Goal: Task Accomplishment & Management: Complete application form

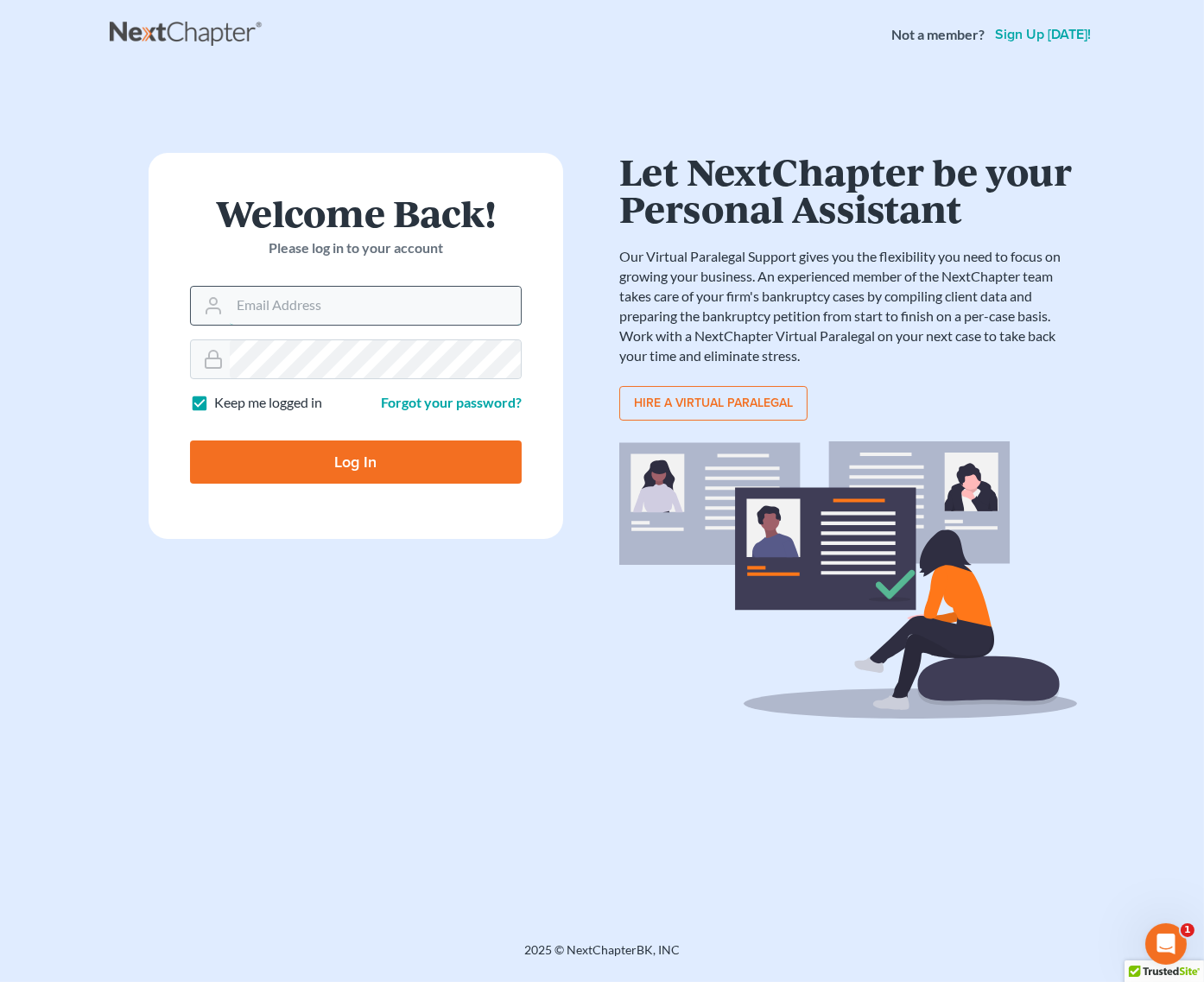
click at [315, 301] on input "Email Address" at bounding box center [375, 305] width 291 height 38
type input "[EMAIL_ADDRESS][DOMAIN_NAME]"
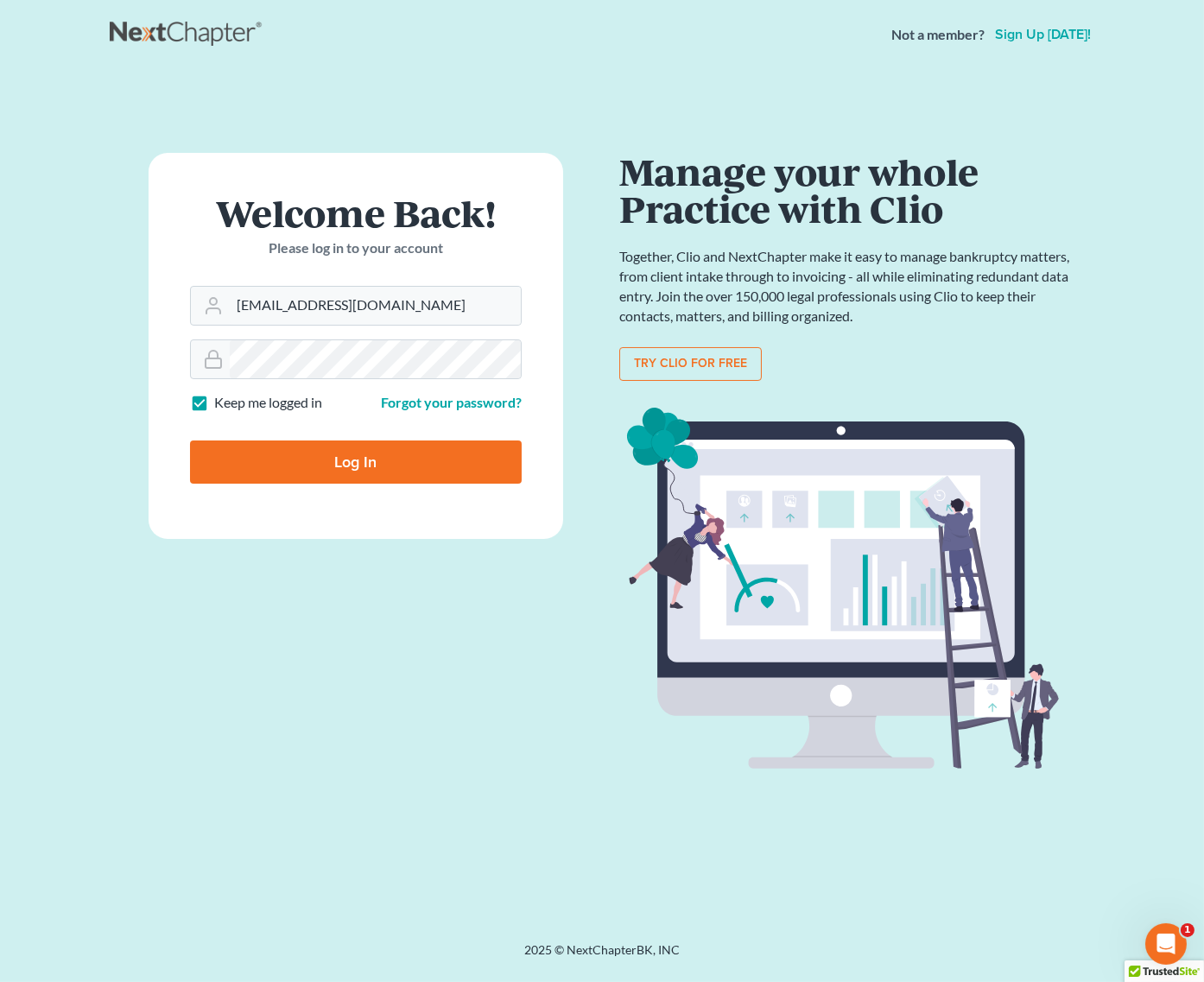
click at [351, 470] on input "Log In" at bounding box center [356, 462] width 332 height 43
type input "Thinking..."
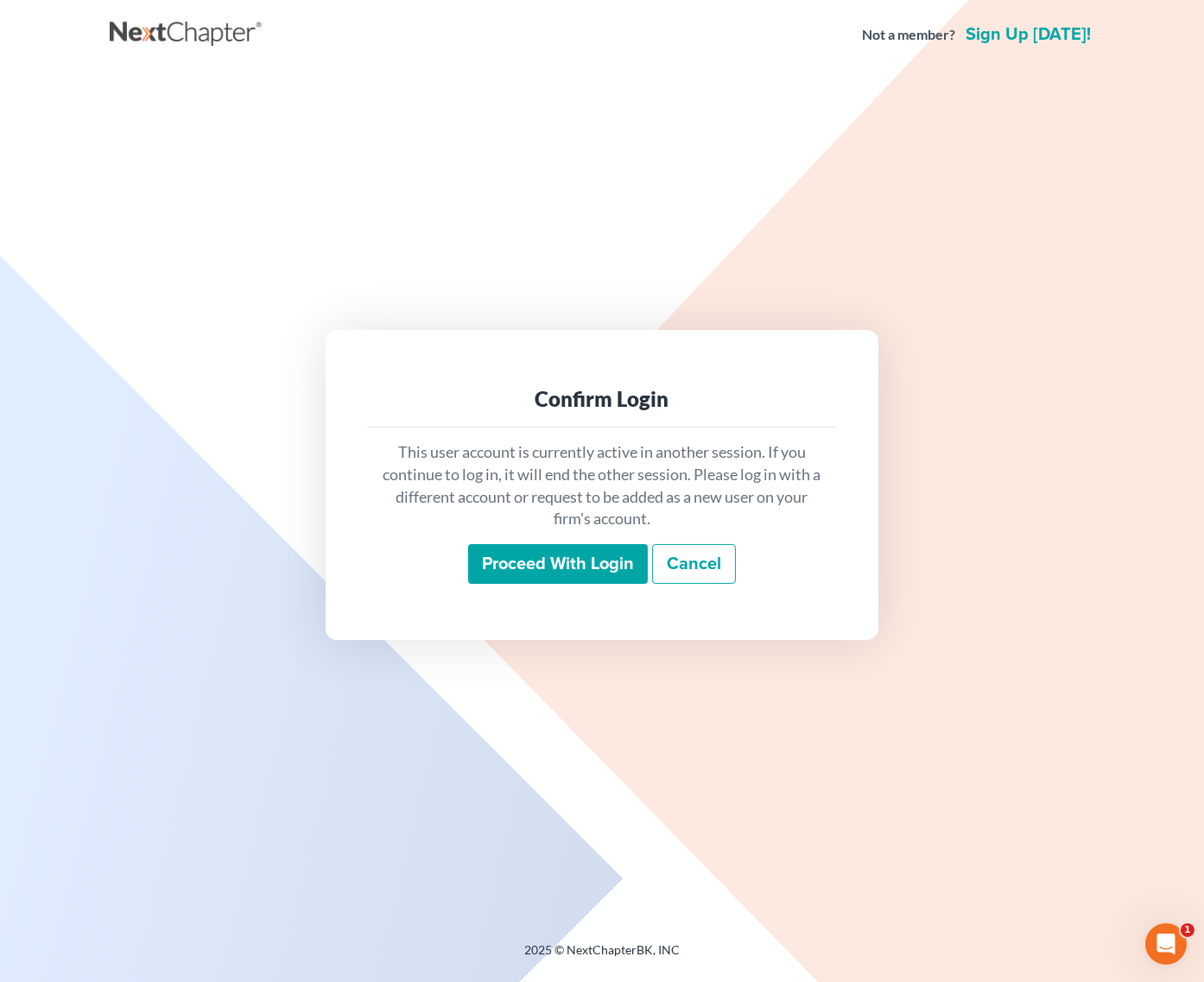
click at [552, 565] on input "Proceed with login" at bounding box center [558, 563] width 179 height 40
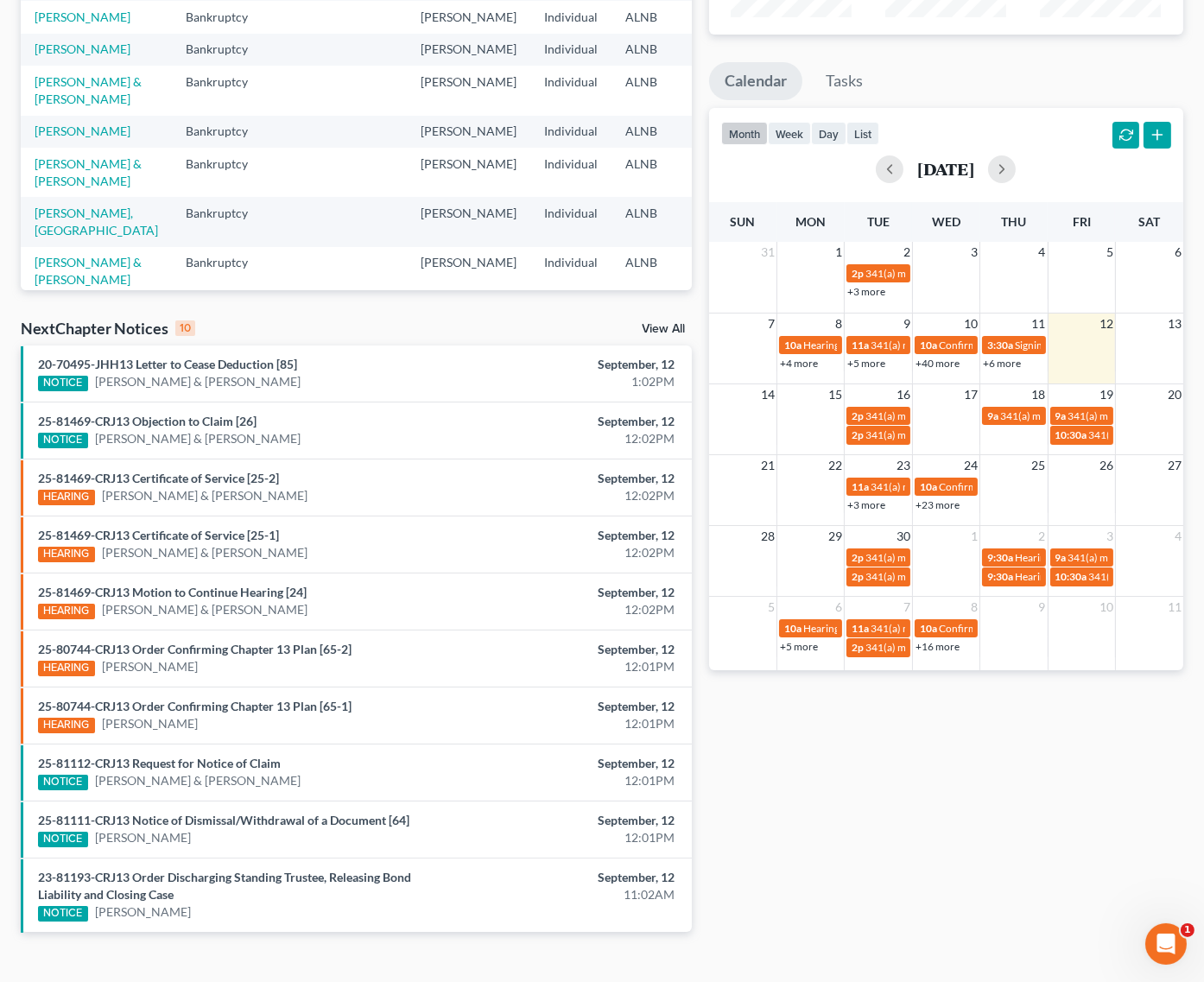
scroll to position [248, 0]
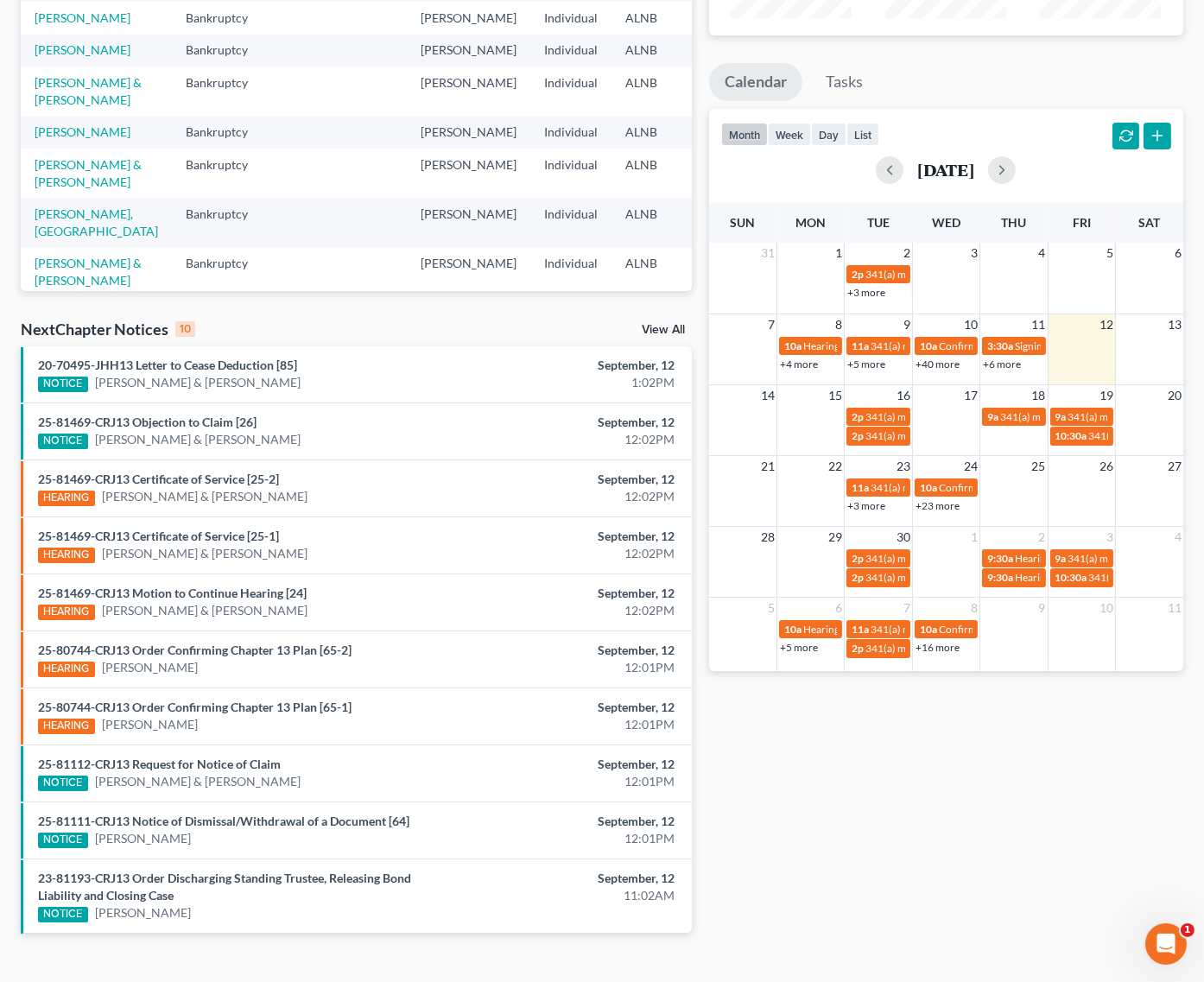
click at [648, 326] on link "View All" at bounding box center [663, 330] width 43 height 13
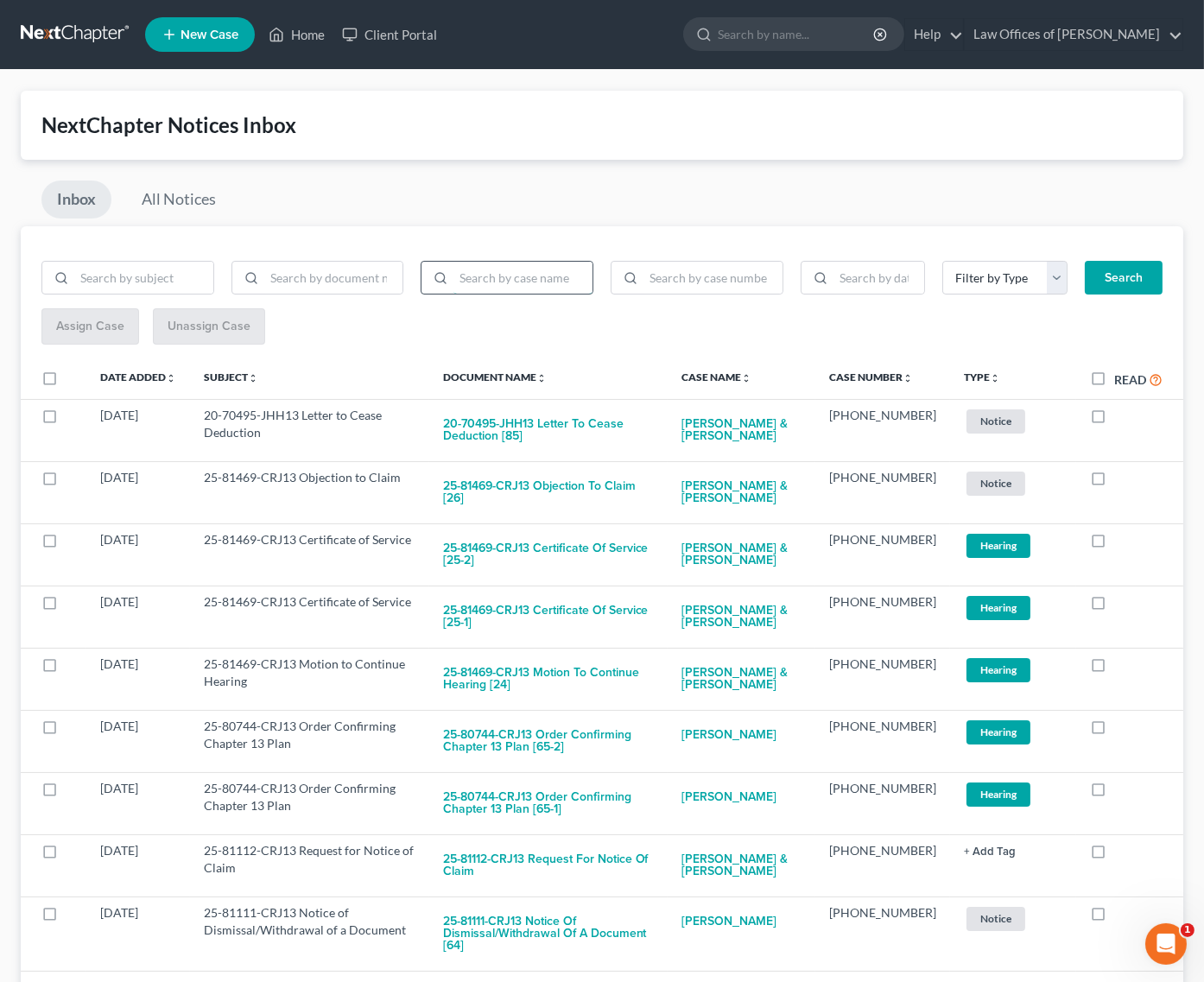
click at [516, 273] on input "search" at bounding box center [523, 278] width 139 height 33
type input "bowling"
click at [1126, 268] on button "Search" at bounding box center [1124, 278] width 78 height 35
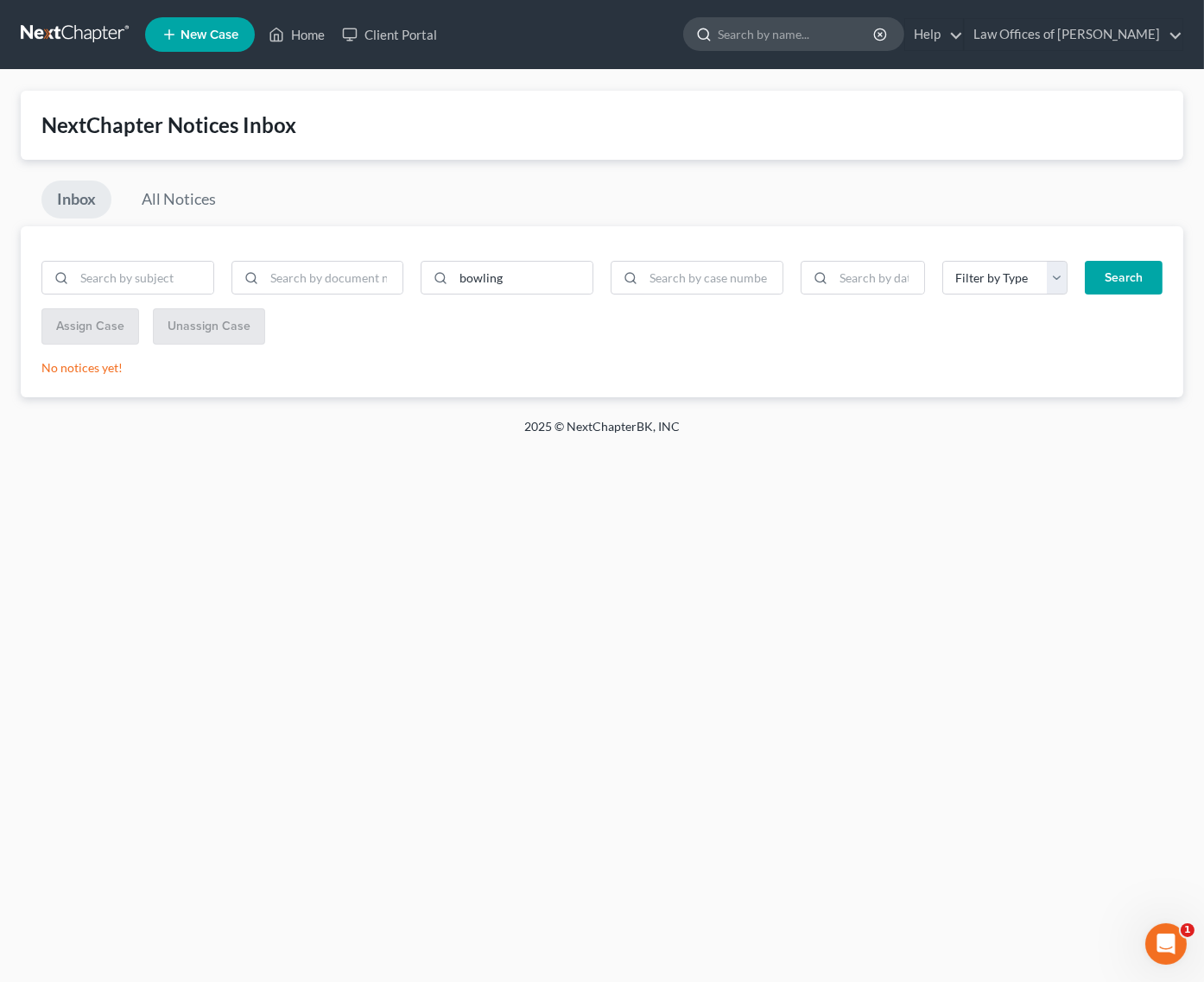
click at [842, 30] on input "search" at bounding box center [797, 34] width 158 height 32
type input "bowling"
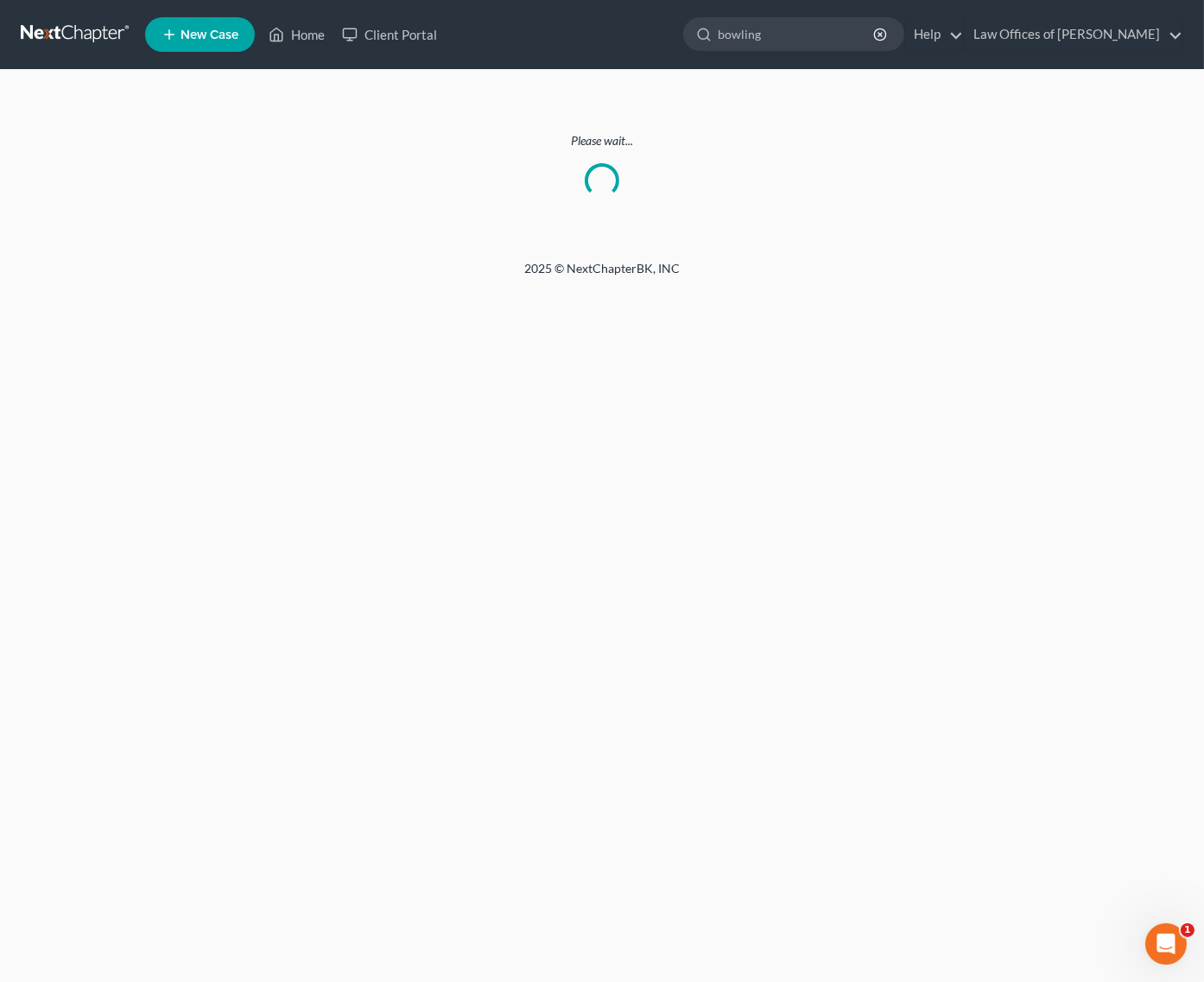
click at [84, 21] on link at bounding box center [75, 35] width 111 height 31
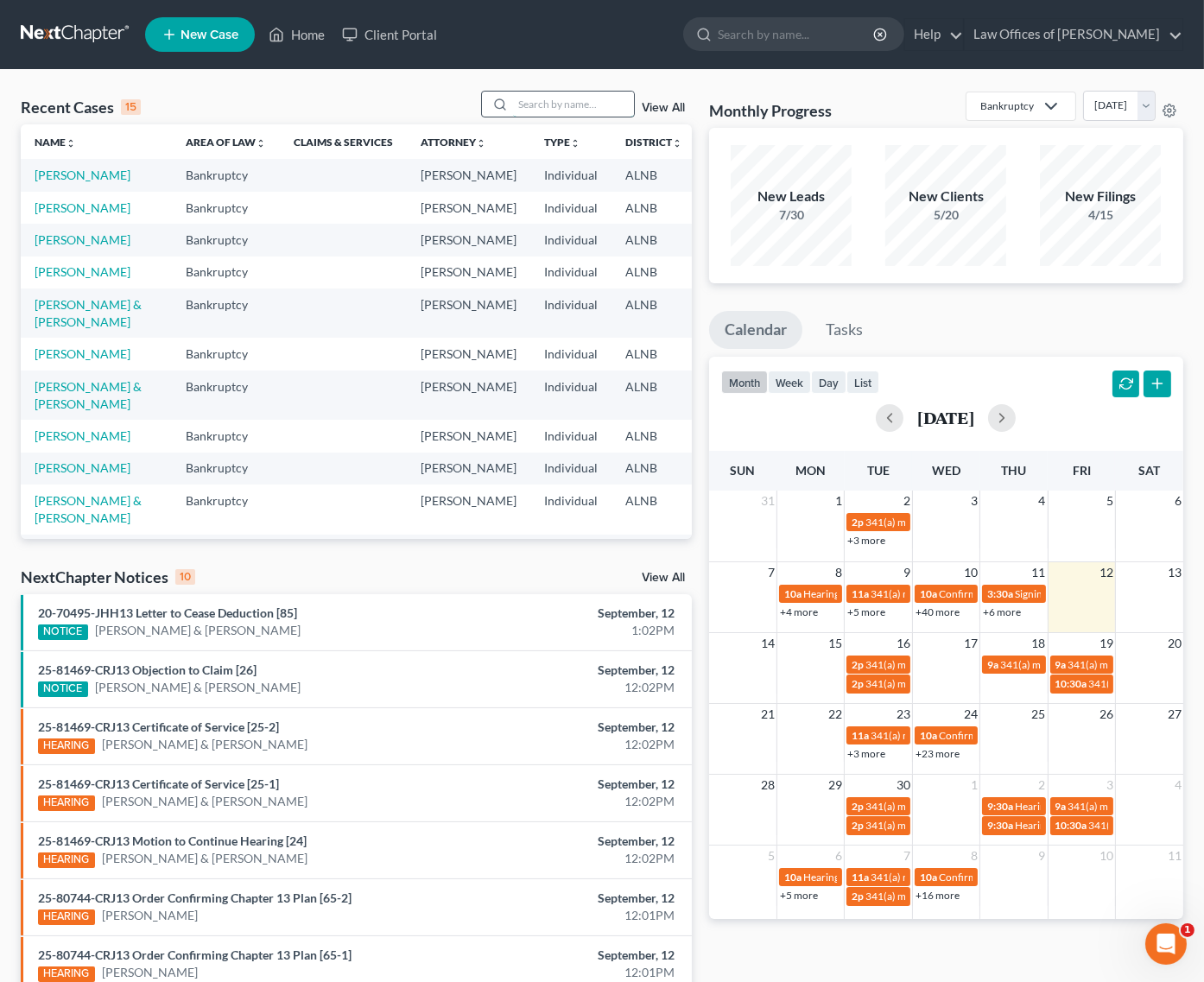
click at [566, 104] on input "search" at bounding box center [573, 104] width 121 height 25
type input "bowling"
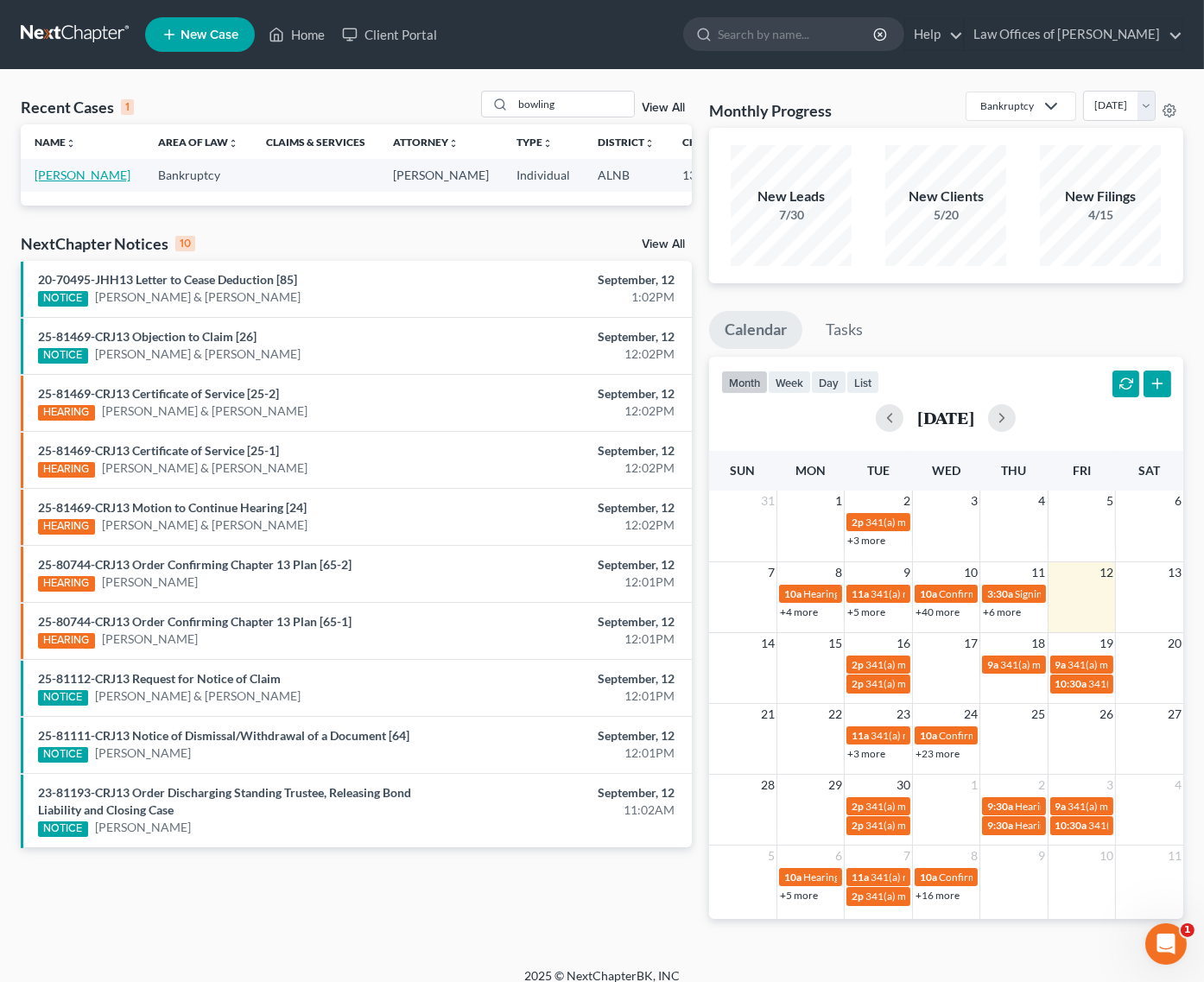
click at [48, 181] on link "[PERSON_NAME]" at bounding box center [82, 175] width 96 height 14
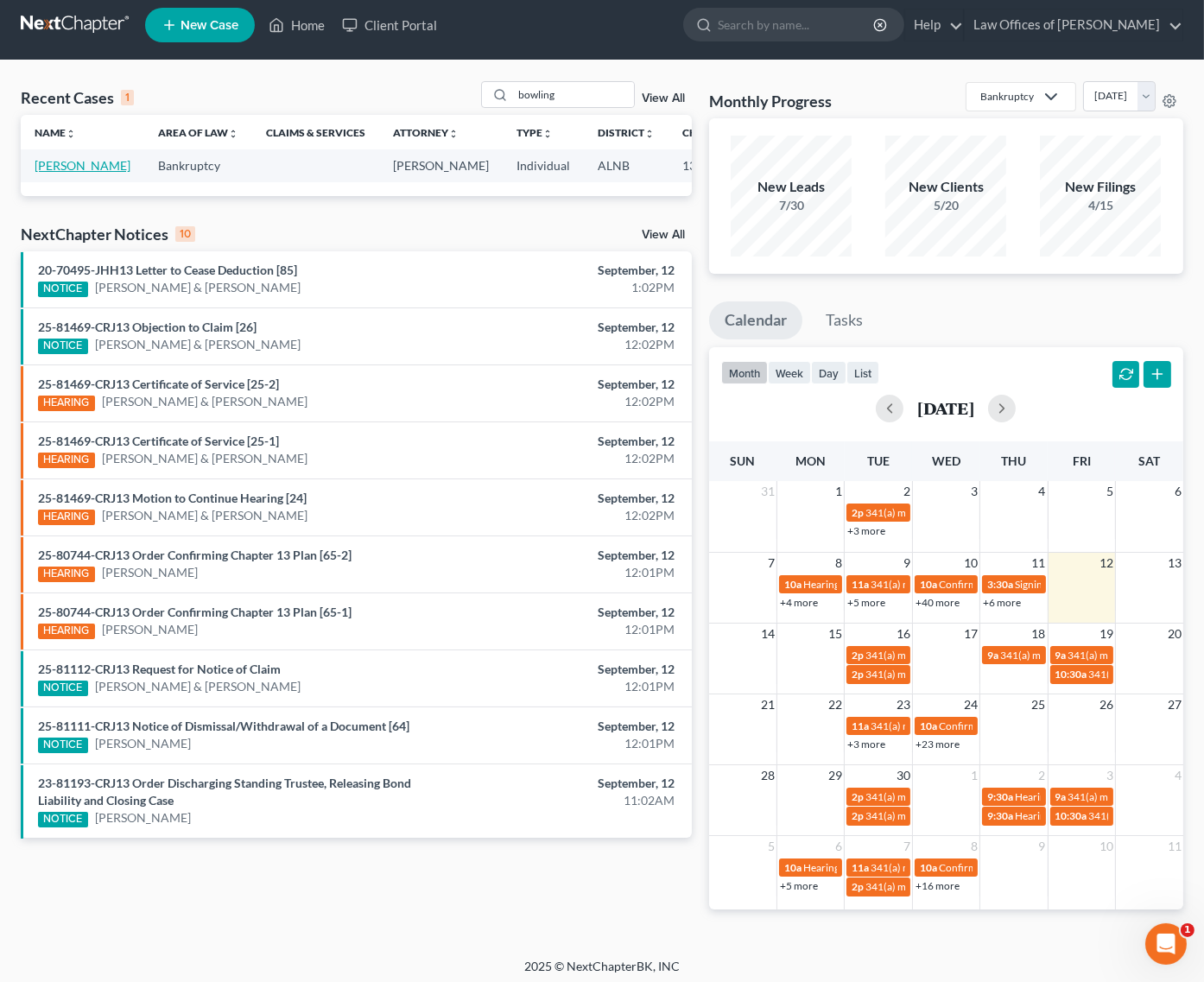
select select "4"
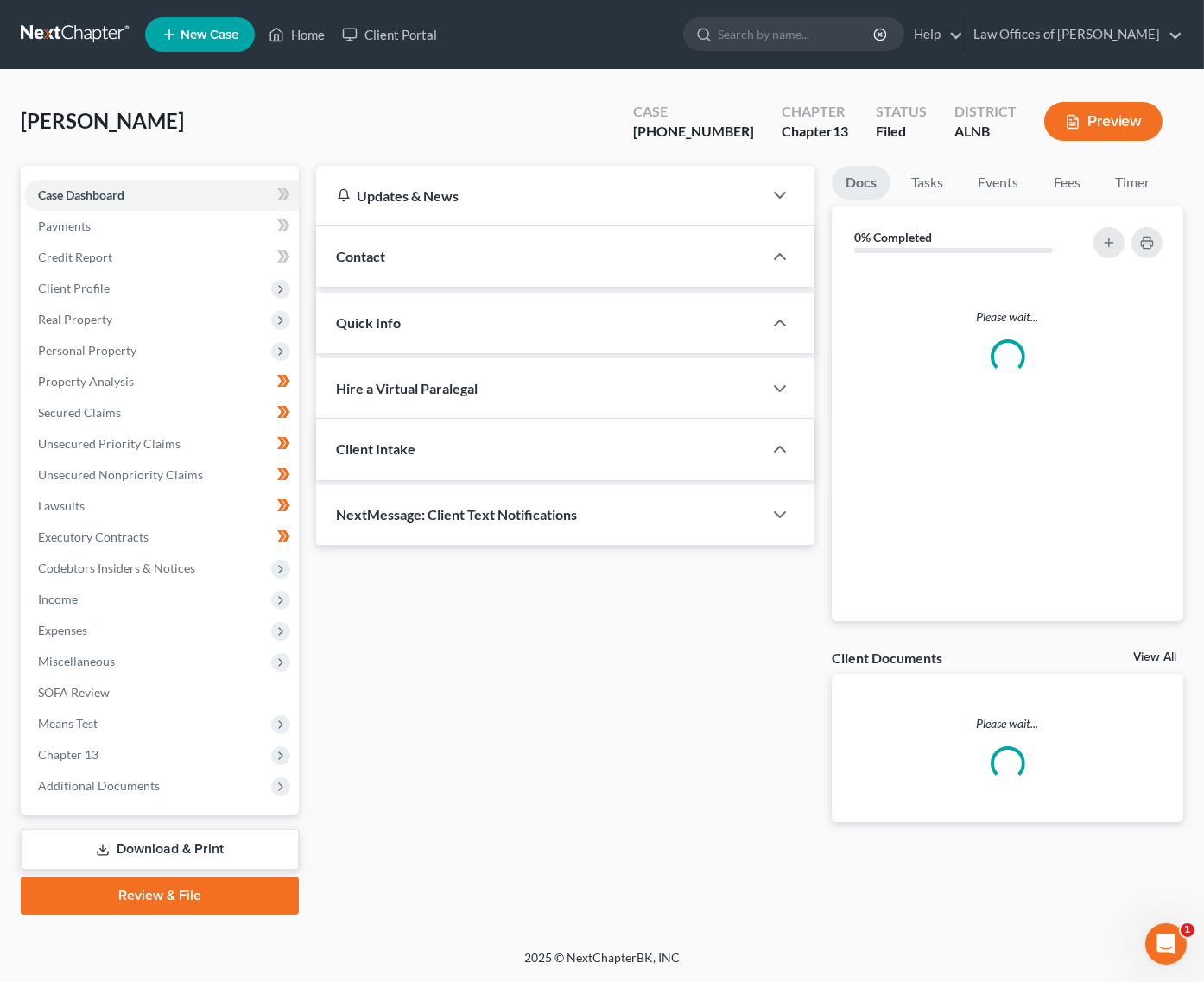
scroll to position [0, 0]
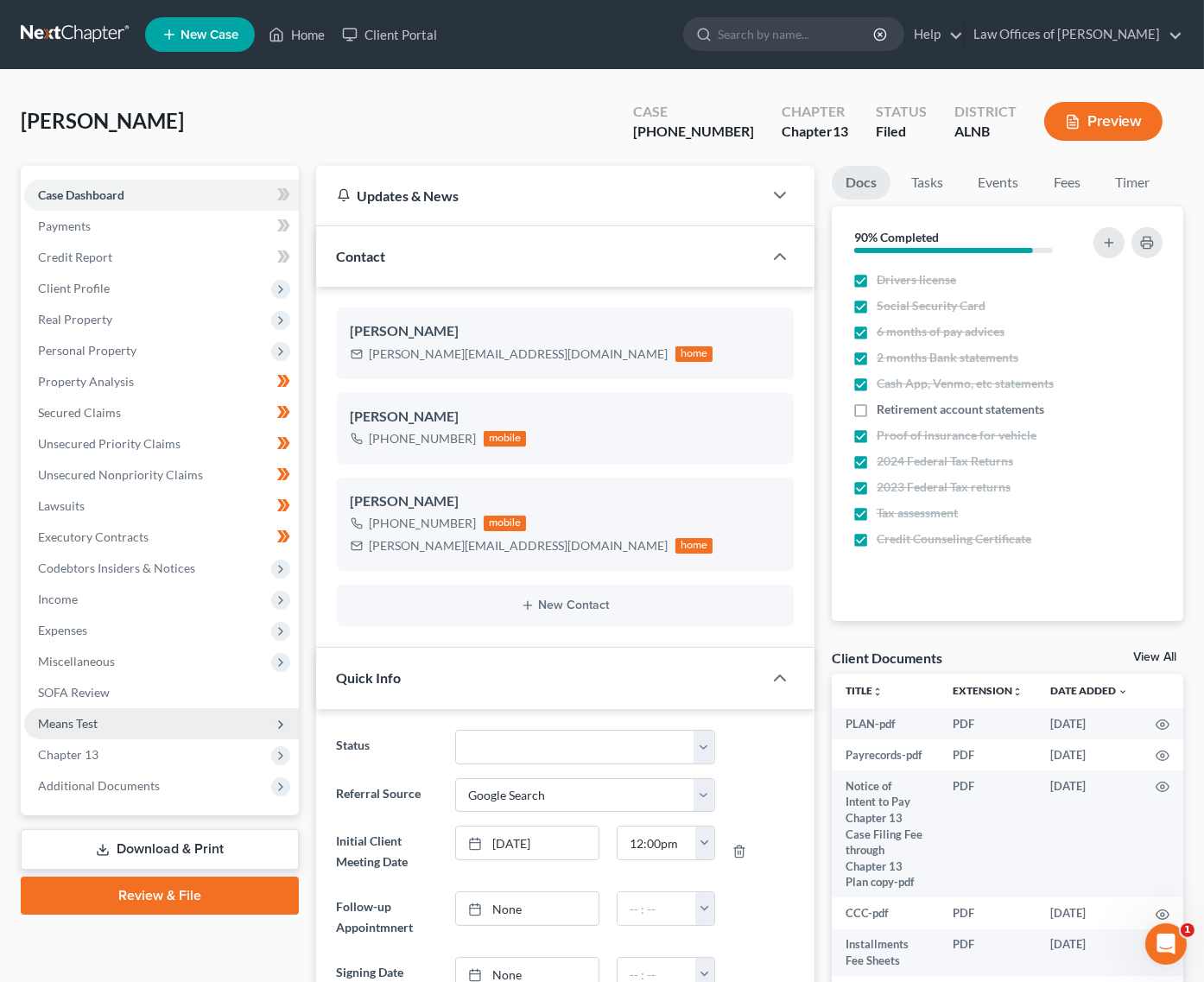
click at [78, 708] on span "Means Test" at bounding box center [161, 723] width 275 height 31
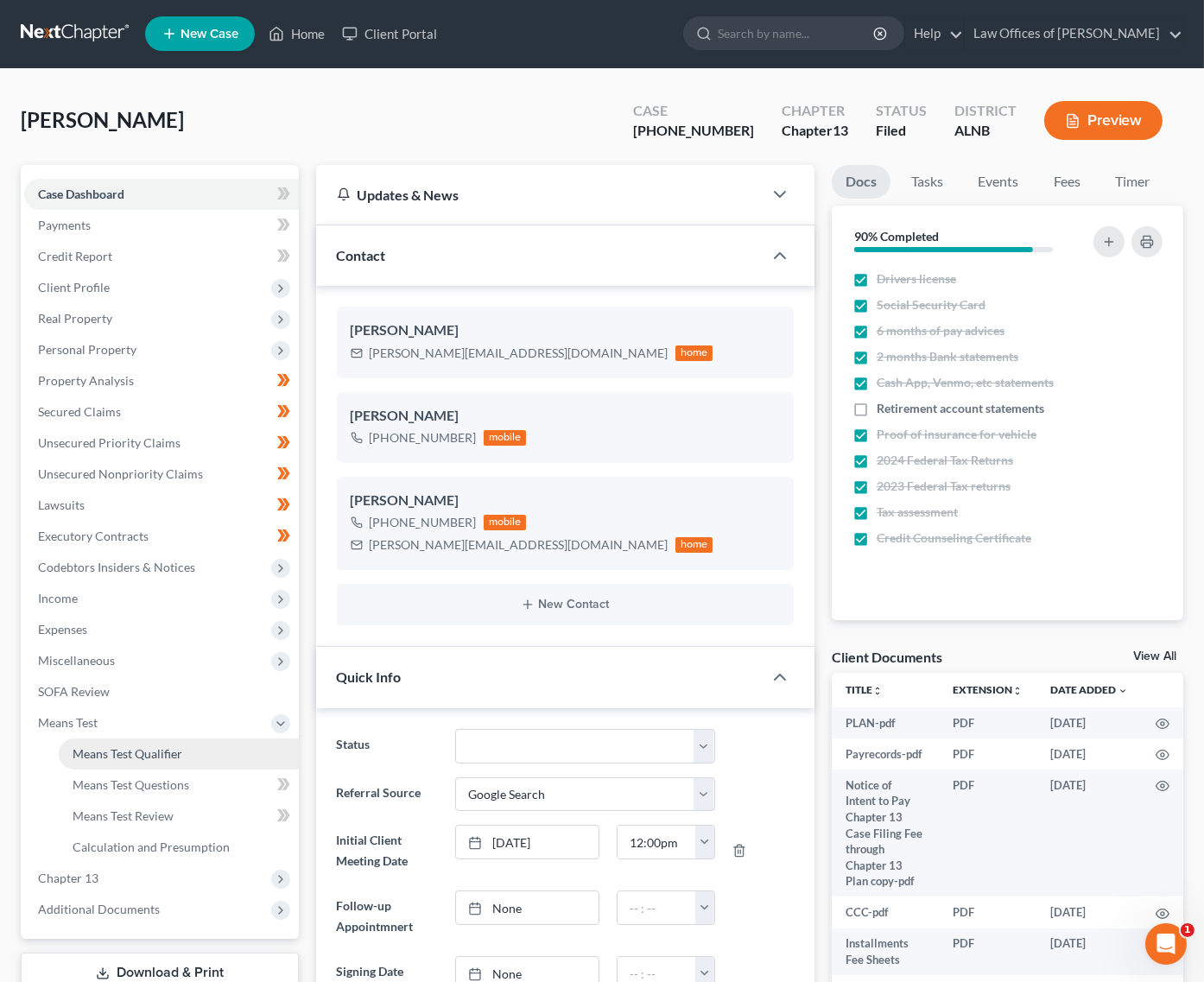
scroll to position [9, 0]
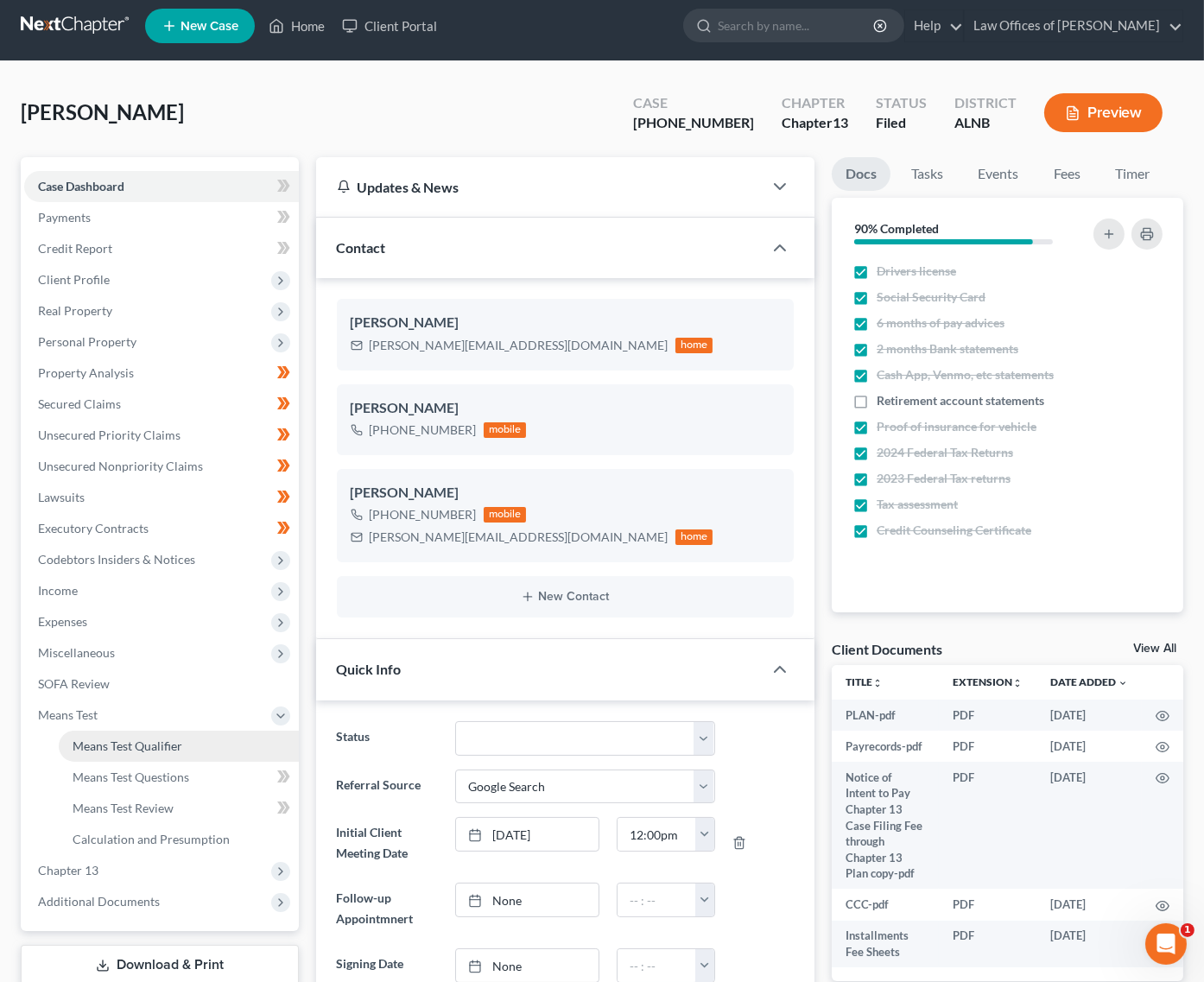
click at [127, 735] on link "Means Test Qualifier" at bounding box center [178, 747] width 240 height 31
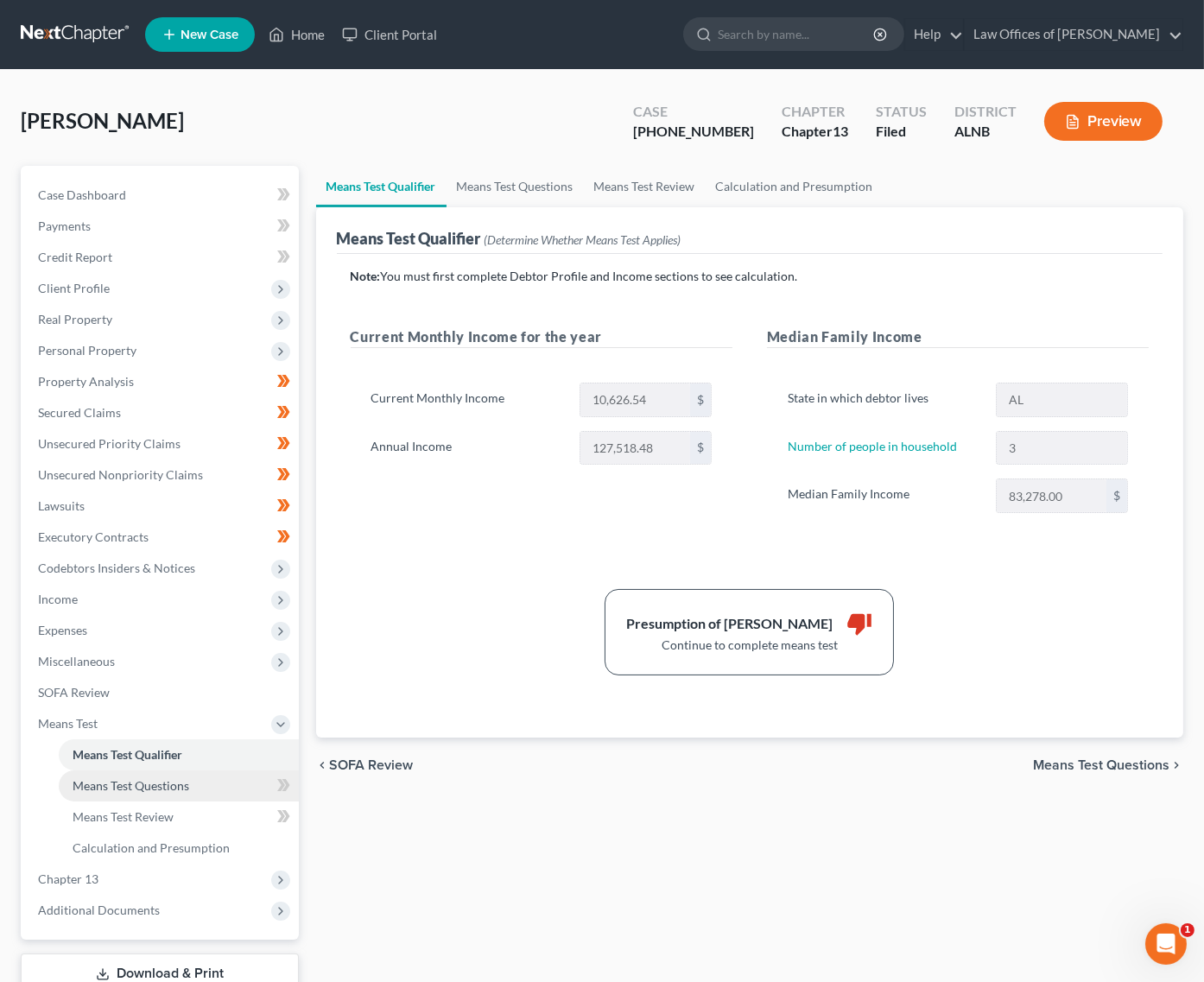
click at [176, 778] on span "Means Test Questions" at bounding box center [130, 785] width 117 height 14
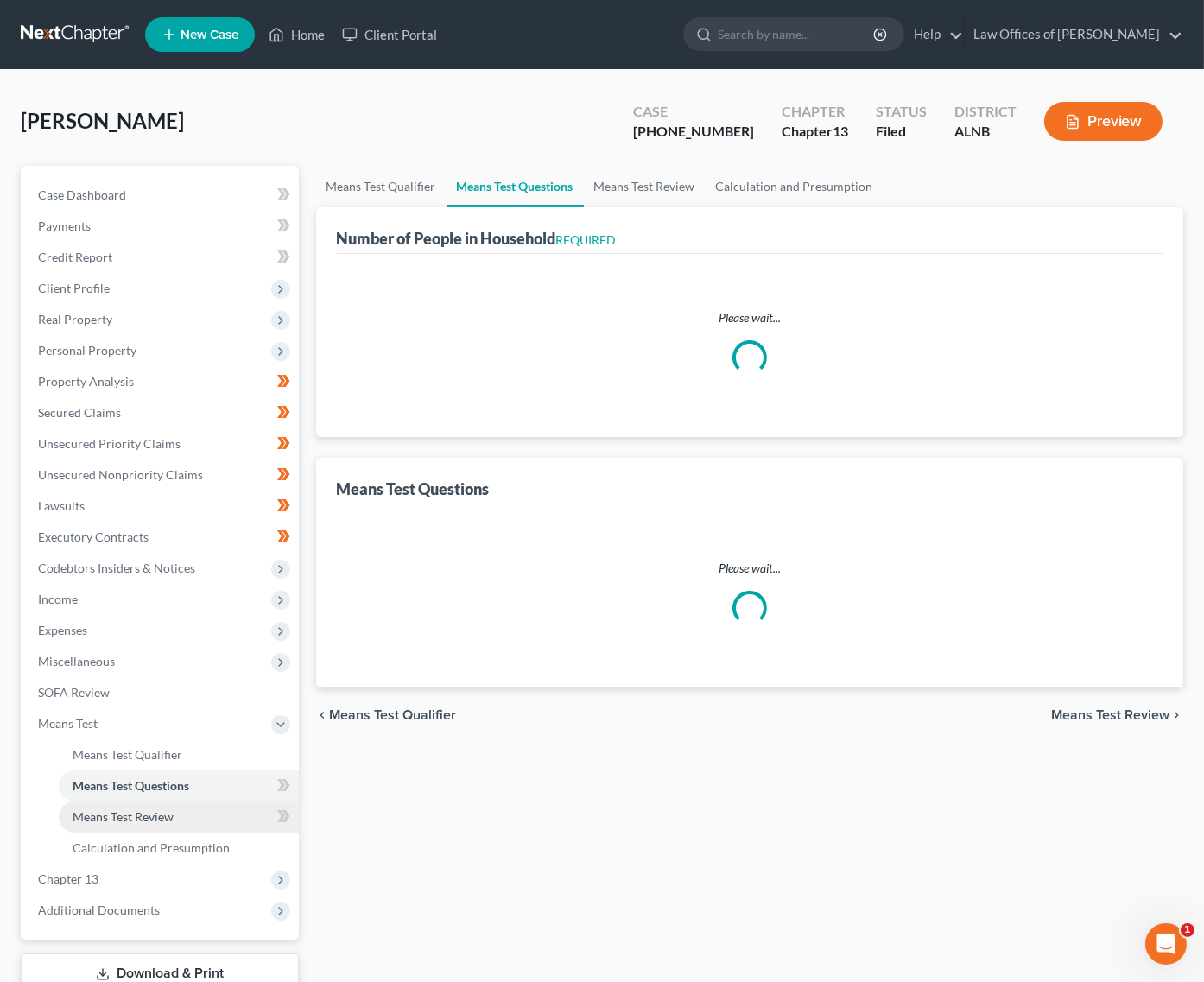
select select "0"
select select "60"
select select "1"
select select "60"
select select "3"
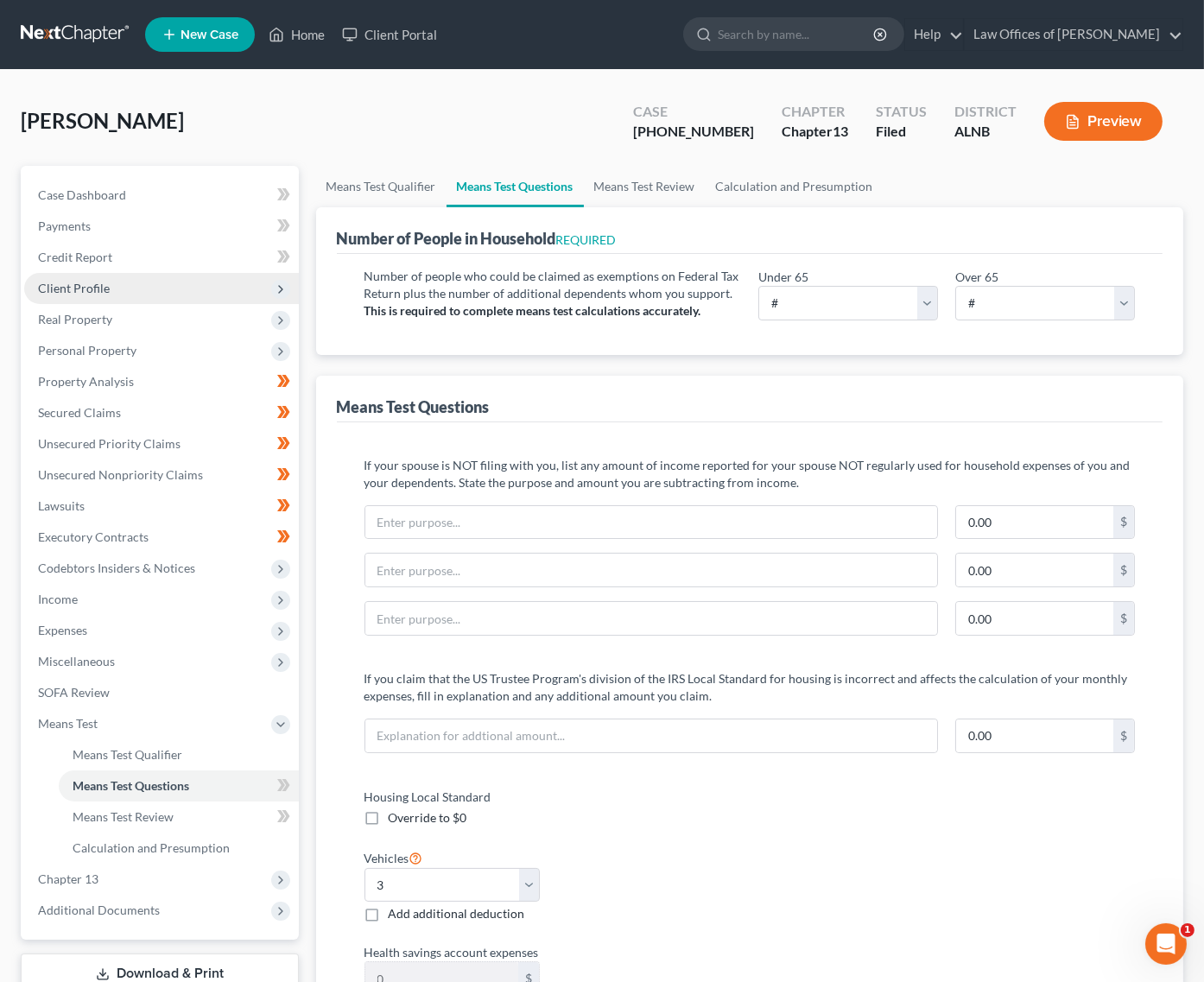
click at [114, 280] on span "Client Profile" at bounding box center [161, 288] width 275 height 31
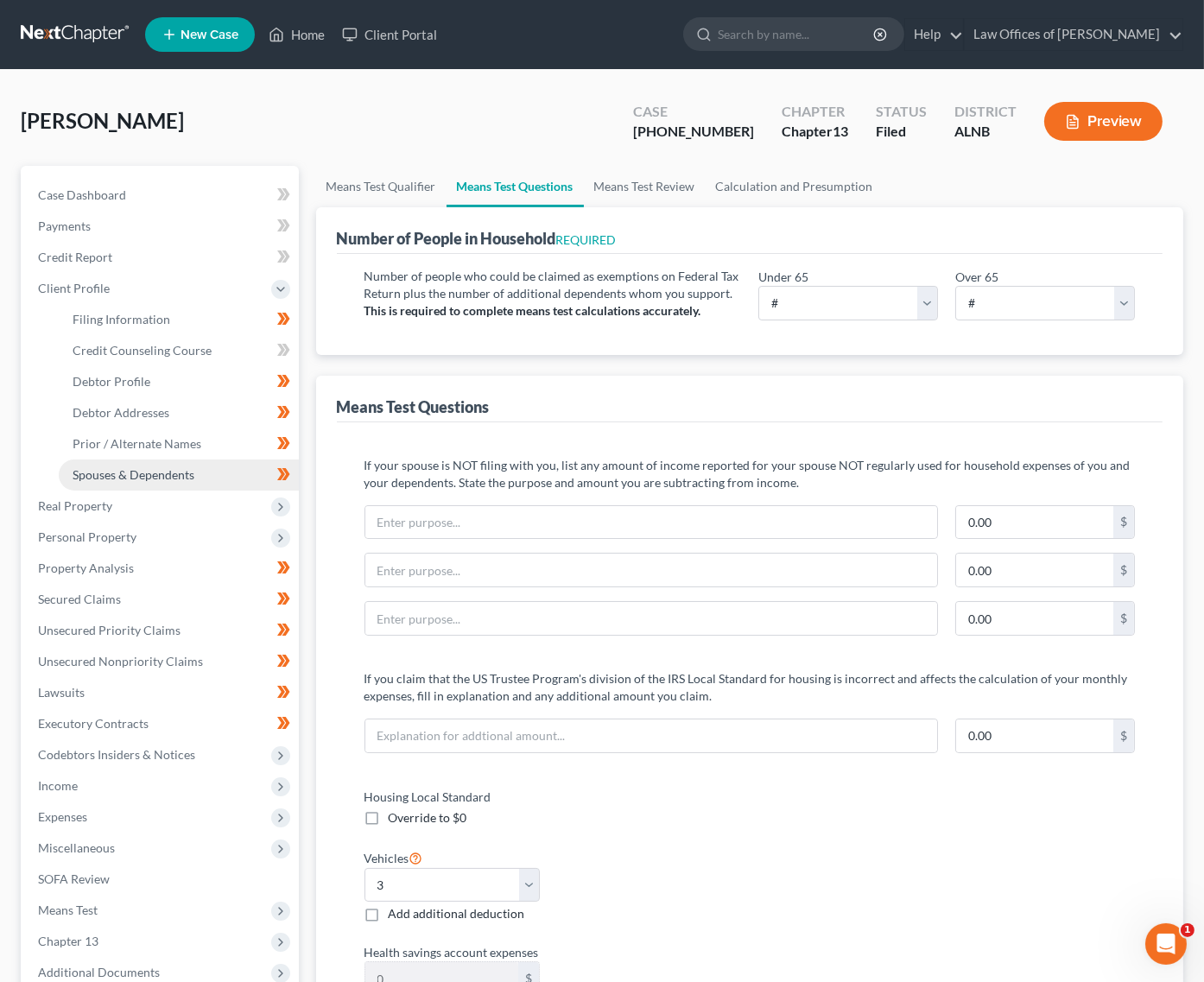
click at [142, 467] on span "Spouses & Dependents" at bounding box center [133, 474] width 122 height 14
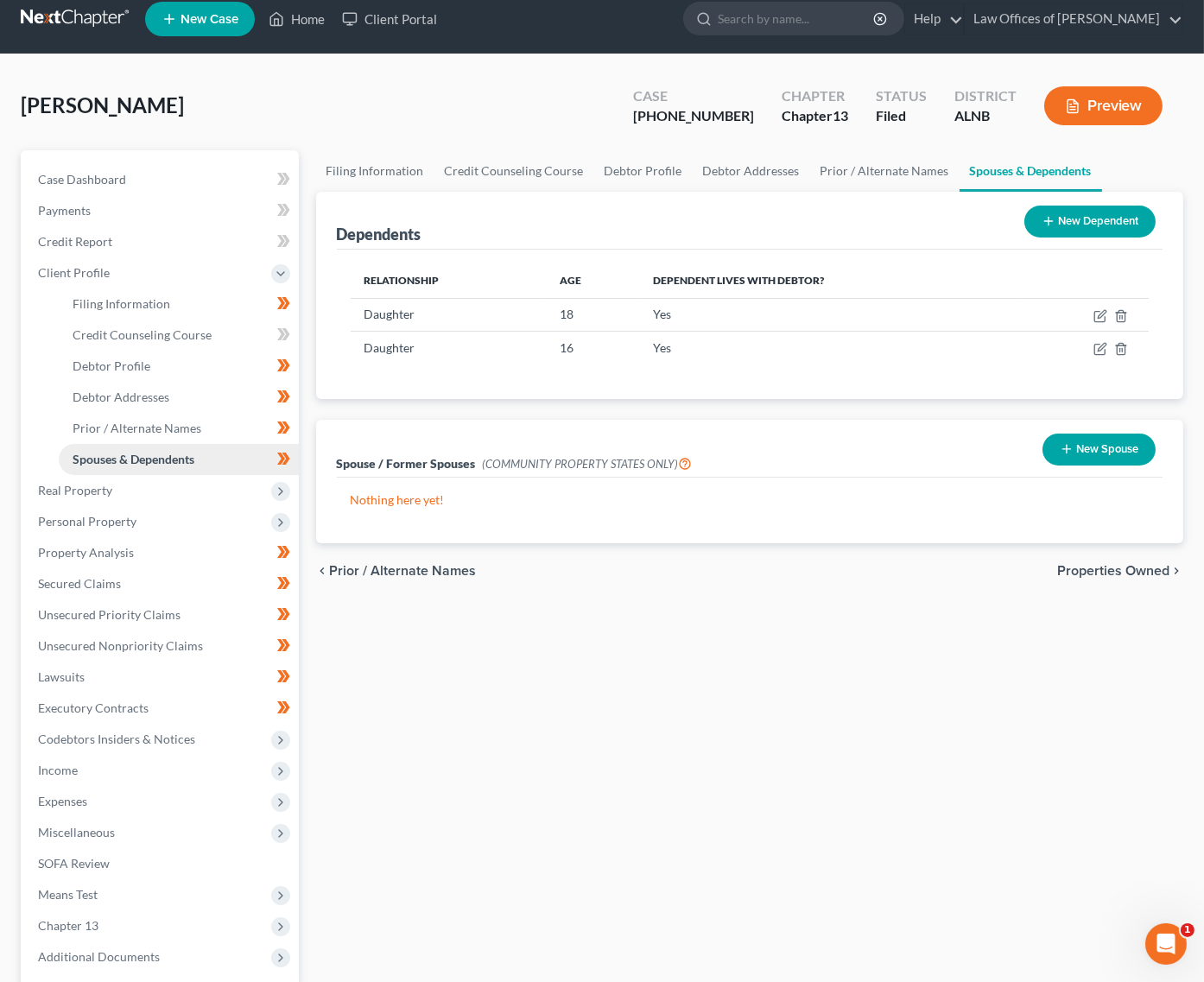
scroll to position [21, 0]
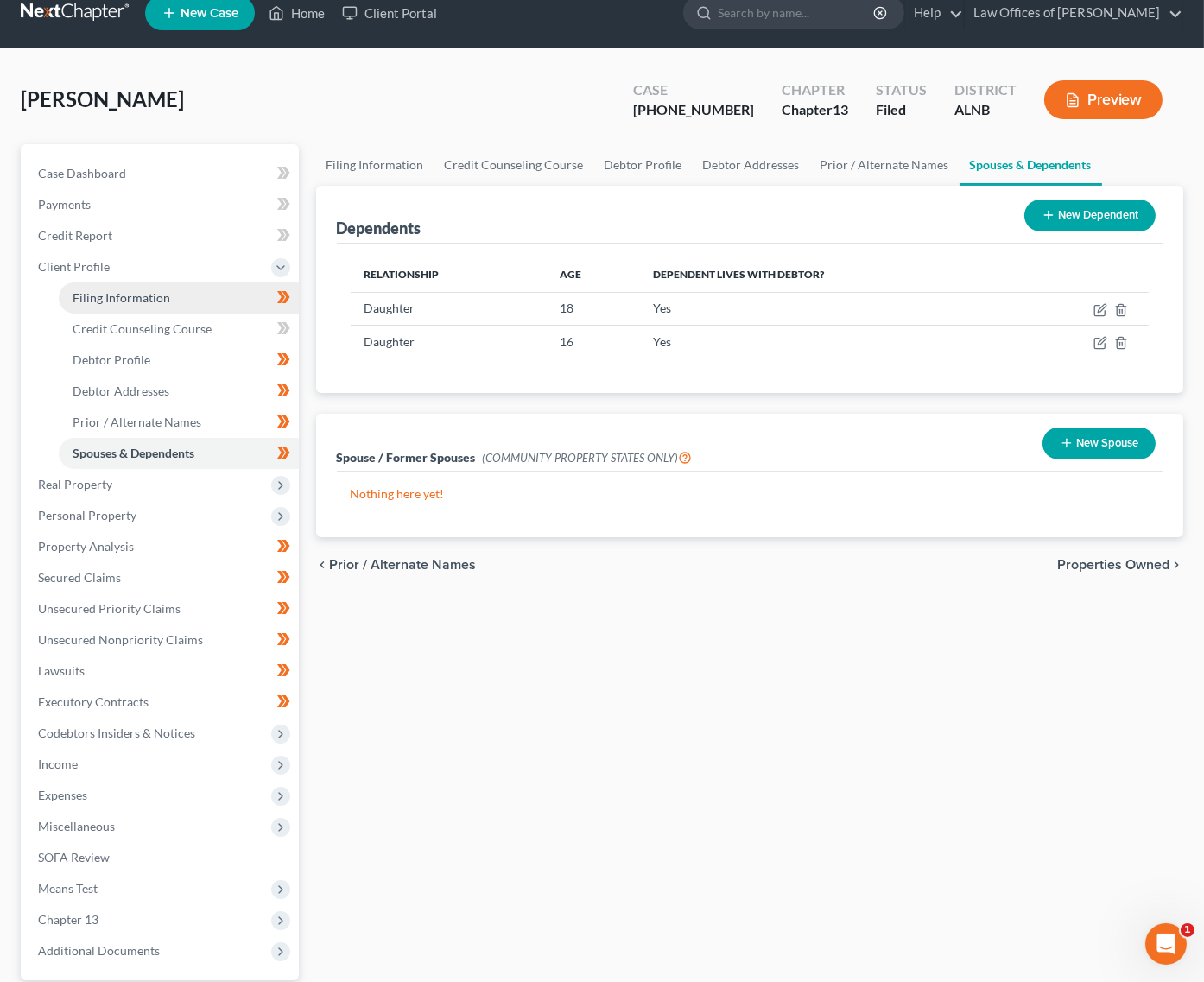
click at [172, 290] on link "Filing Information" at bounding box center [178, 298] width 240 height 31
select select "1"
select select "0"
select select "3"
select select "0"
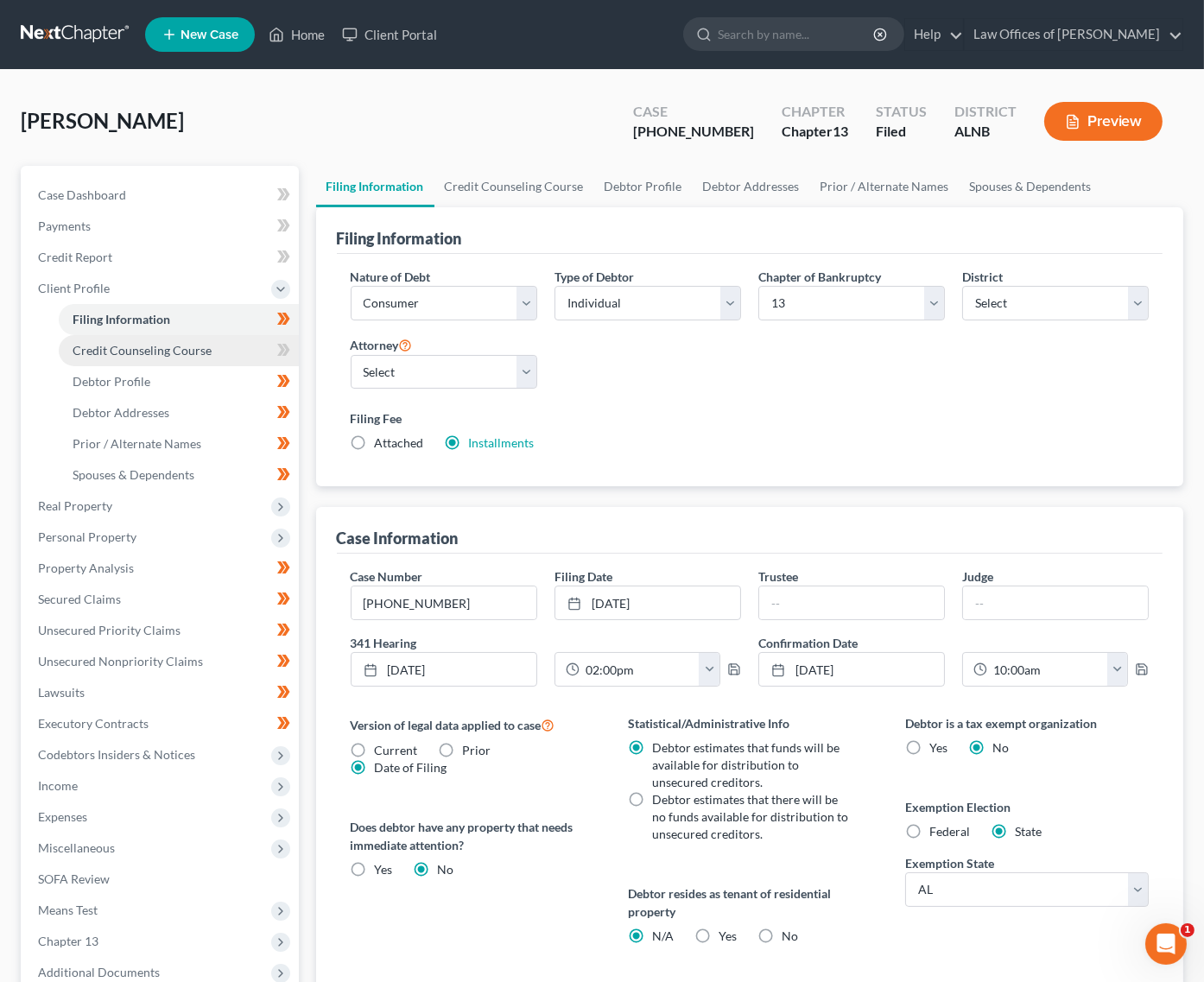
click at [187, 347] on span "Credit Counseling Course" at bounding box center [142, 349] width 139 height 14
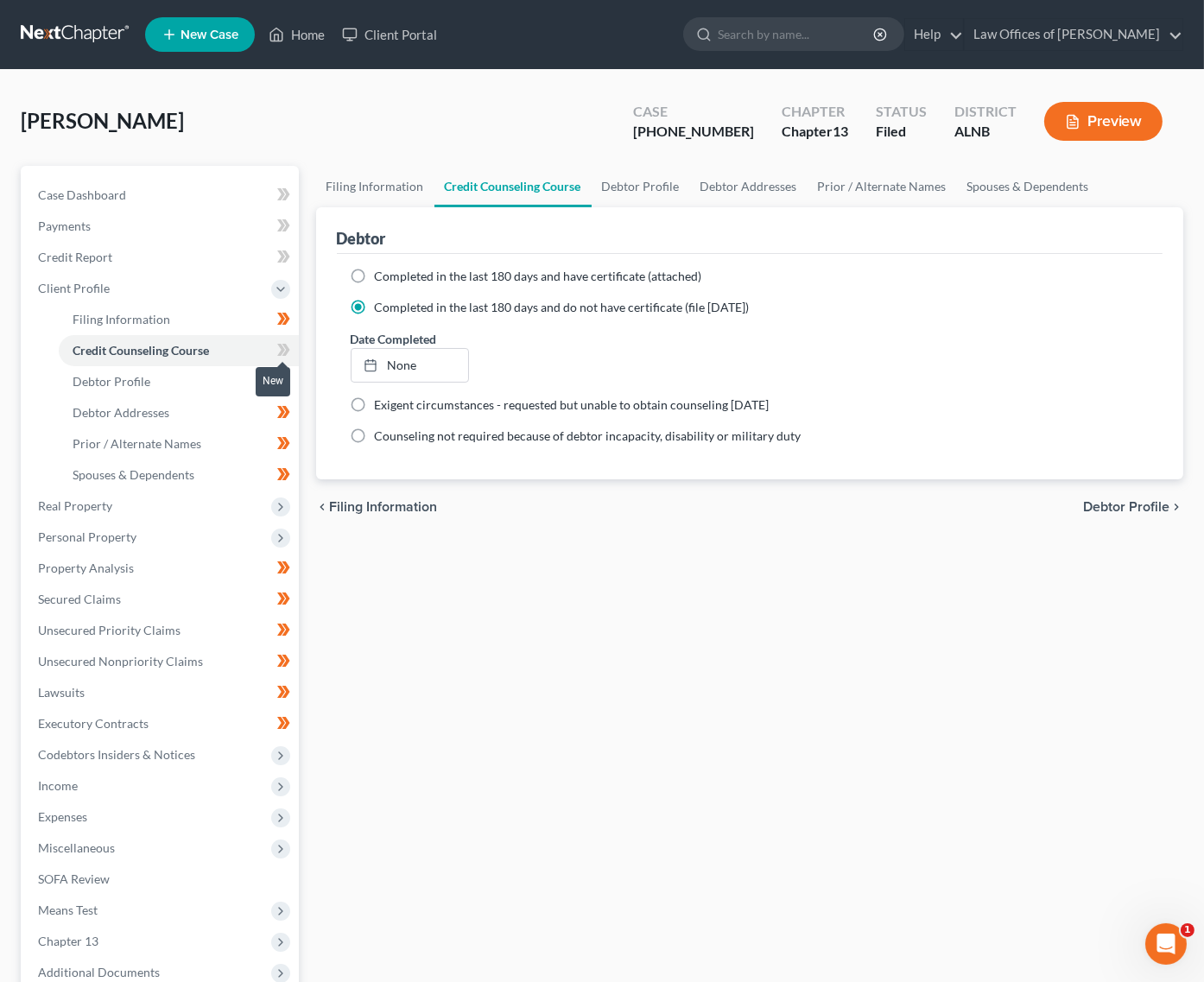
click at [280, 343] on icon at bounding box center [281, 349] width 8 height 13
click at [375, 268] on label "Completed in the last 180 days and have certificate (attached)" at bounding box center [538, 277] width 327 height 17
click at [382, 268] on input "Completed in the last 180 days and have certificate (attached)" at bounding box center [388, 274] width 12 height 12
radio input "true"
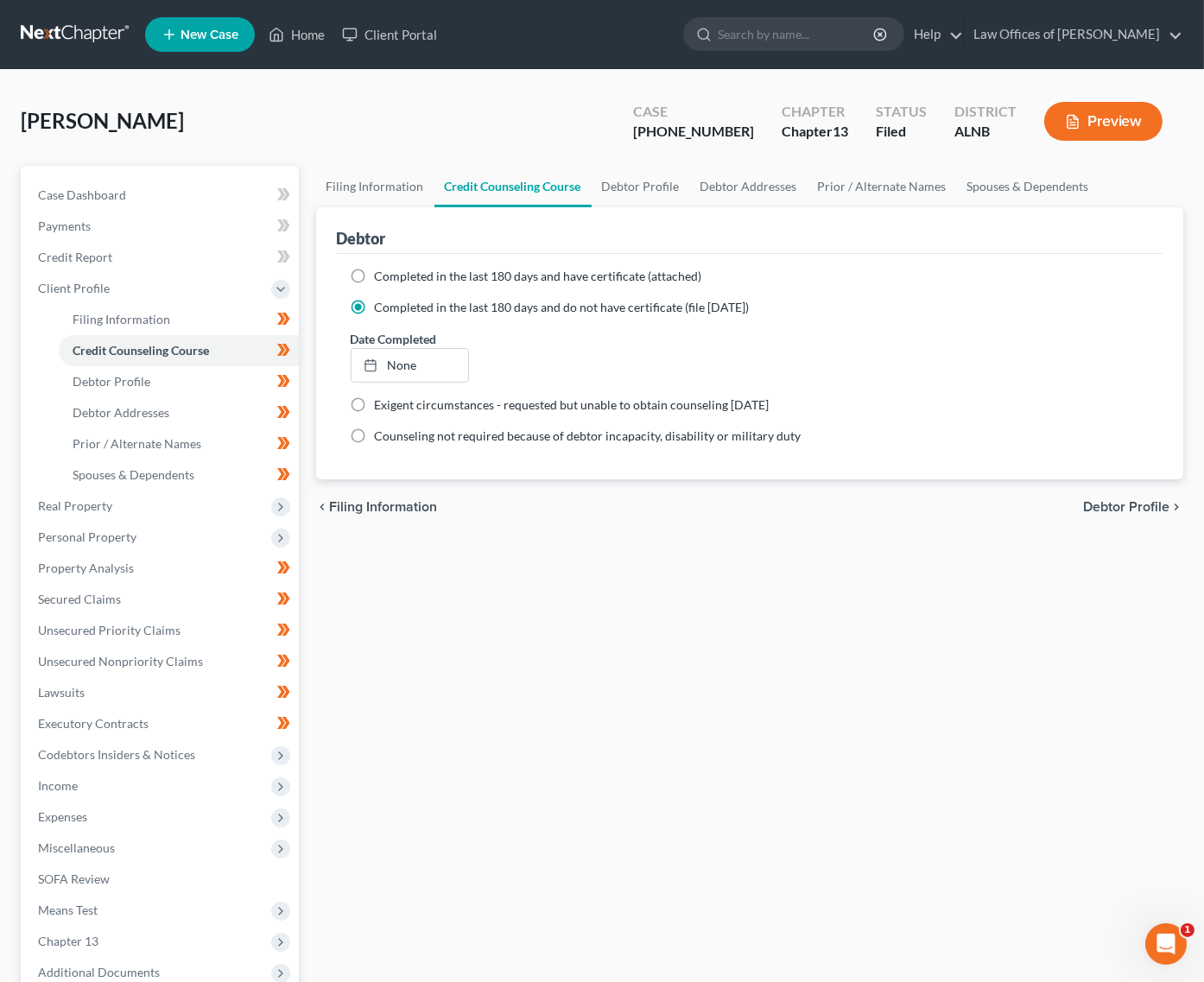
radio input "false"
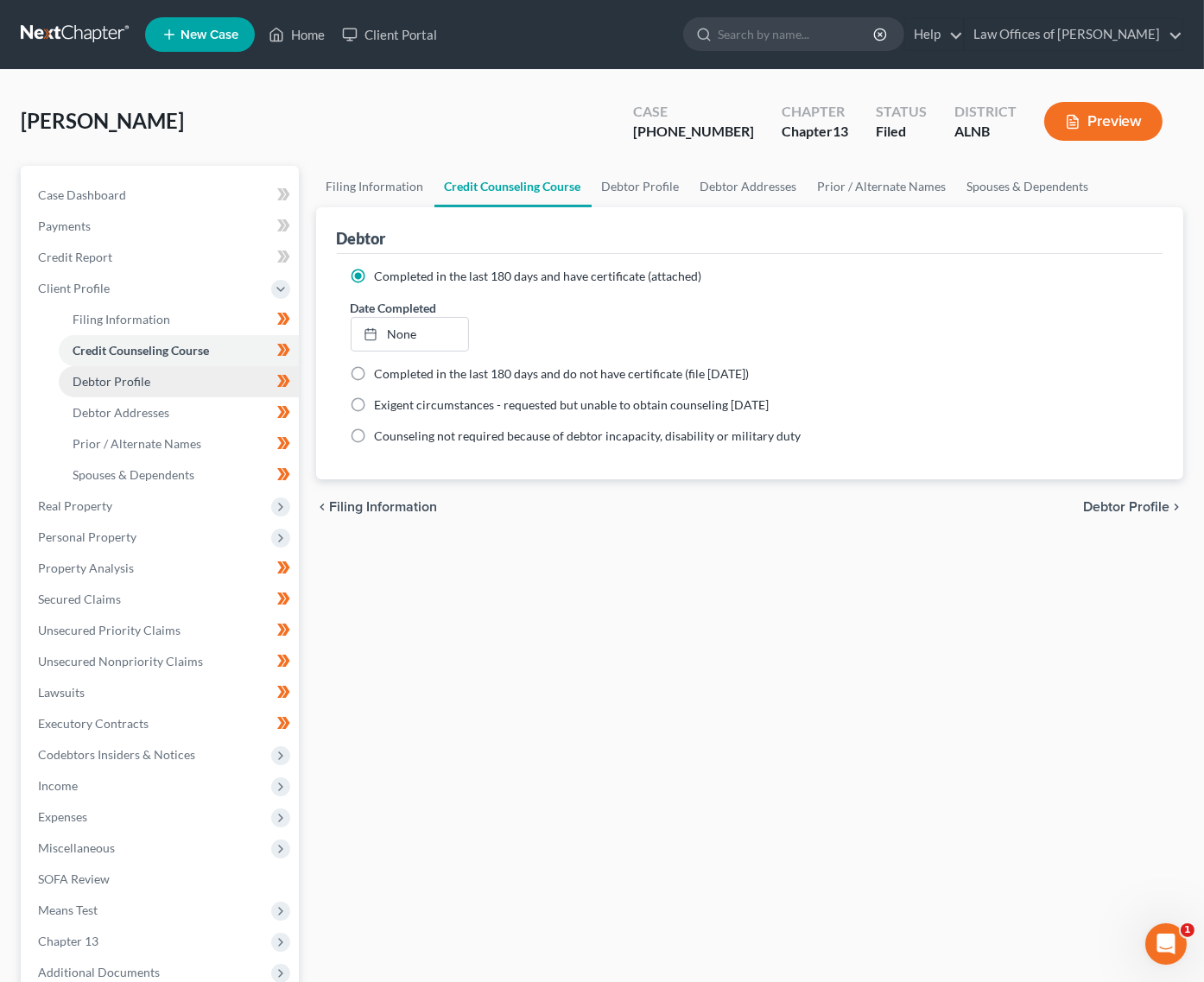
click at [147, 374] on span "Debtor Profile" at bounding box center [111, 381] width 78 height 14
select select "2"
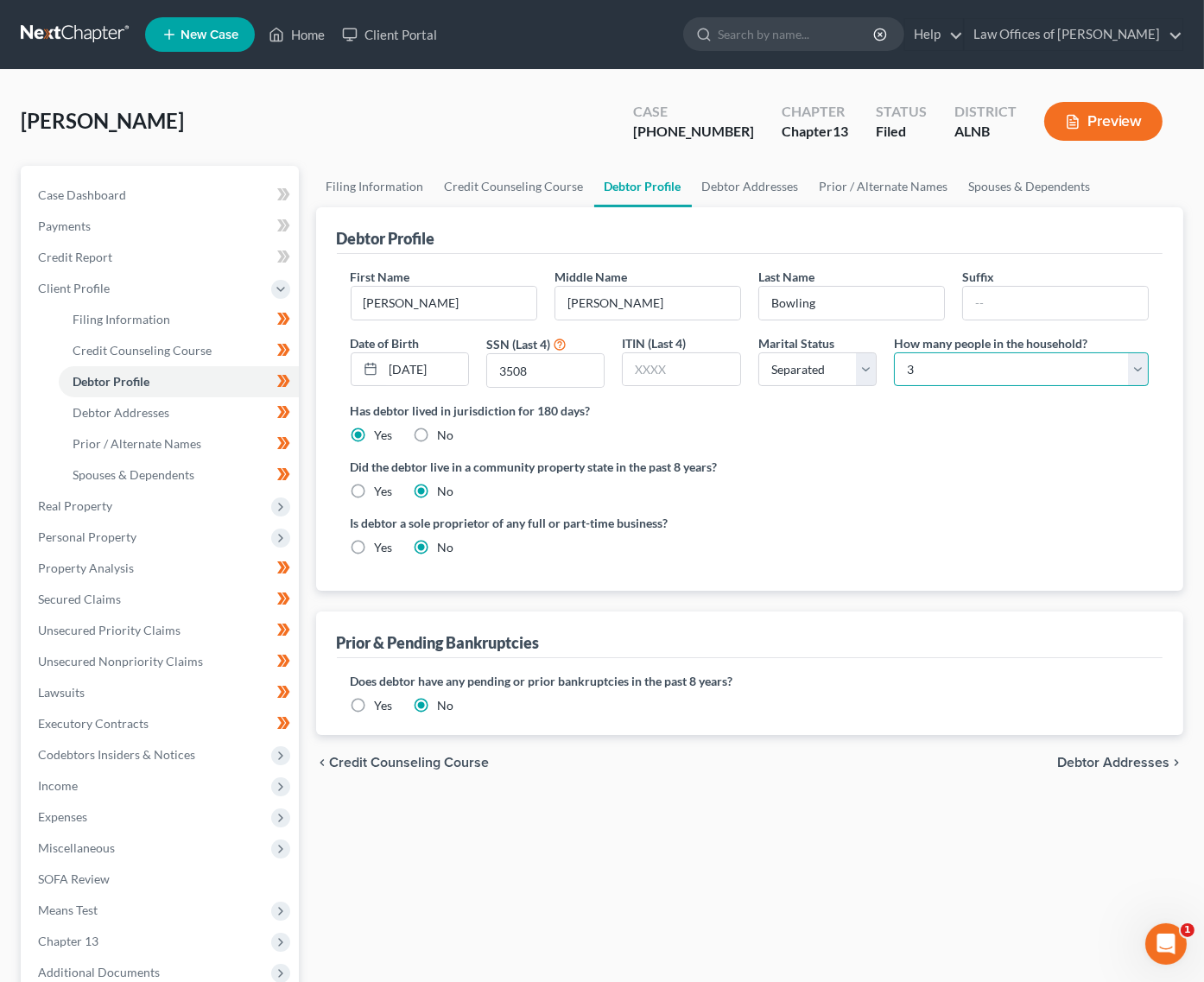
select select "3"
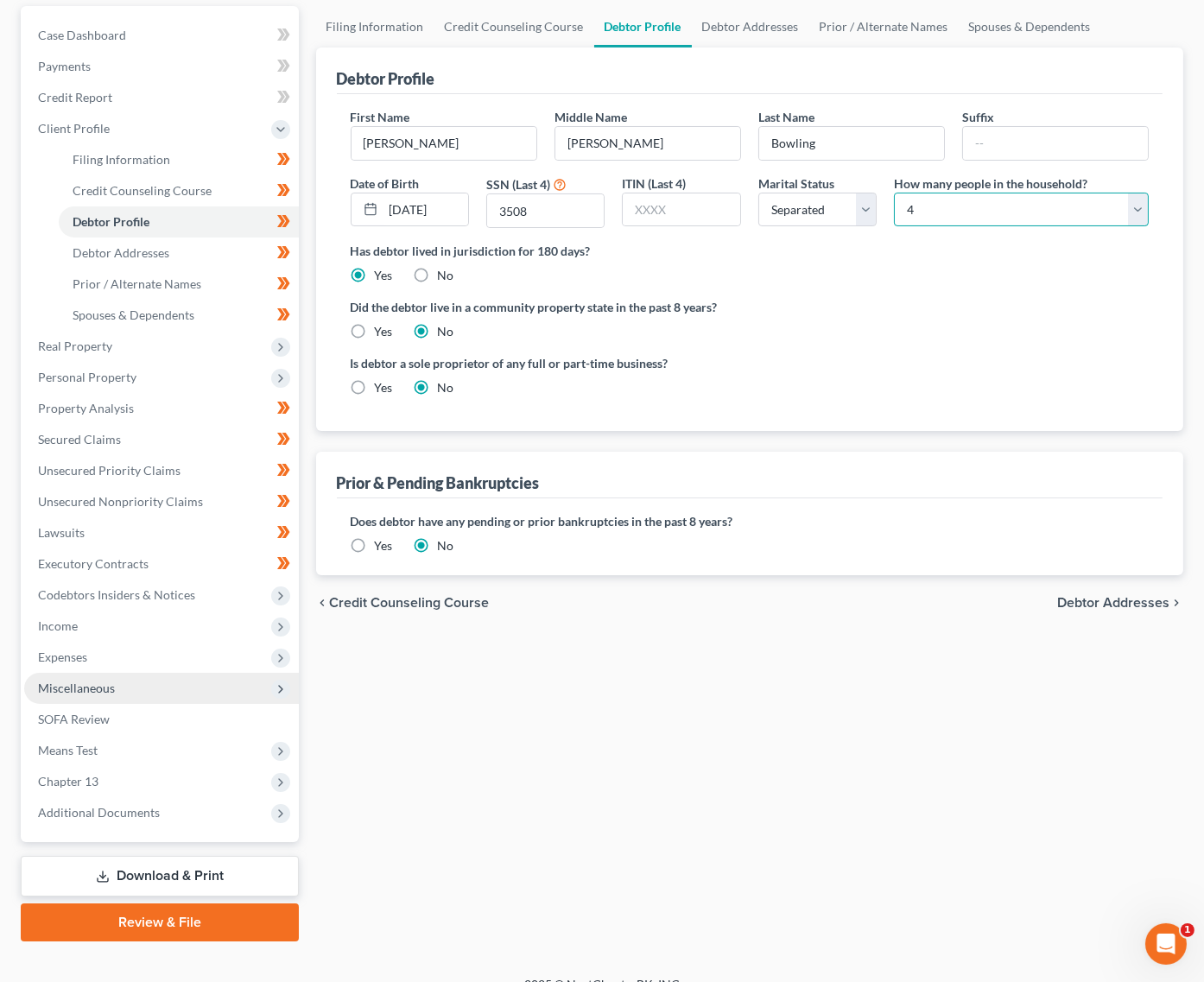
scroll to position [153, 0]
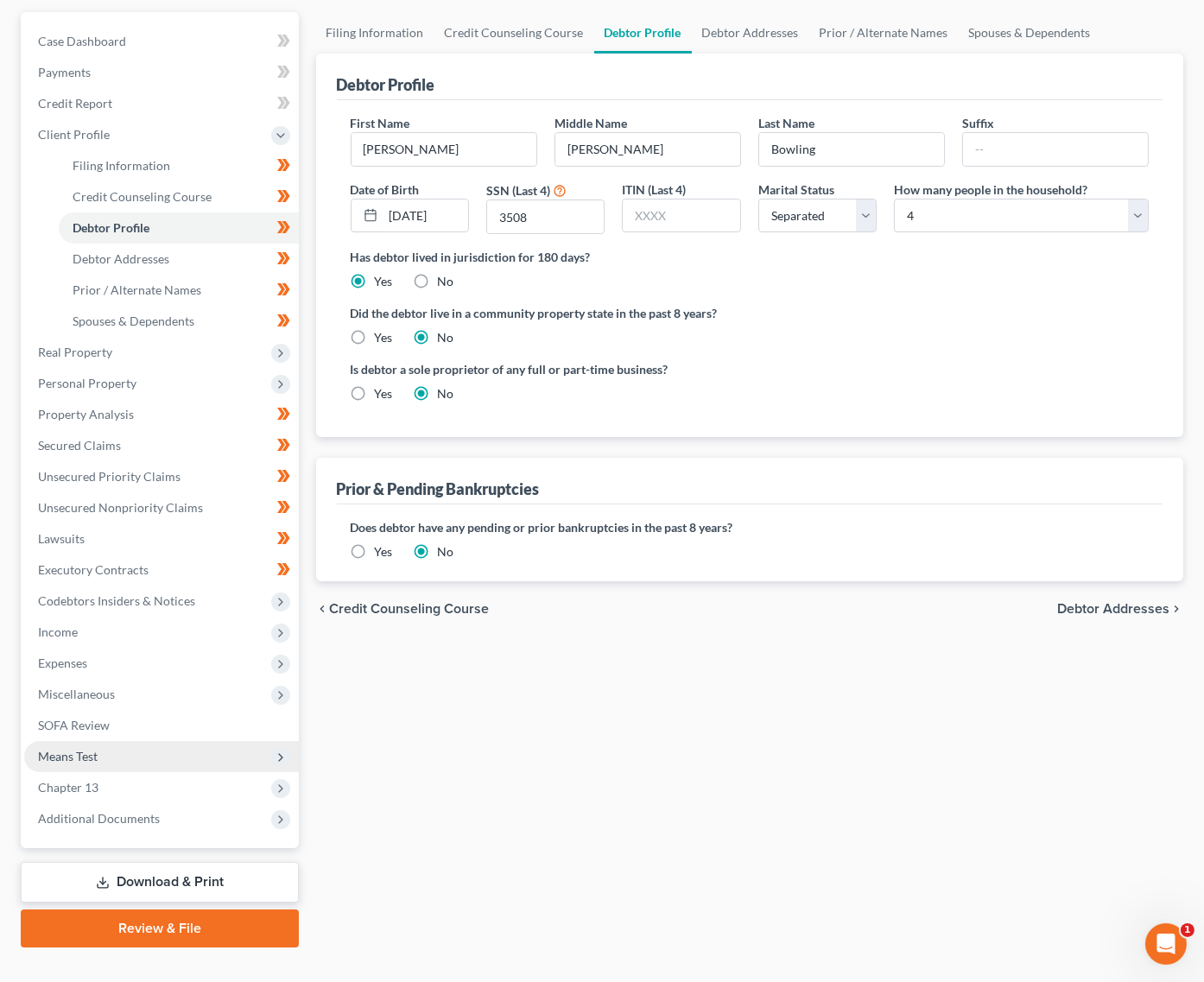
click at [77, 749] on span "Means Test" at bounding box center [68, 755] width 60 height 14
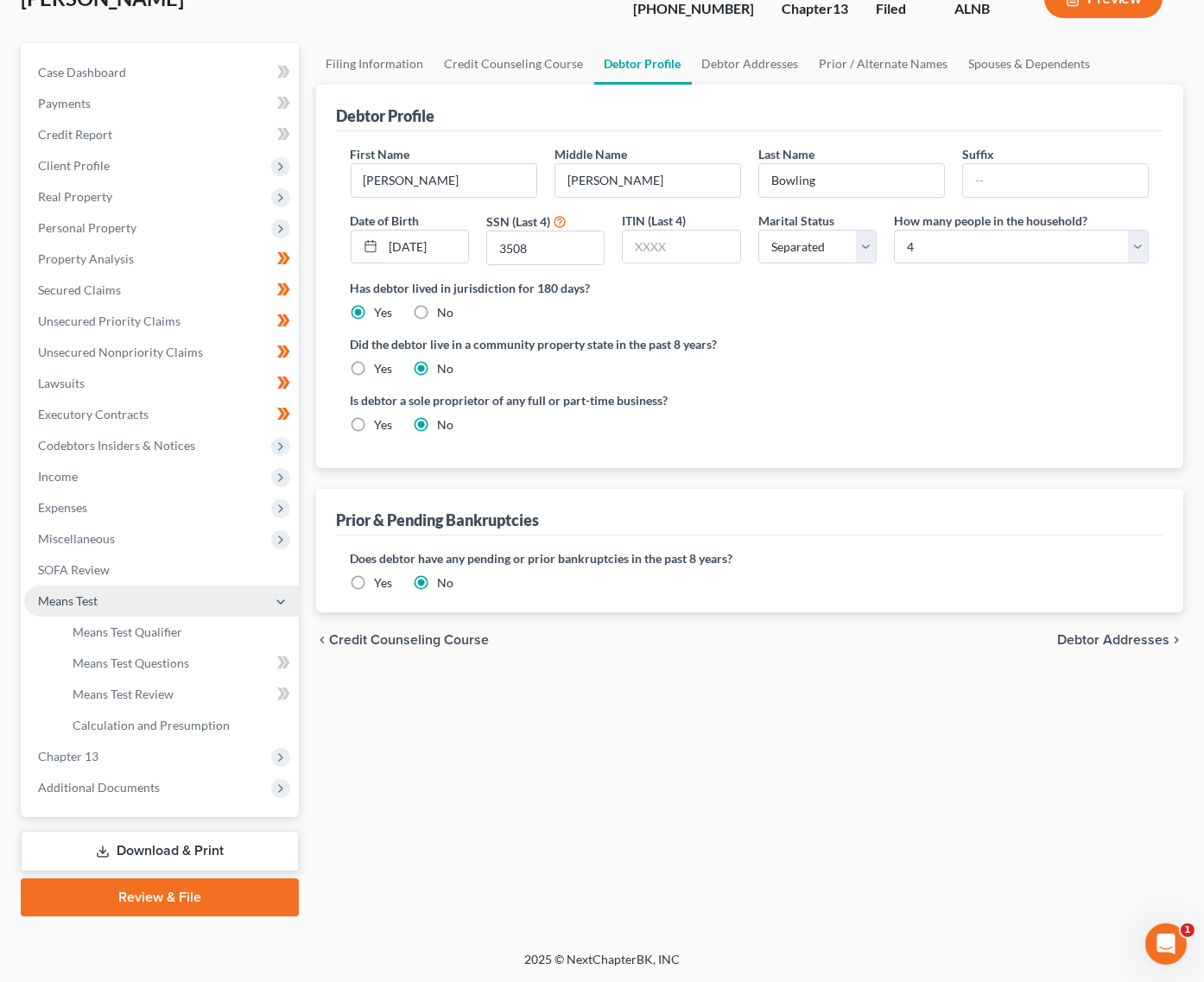
scroll to position [95, 0]
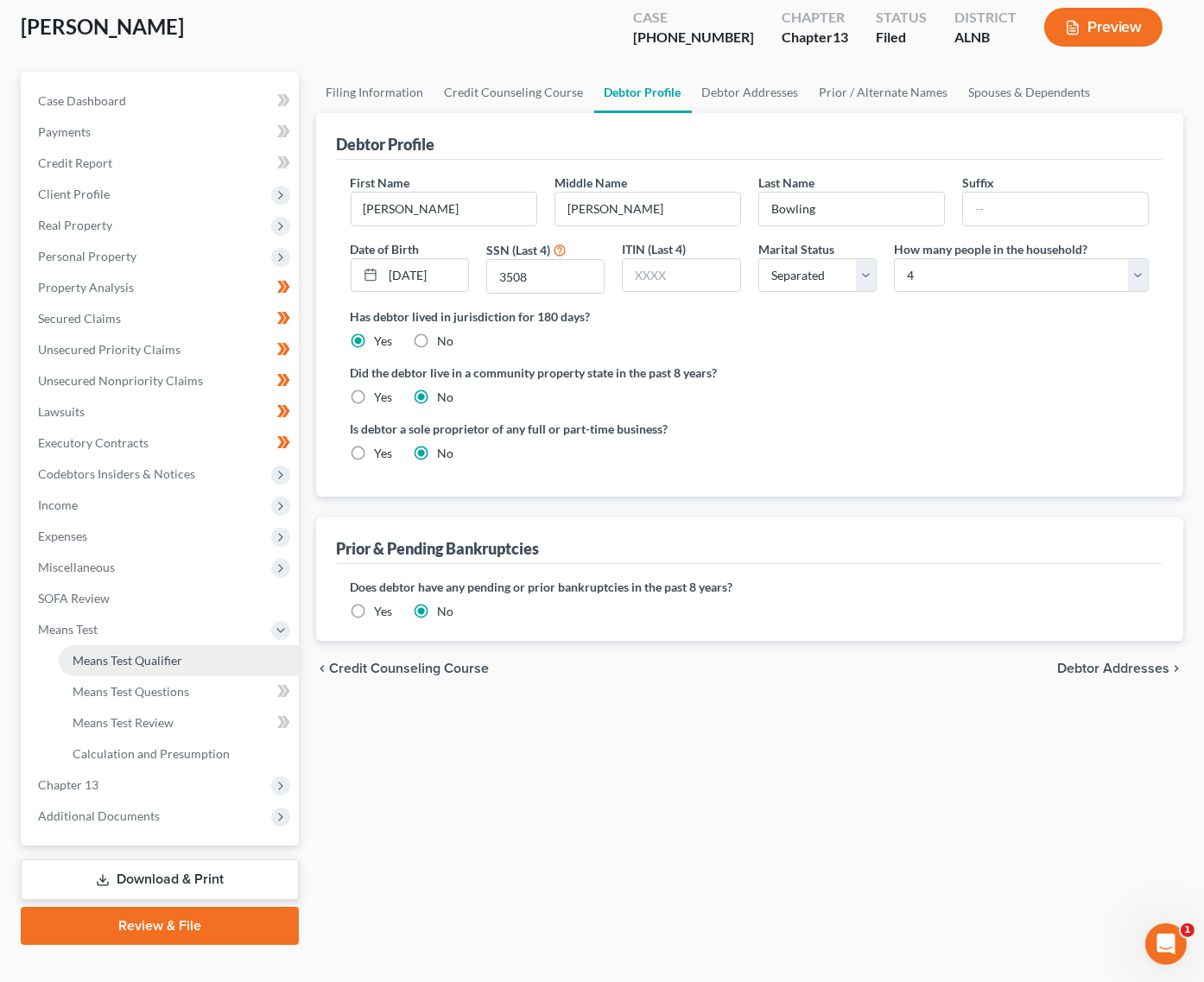
click at [134, 653] on span "Means Test Qualifier" at bounding box center [127, 660] width 110 height 14
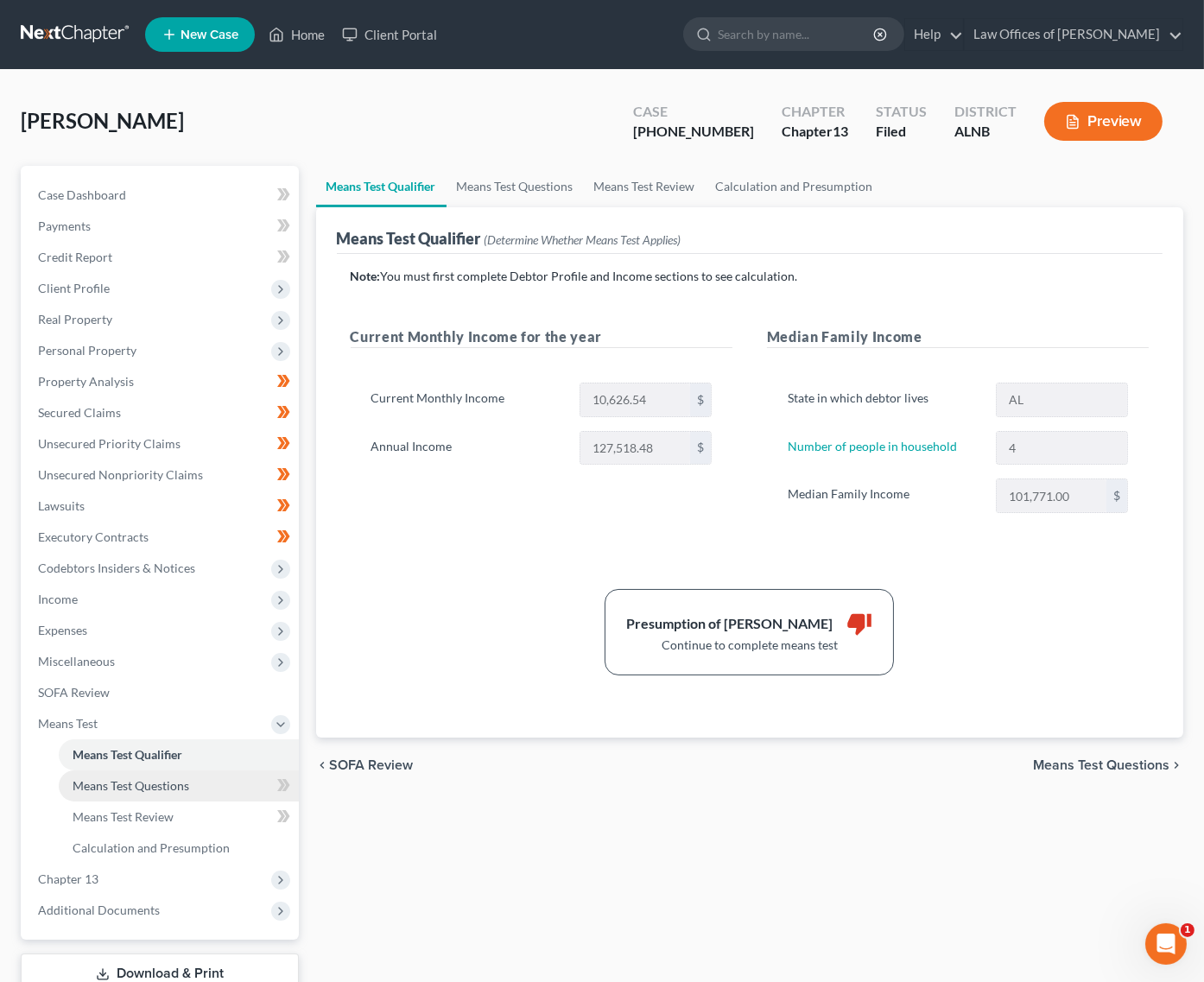
click at [176, 778] on span "Means Test Questions" at bounding box center [130, 785] width 117 height 14
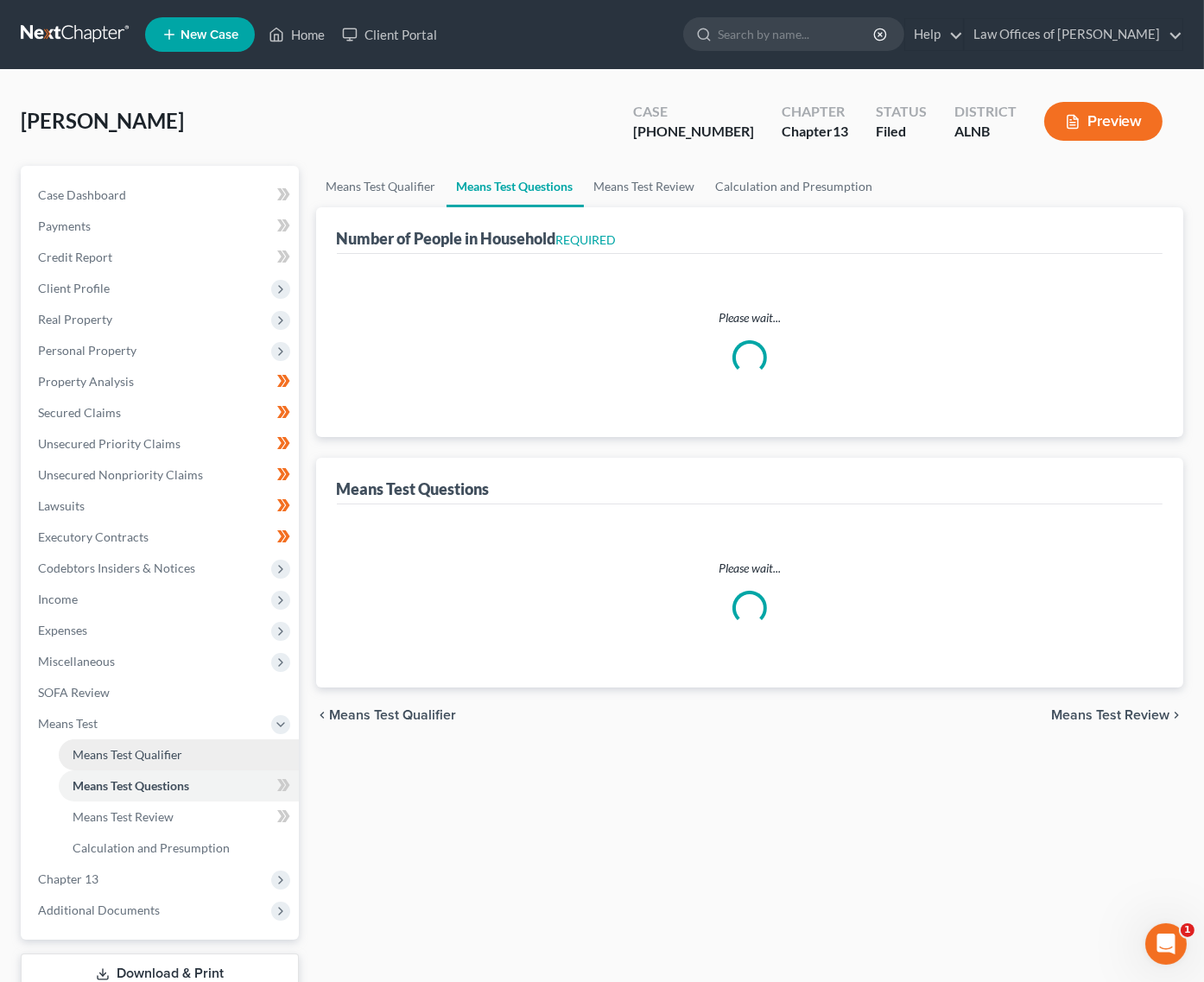
select select "0"
select select "60"
select select "1"
select select "60"
select select "3"
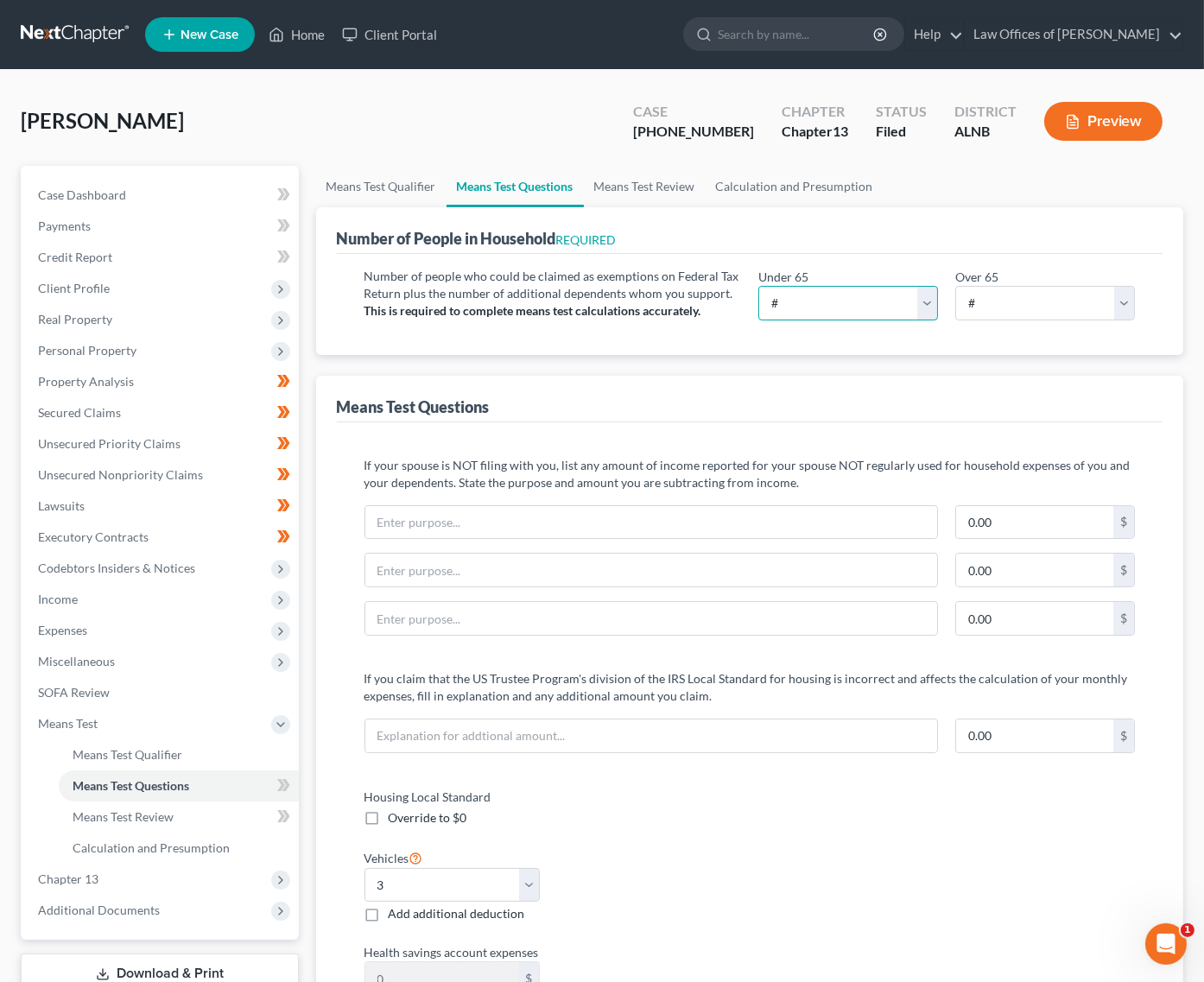
select select "4"
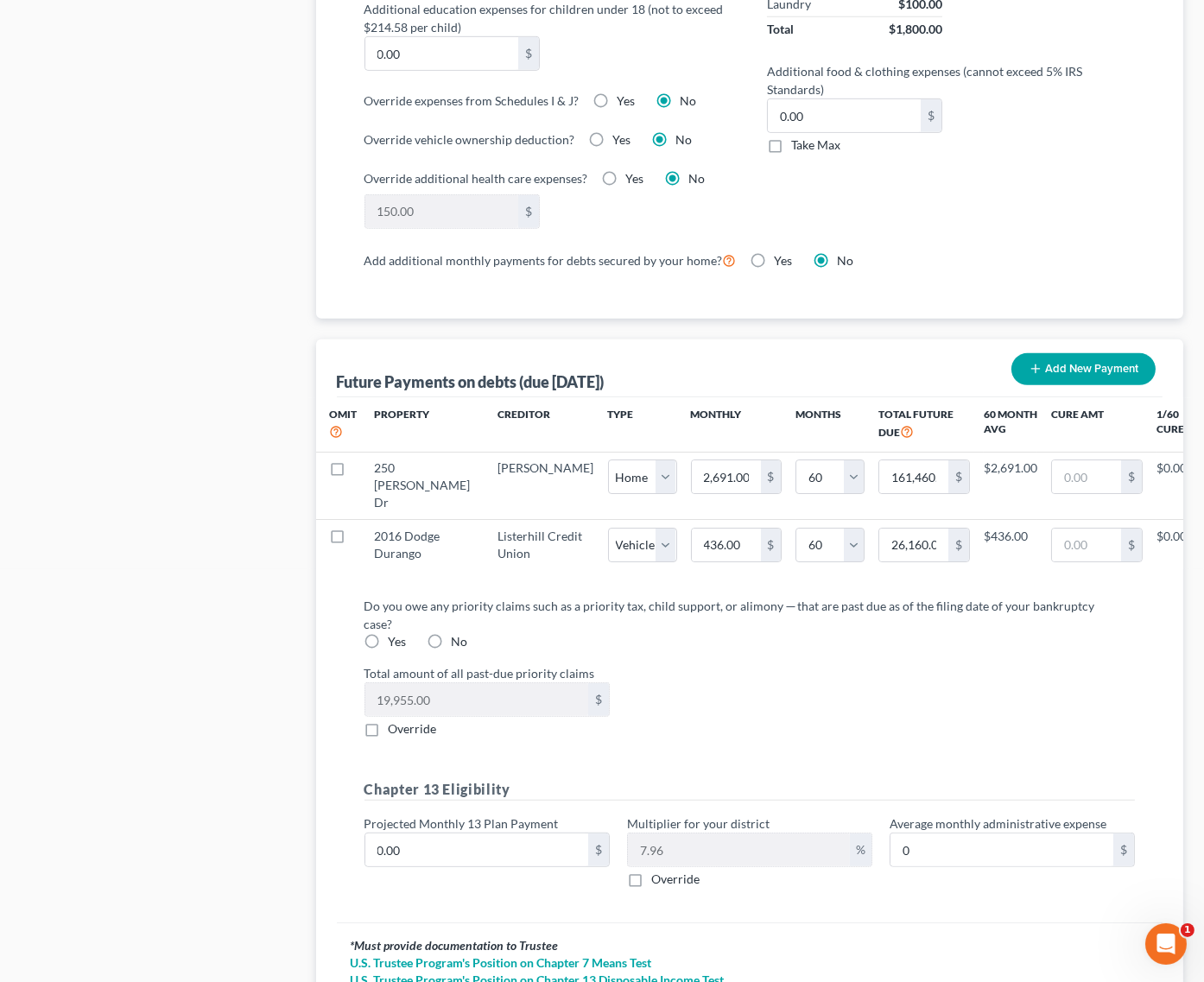
scroll to position [1444, 0]
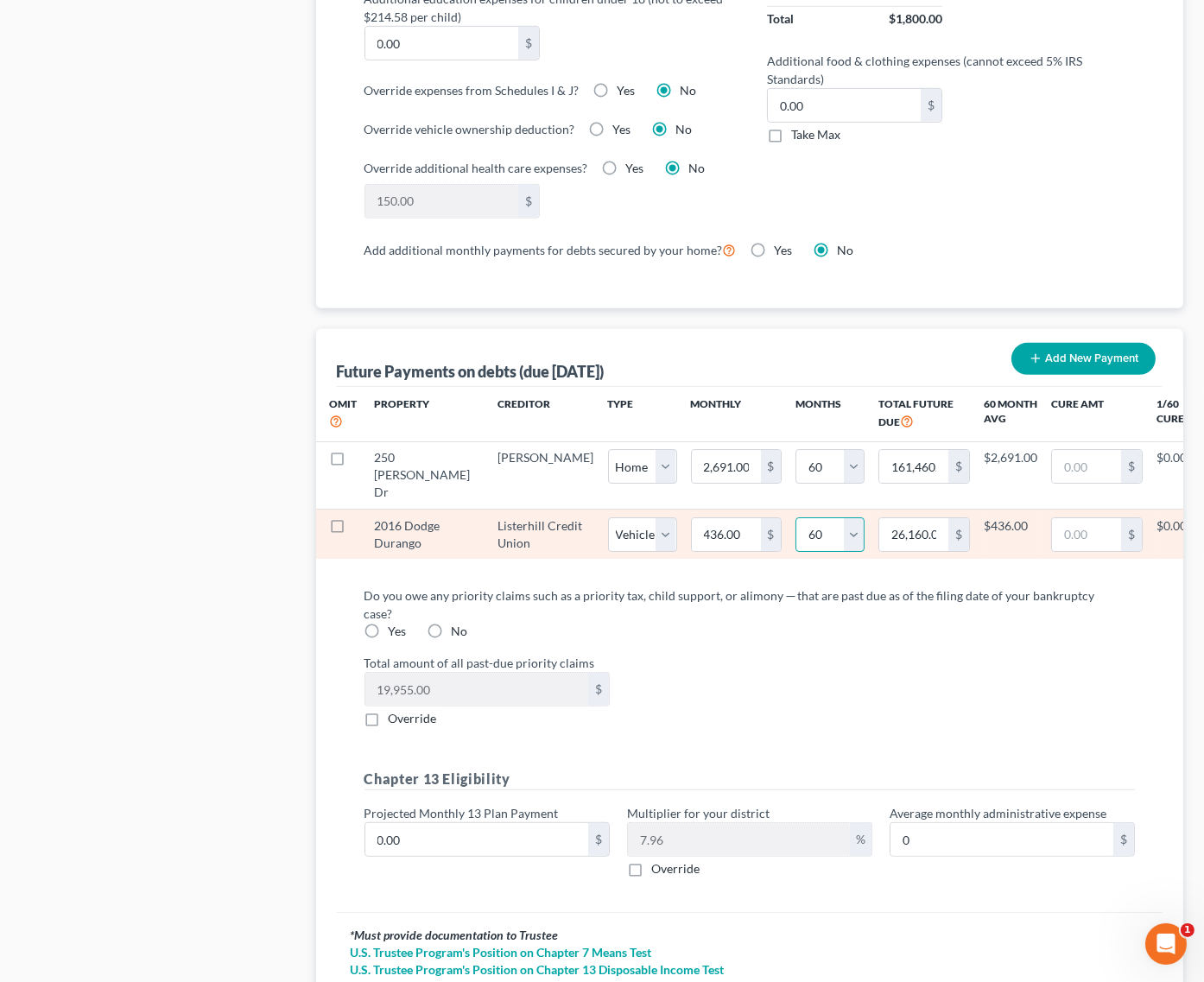
click at [796, 517] on select "0 1 2 3 4 5 6 7 8 9 10 11 12 13 14 15 16 17 18 19 20 21 22 23 24 25 26 27 28 29…" at bounding box center [831, 534] width 69 height 35
select select "48"
select select "1"
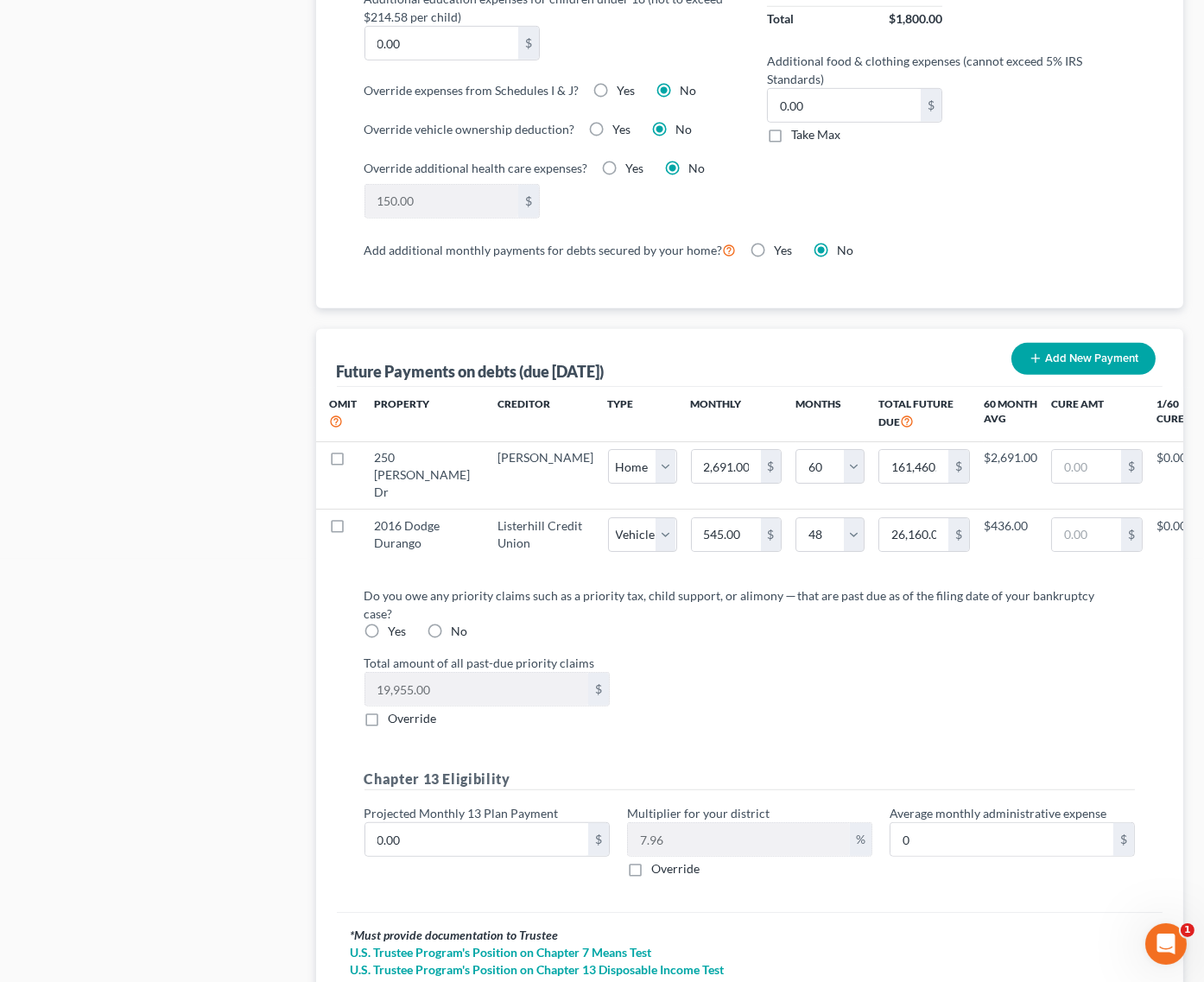
select select "50"
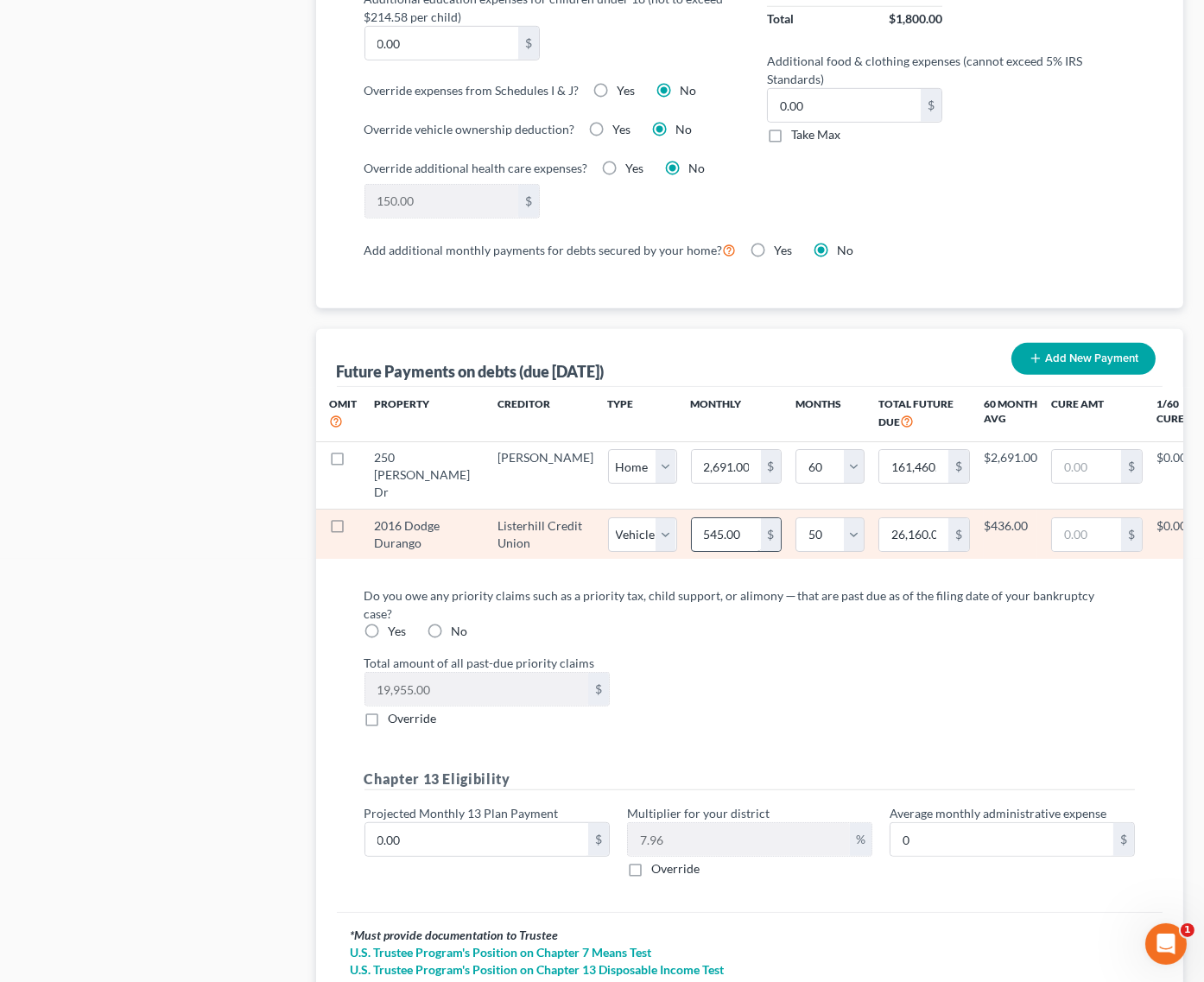
select select "1"
select select "50"
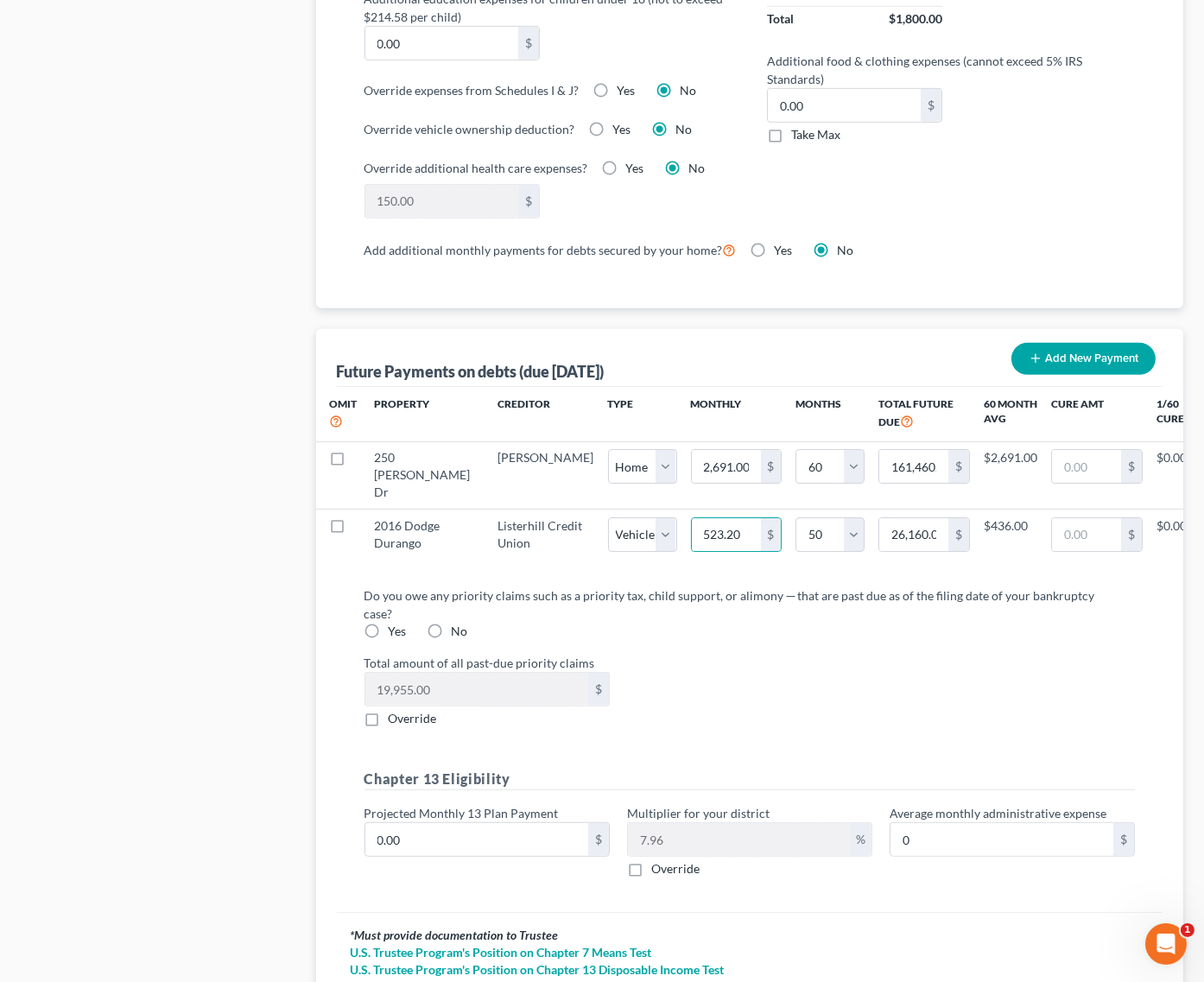
drag, startPoint x: 727, startPoint y: 485, endPoint x: 623, endPoint y: 496, distance: 104.6
click at [692, 518] on input "523.20" at bounding box center [726, 534] width 69 height 33
type input "4"
type input "200.00"
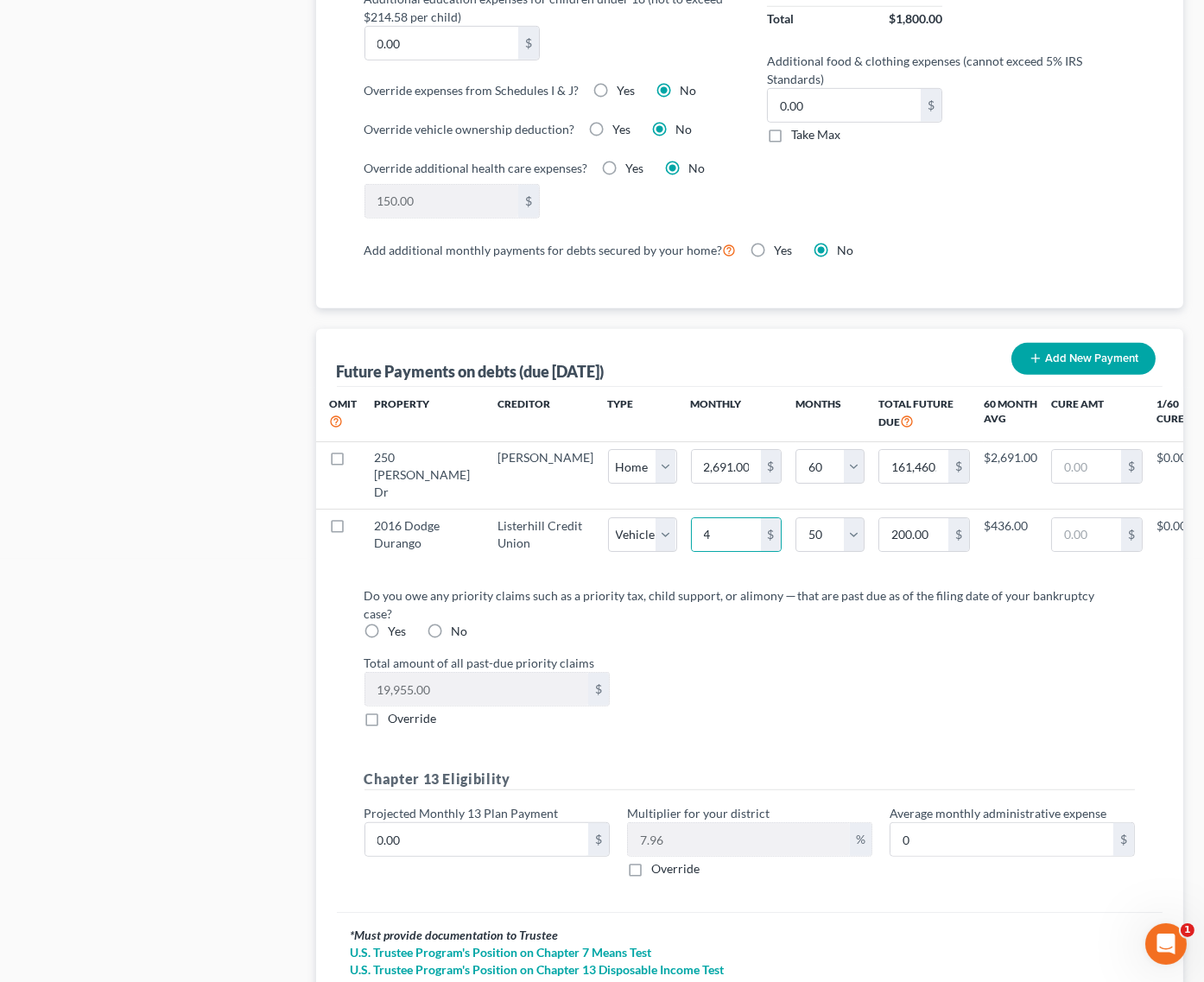
type input "43"
type input "2,150.00"
type input "436"
type input "21,800.00"
type input "436.8"
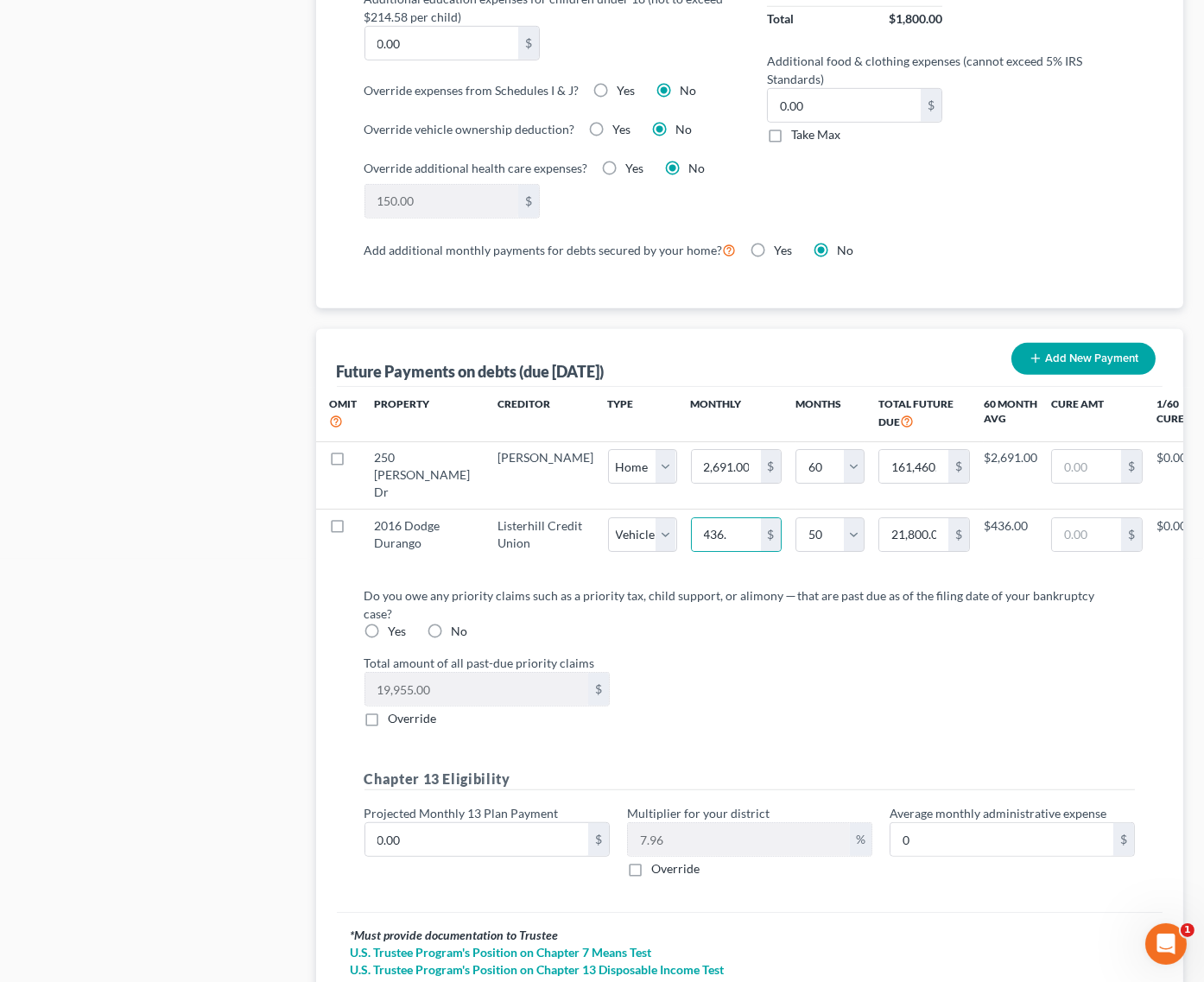
type input "21,840.00"
select select "1"
select select "50"
select select "1"
select select "50"
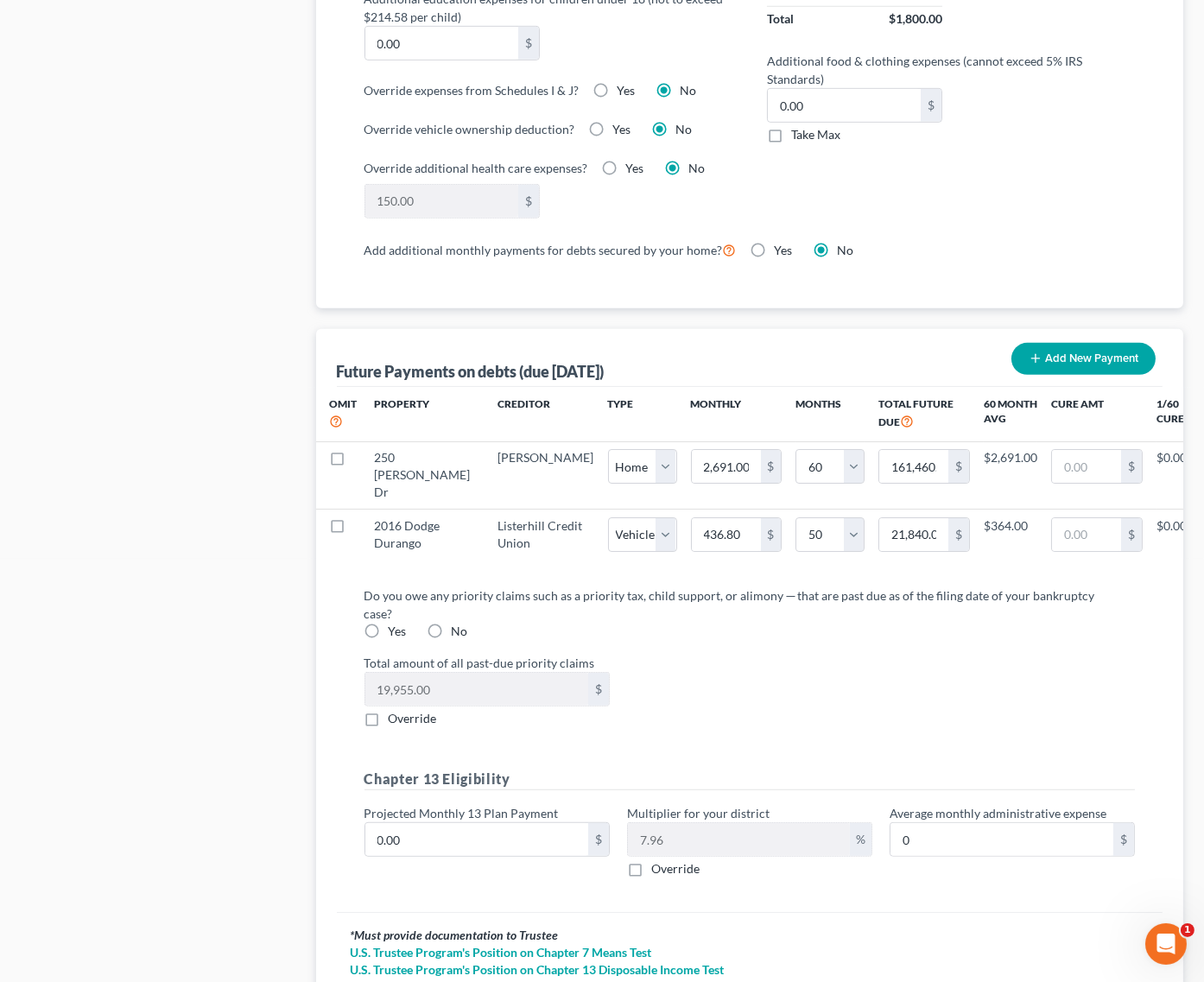
select select "1"
select select "50"
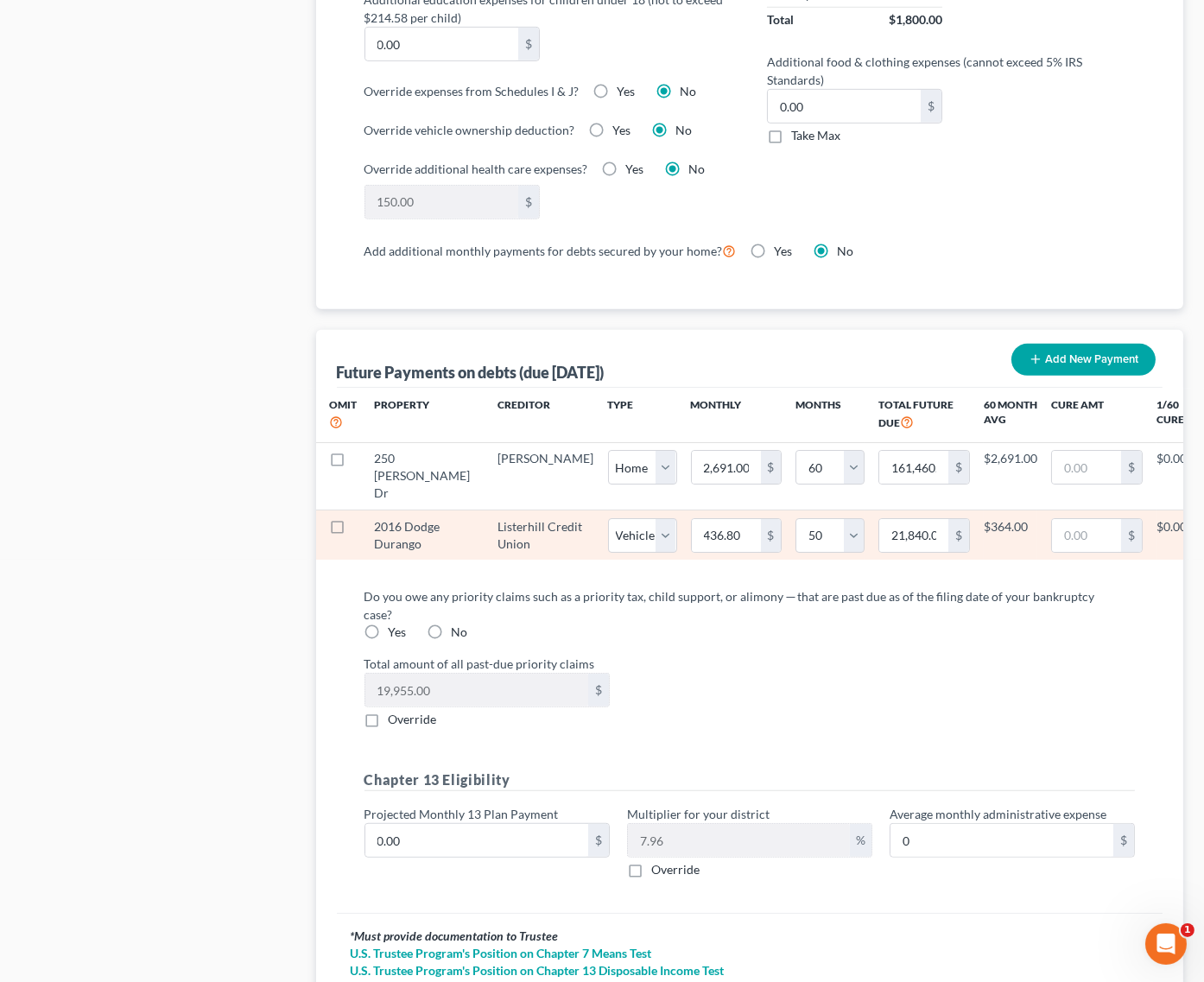
scroll to position [1442, 0]
click at [692, 520] on input "436.80" at bounding box center [726, 536] width 69 height 33
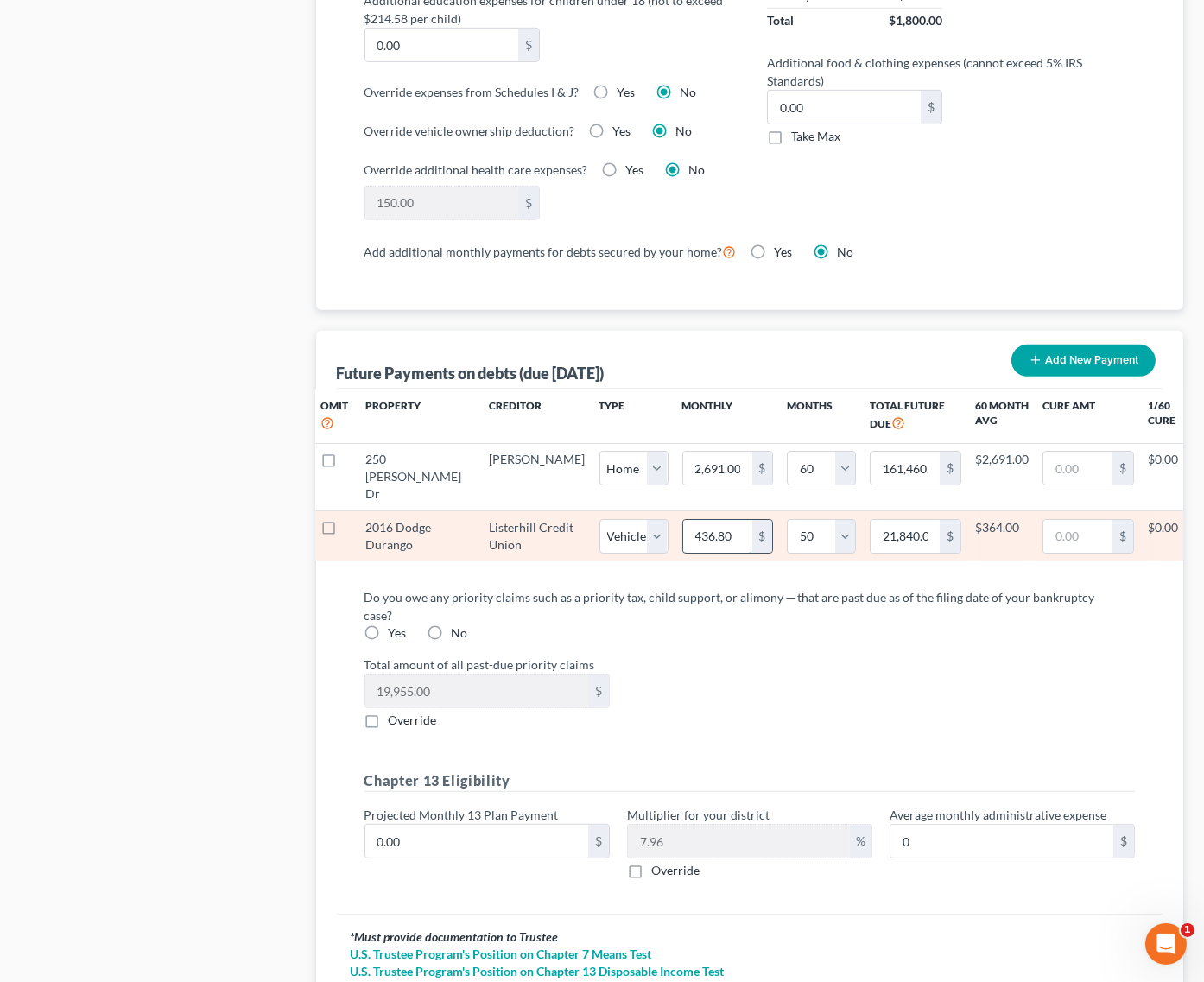
scroll to position [0, 7]
type input "436.88"
type input "21,844.00"
select select "1"
select select "50"
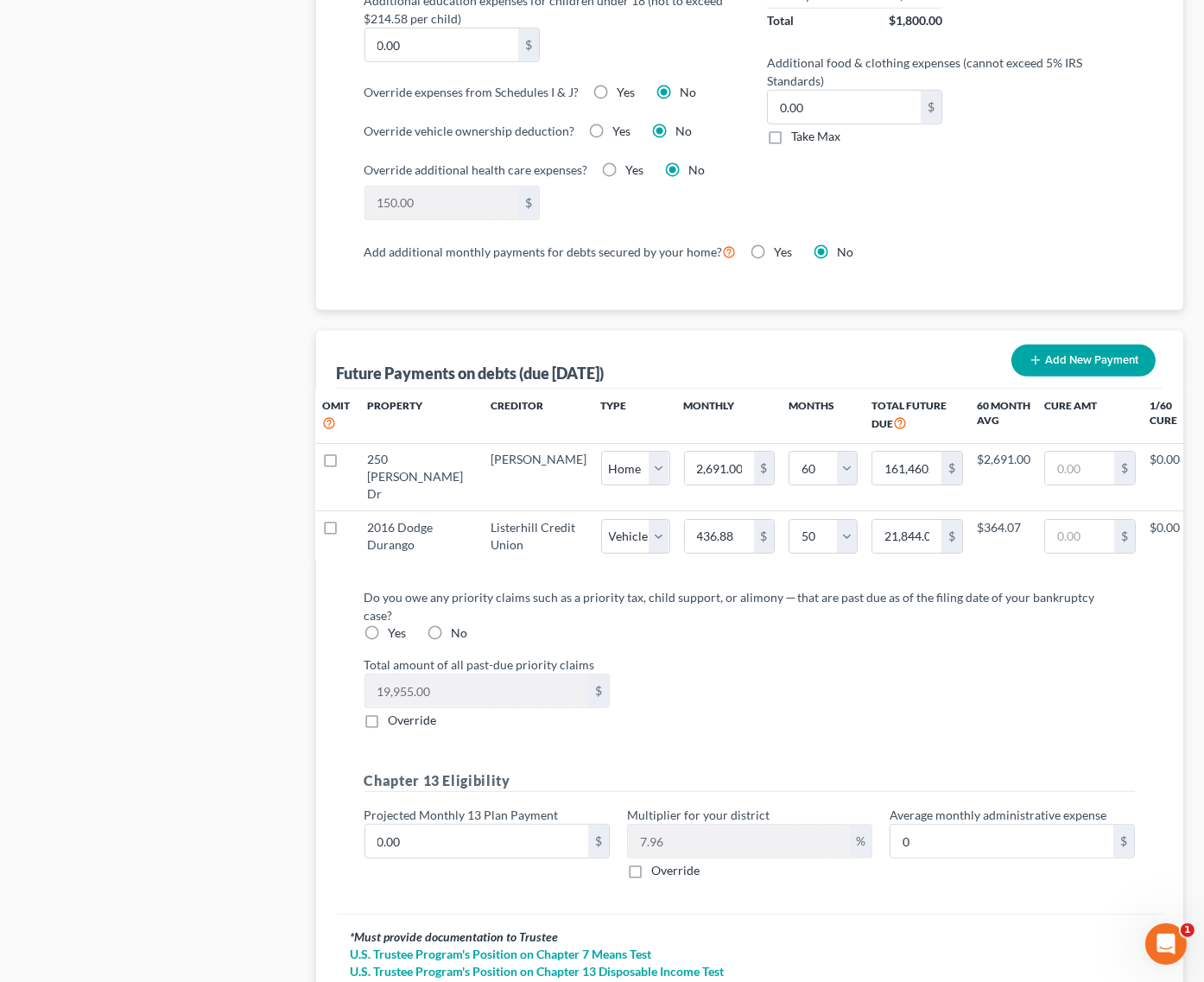
select select "1"
select select "50"
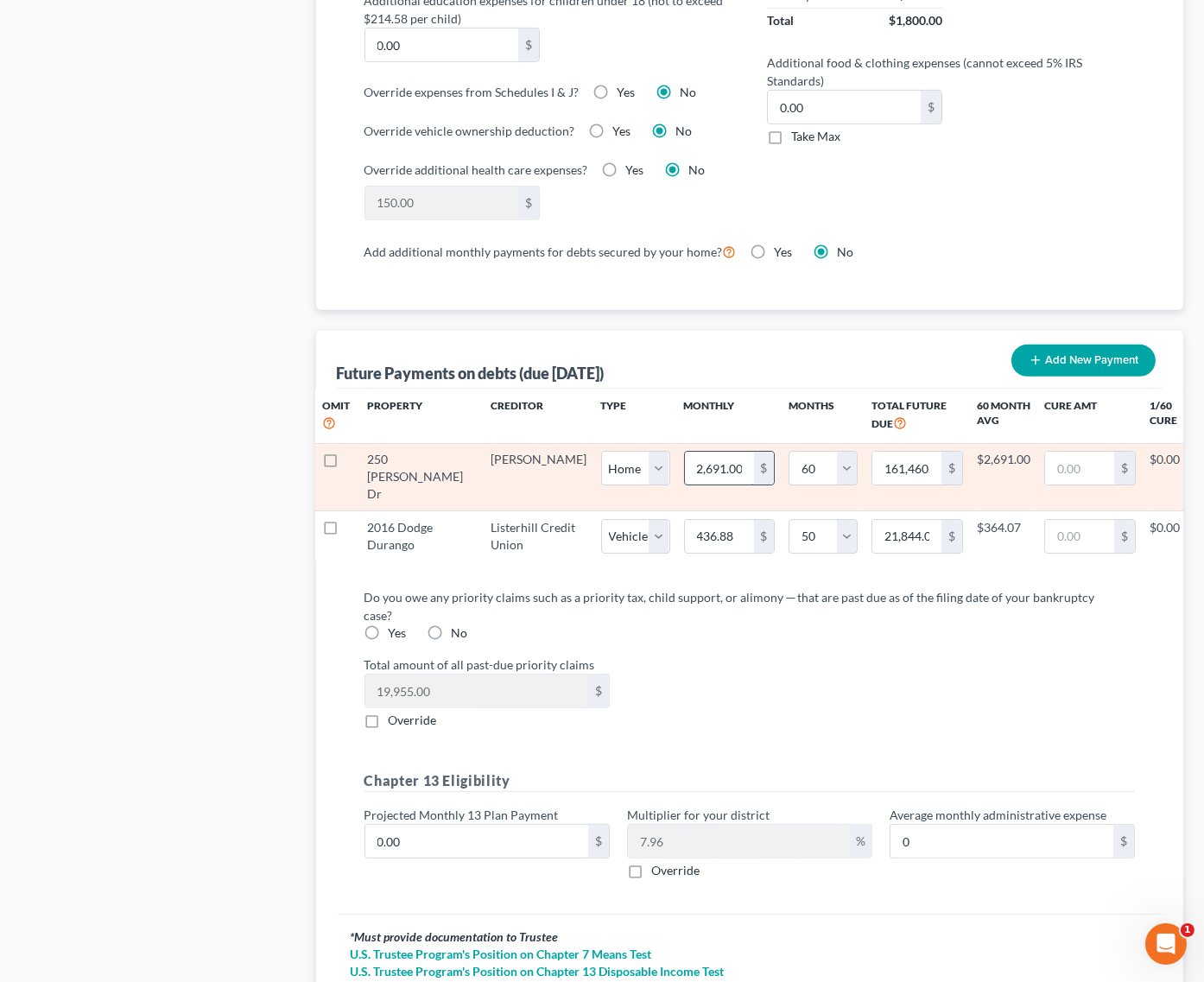
click at [685, 451] on input "2,691.00" at bounding box center [720, 468] width 69 height 33
type input "2"
type input "120.00"
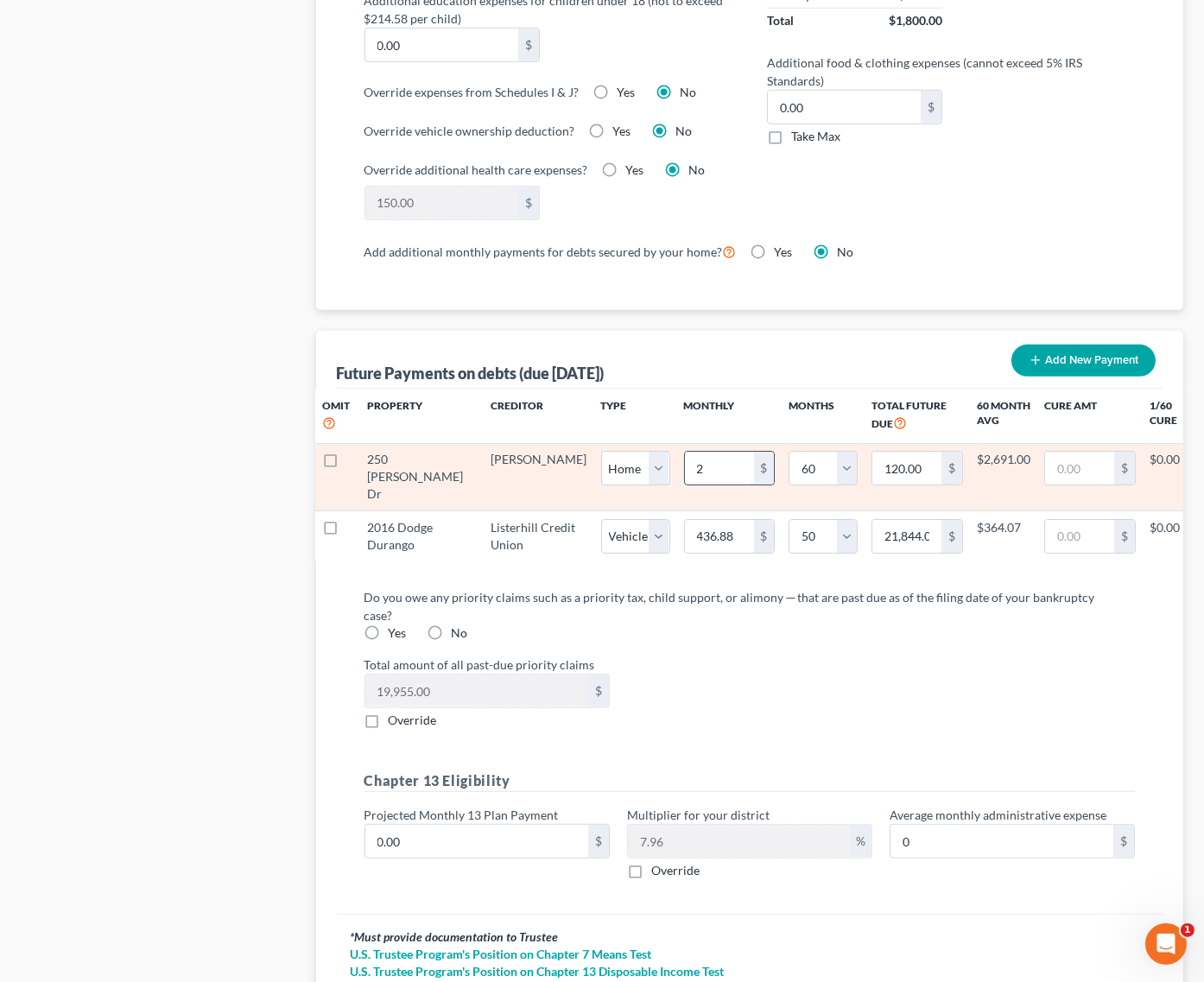
type input "21"
type input "1,260.00"
type input "214"
type input "12,840.00"
type input "2147"
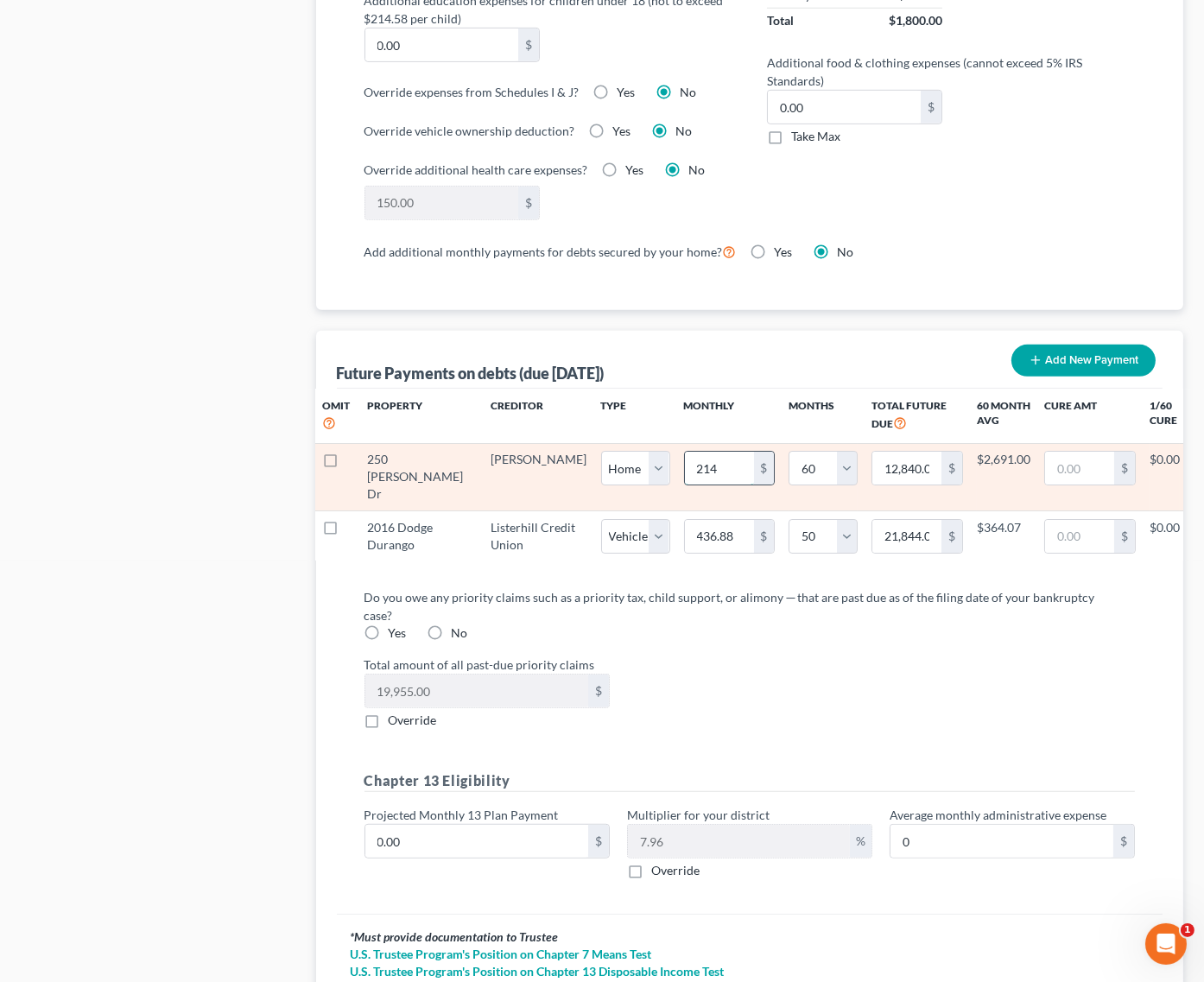
type input "128,820.00"
type input "2,147."
select select "0"
select select "60"
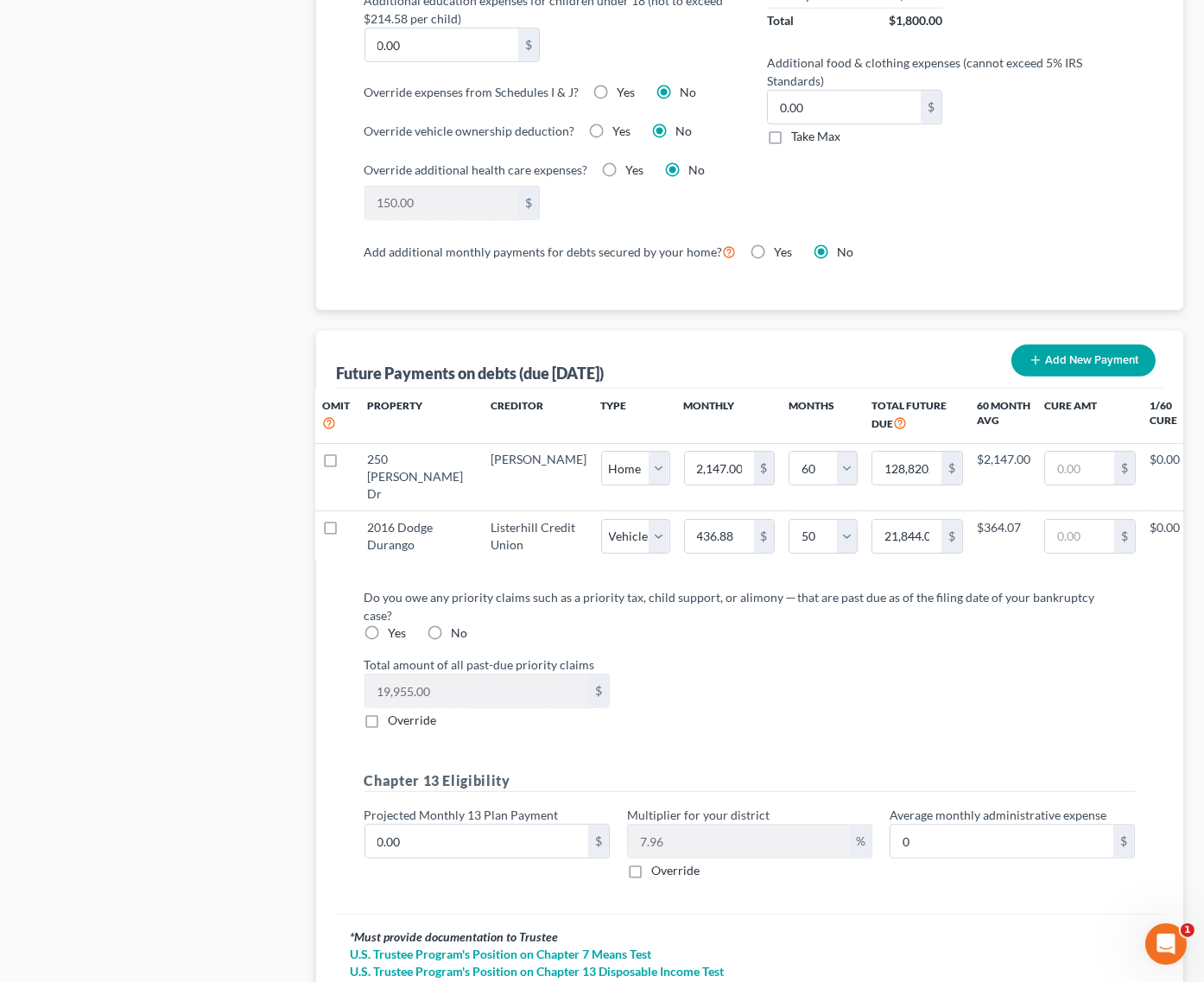
select select "0"
select select "60"
select select "0"
select select "60"
select select "0"
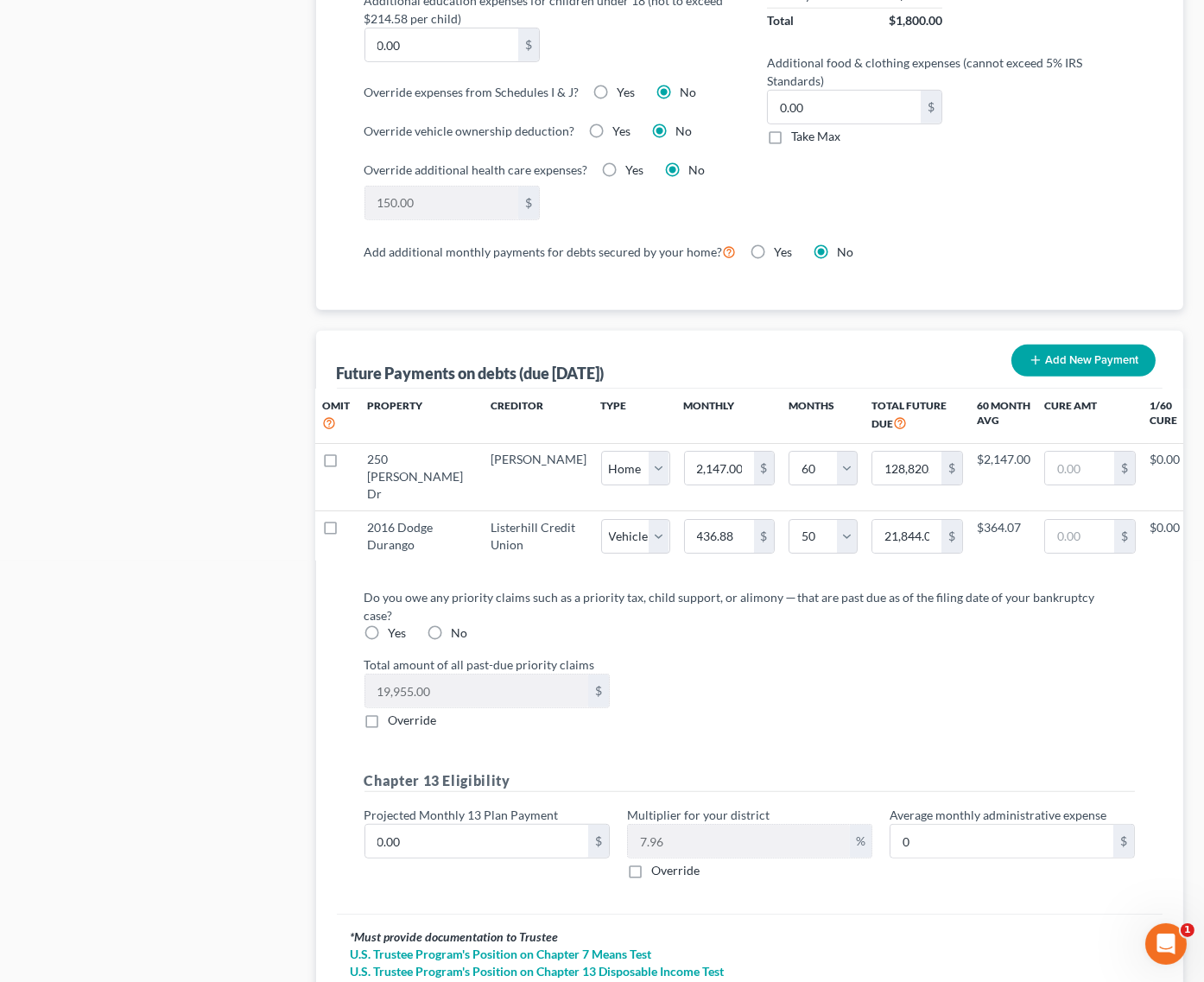
select select "60"
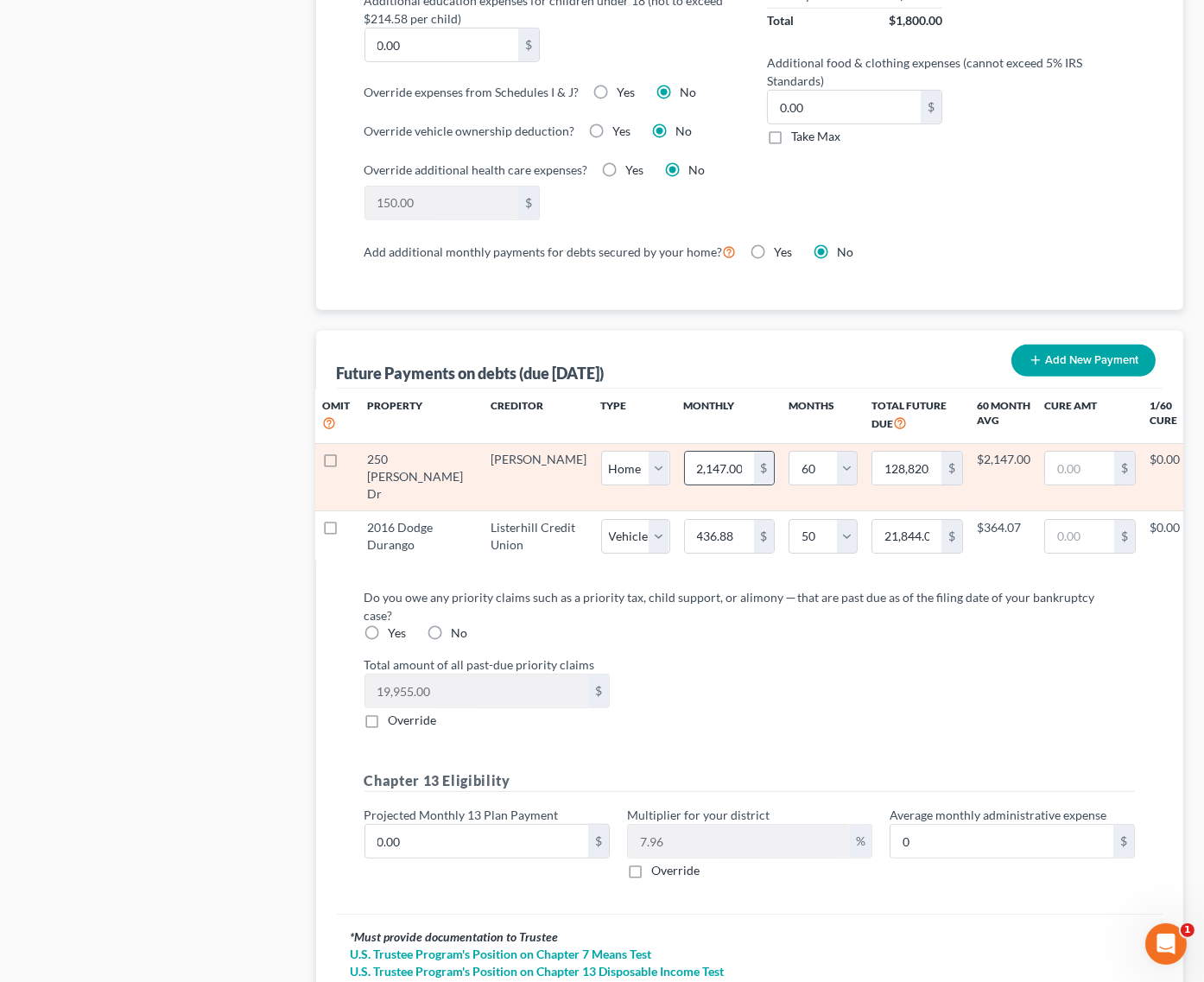
click at [685, 451] on input "2,147.00" at bounding box center [720, 468] width 69 height 33
drag, startPoint x: 653, startPoint y: 439, endPoint x: 675, endPoint y: 442, distance: 22.2
click at [688, 450] on div "2,147.00 $" at bounding box center [733, 468] width 92 height 35
type input "2,1478"
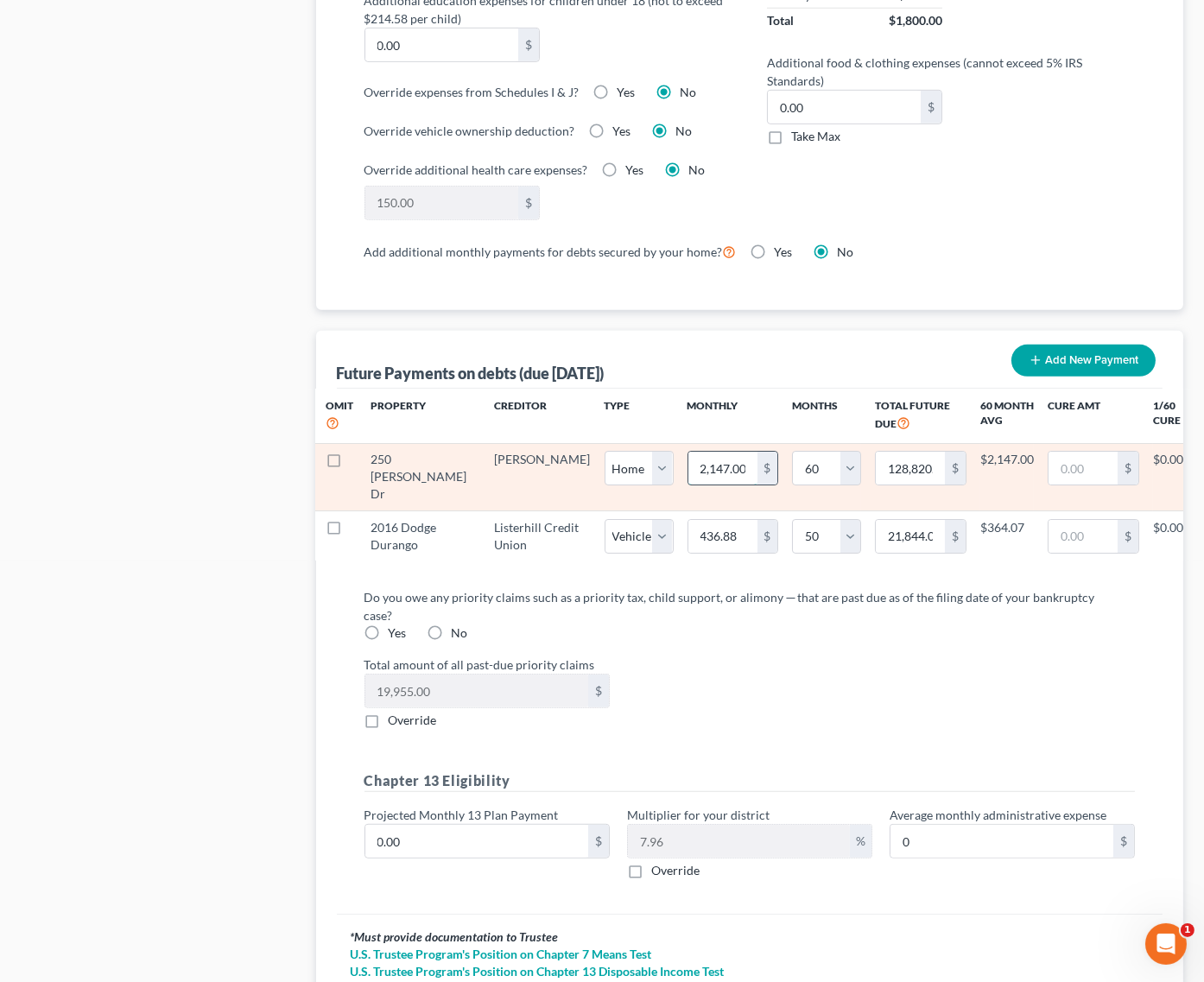
type input "1,288,680.00"
type input "21,4787"
type input "12,887,220.00"
type input "214,787"
select select "0"
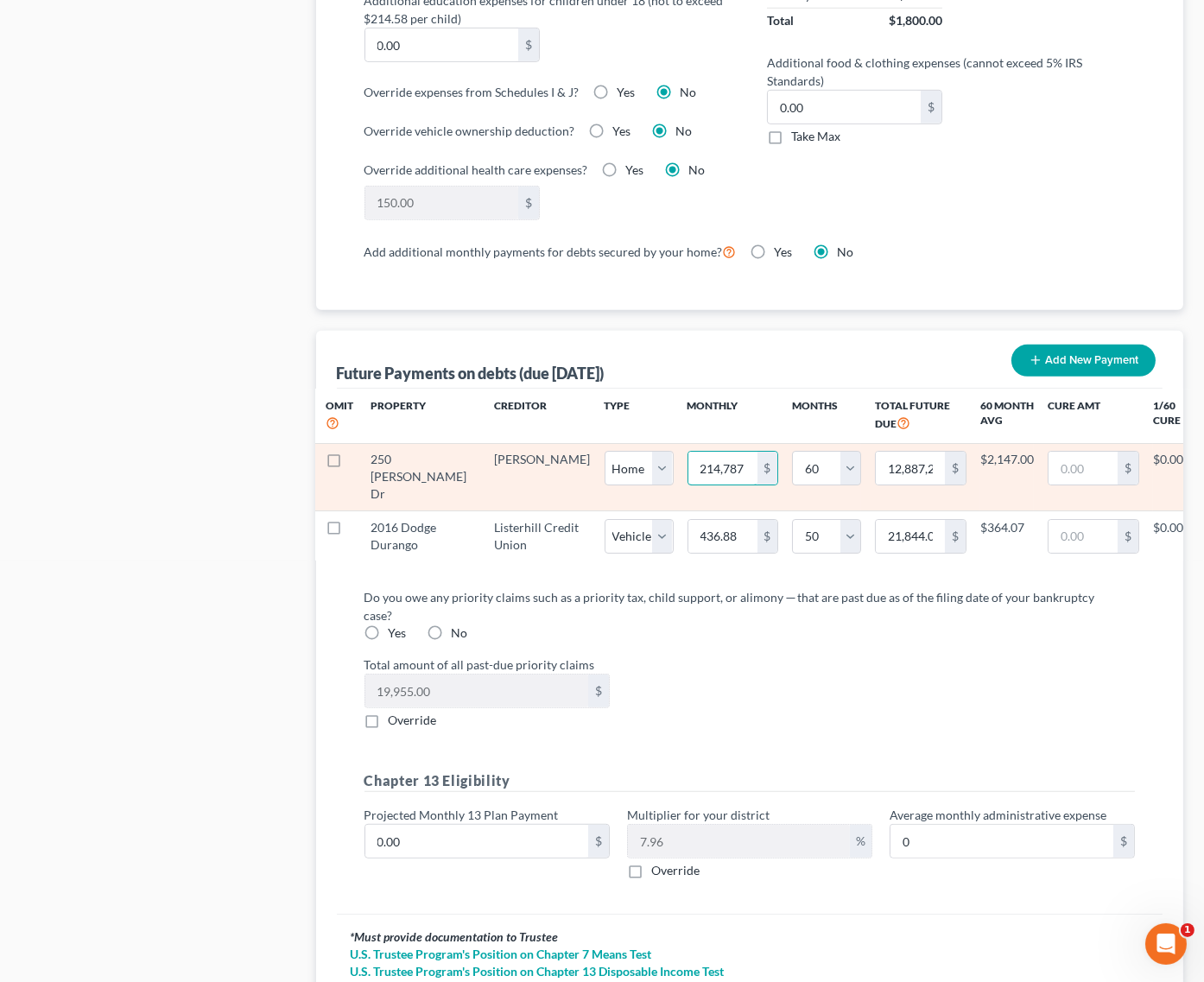
select select "60"
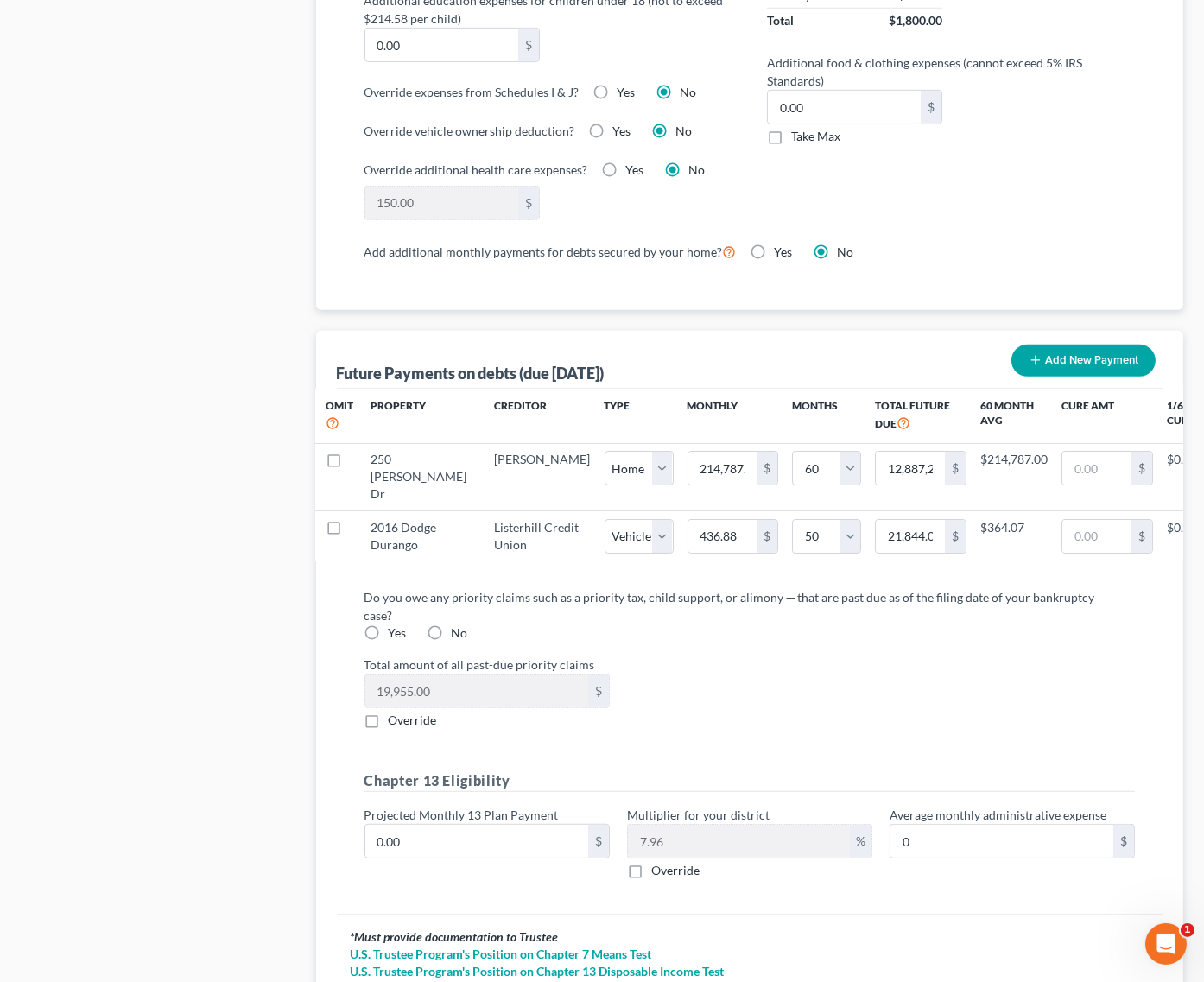
select select "0"
select select "60"
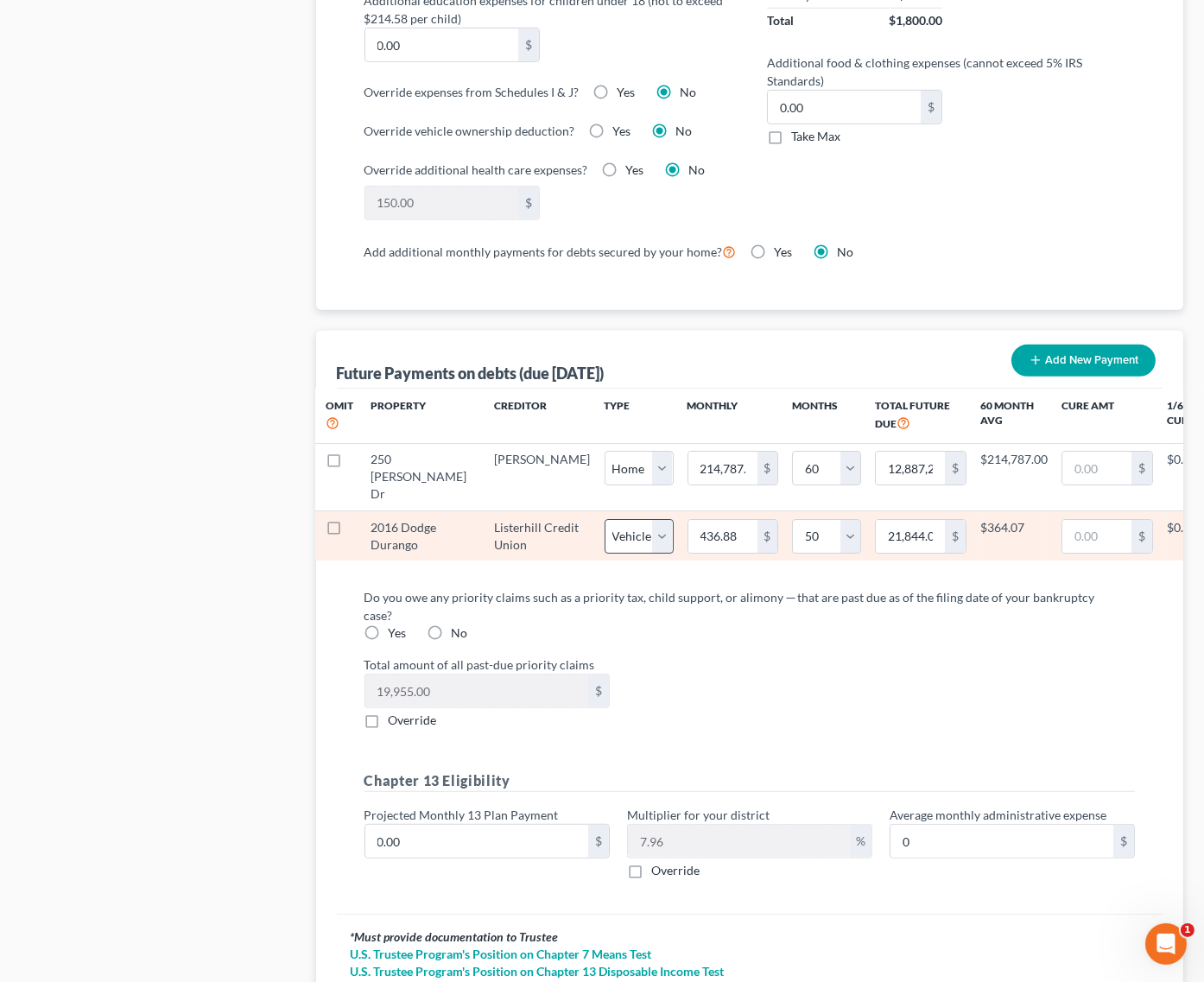
scroll to position [1441, 0]
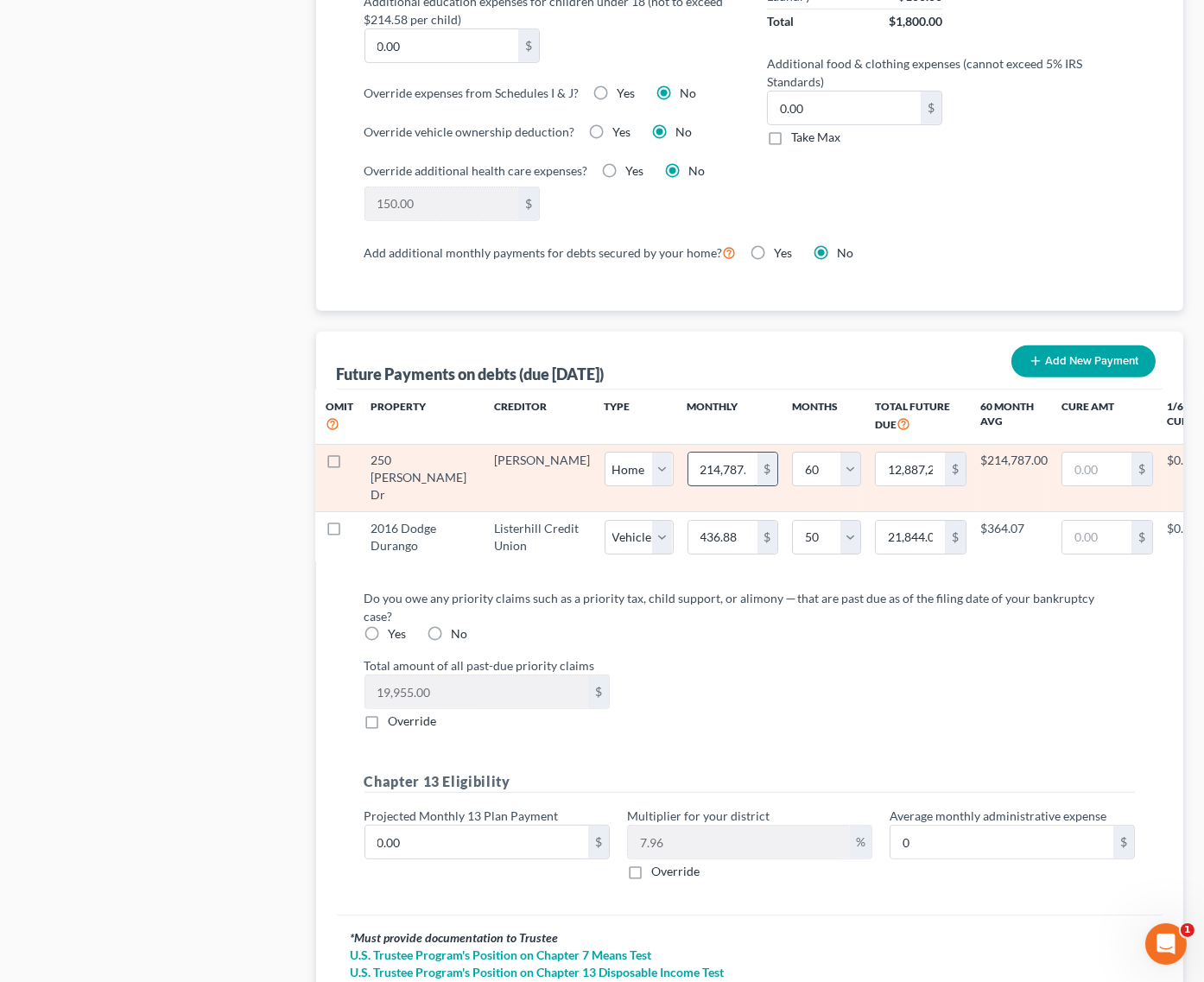
click at [689, 452] on input "214,787.00" at bounding box center [724, 469] width 69 height 33
type input "214,7.87.00"
type input "0"
type input "2,147.87"
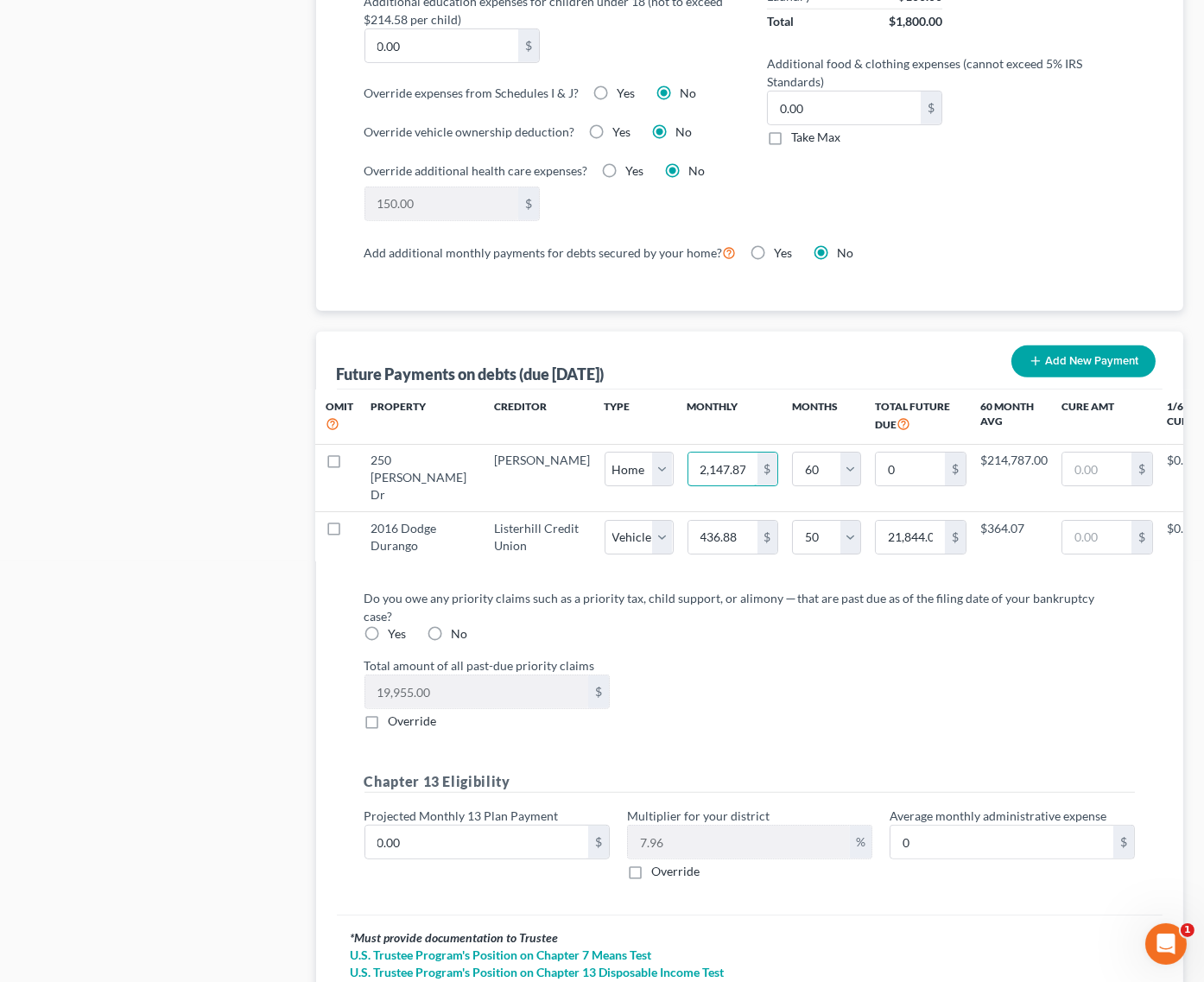
scroll to position [0, 6]
type input "128,872.20"
select select "0"
select select "60"
select select "0"
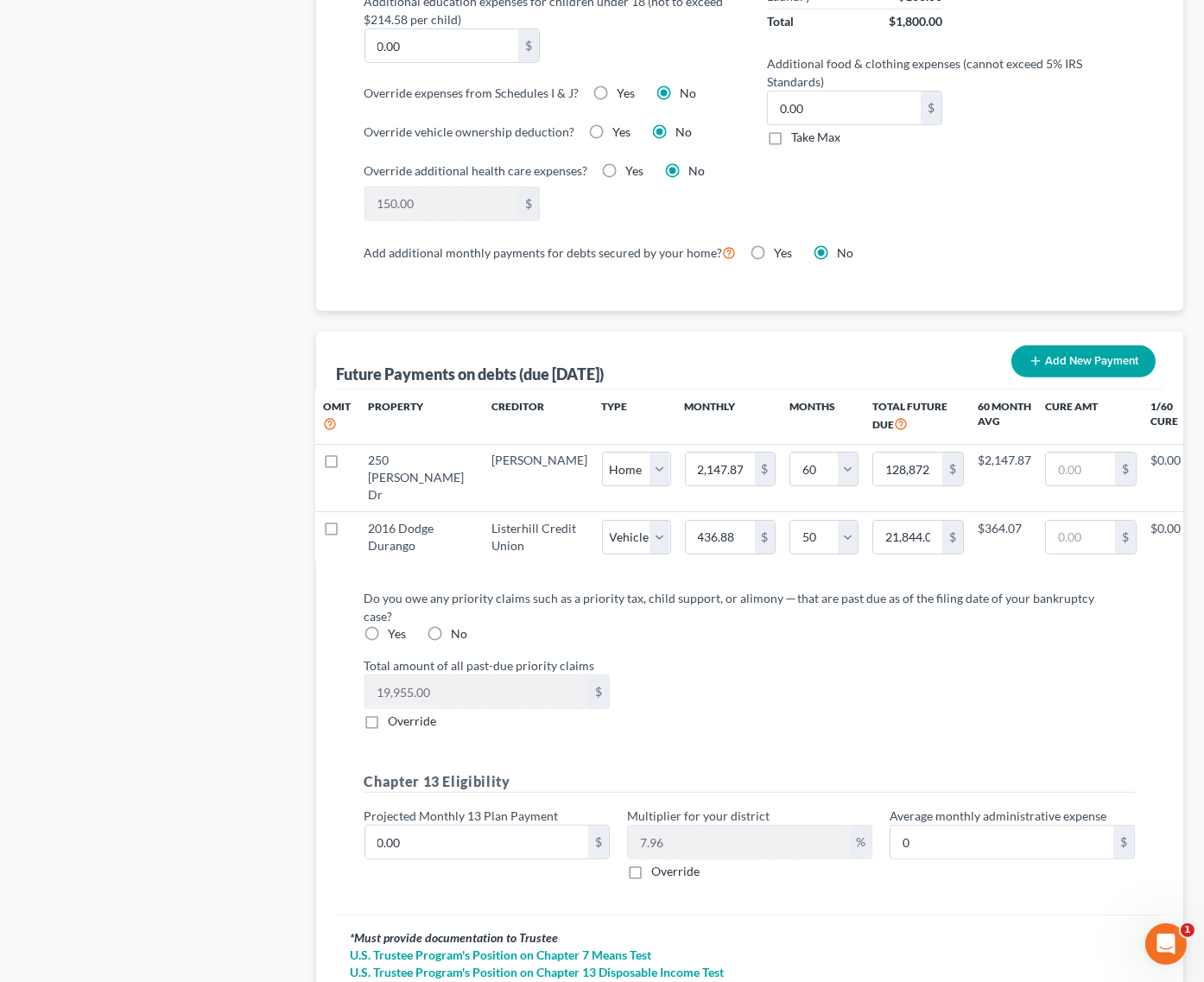
select select "60"
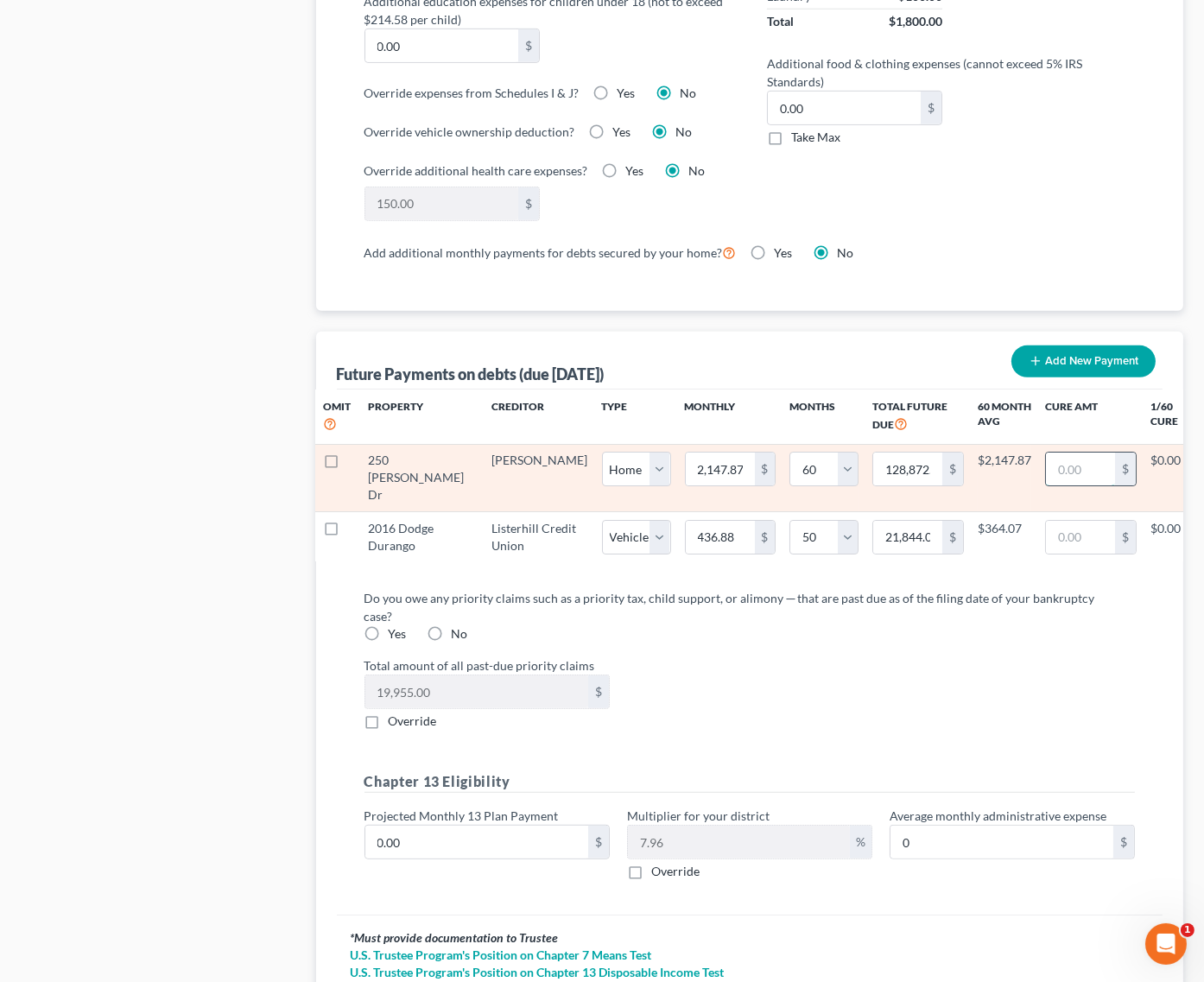
click at [1046, 452] on input "text" at bounding box center [1081, 469] width 69 height 33
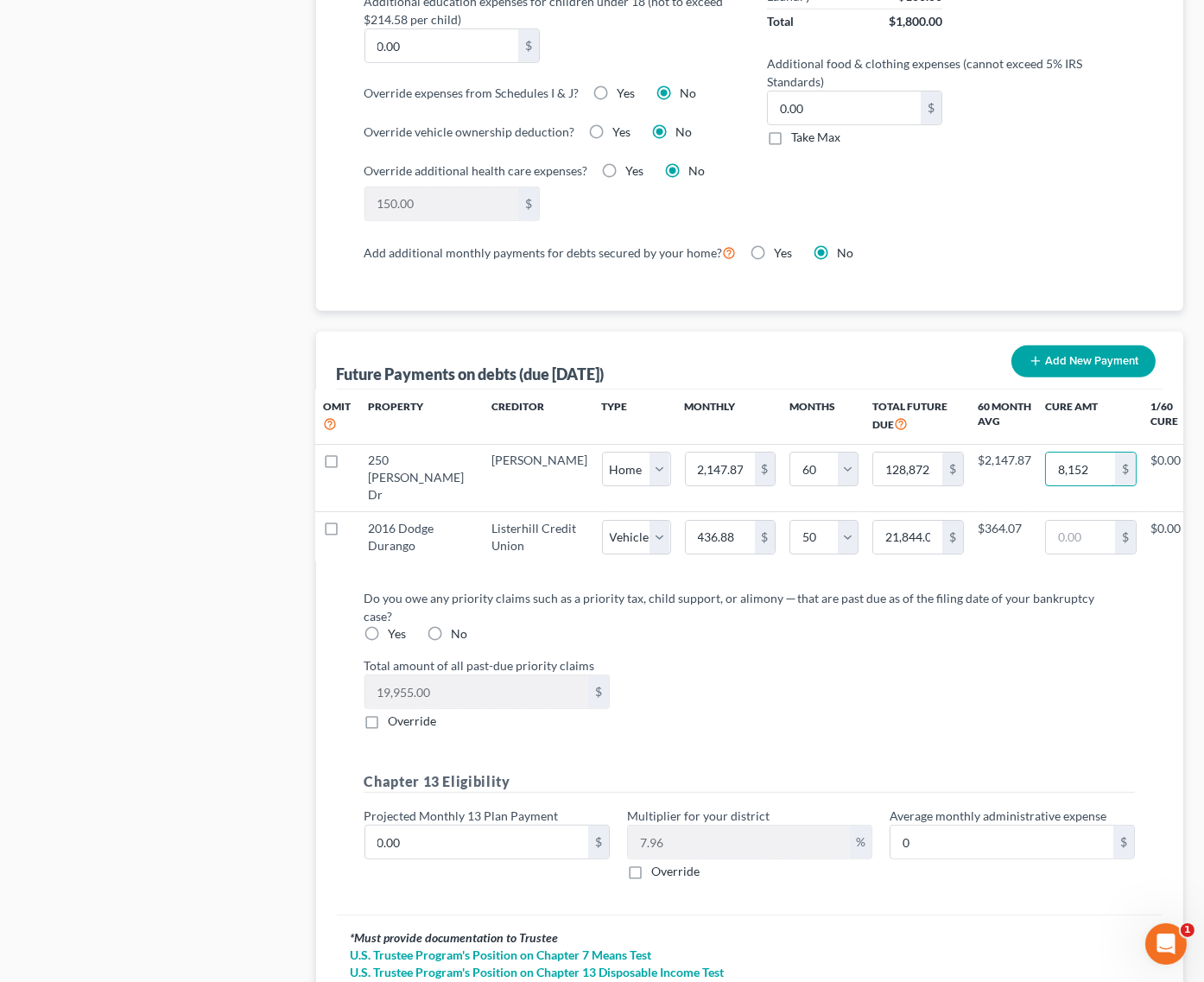
type input "8,152."
select select "0"
select select "60"
select select "0"
select select "60"
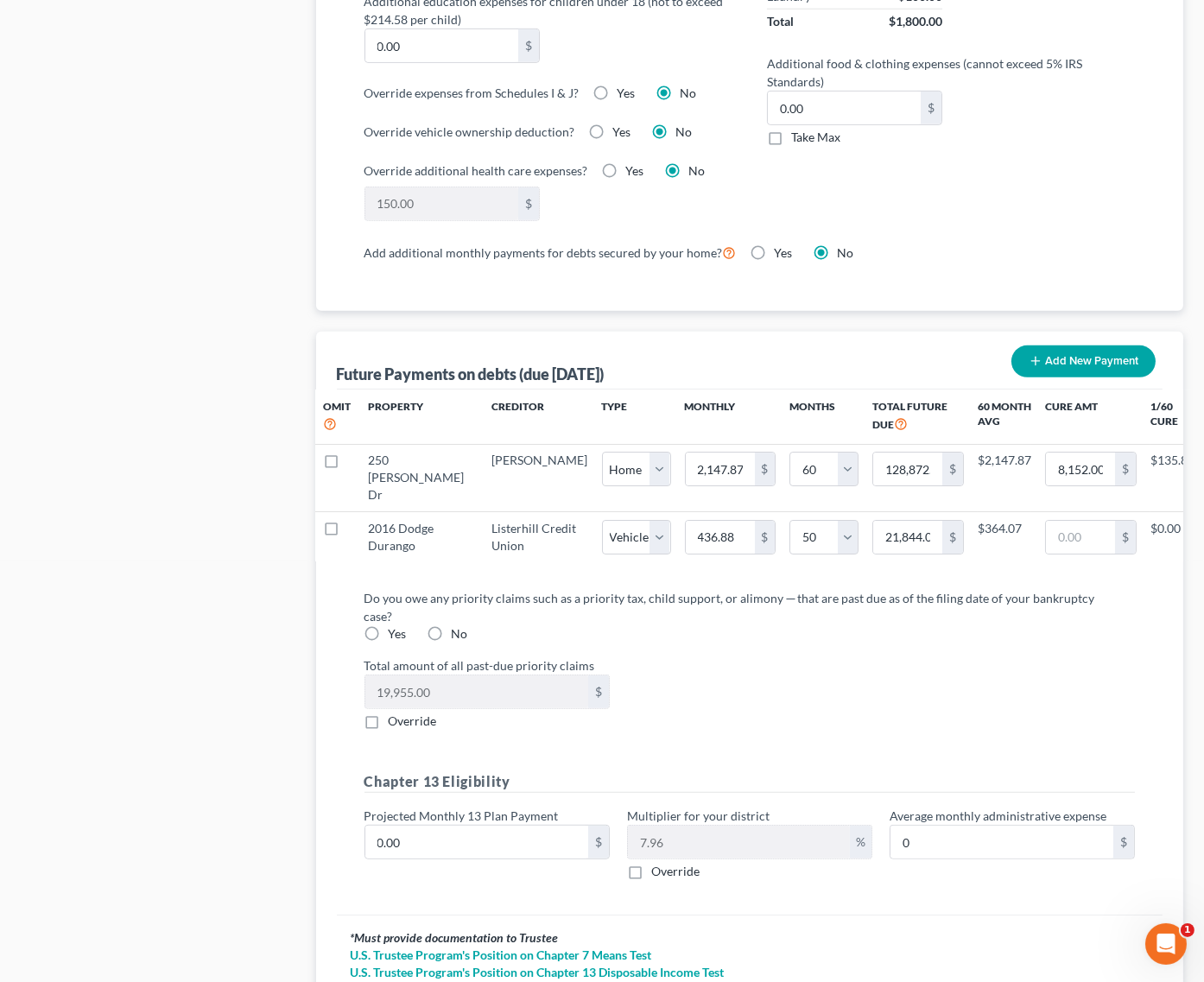
select select "0"
select select "60"
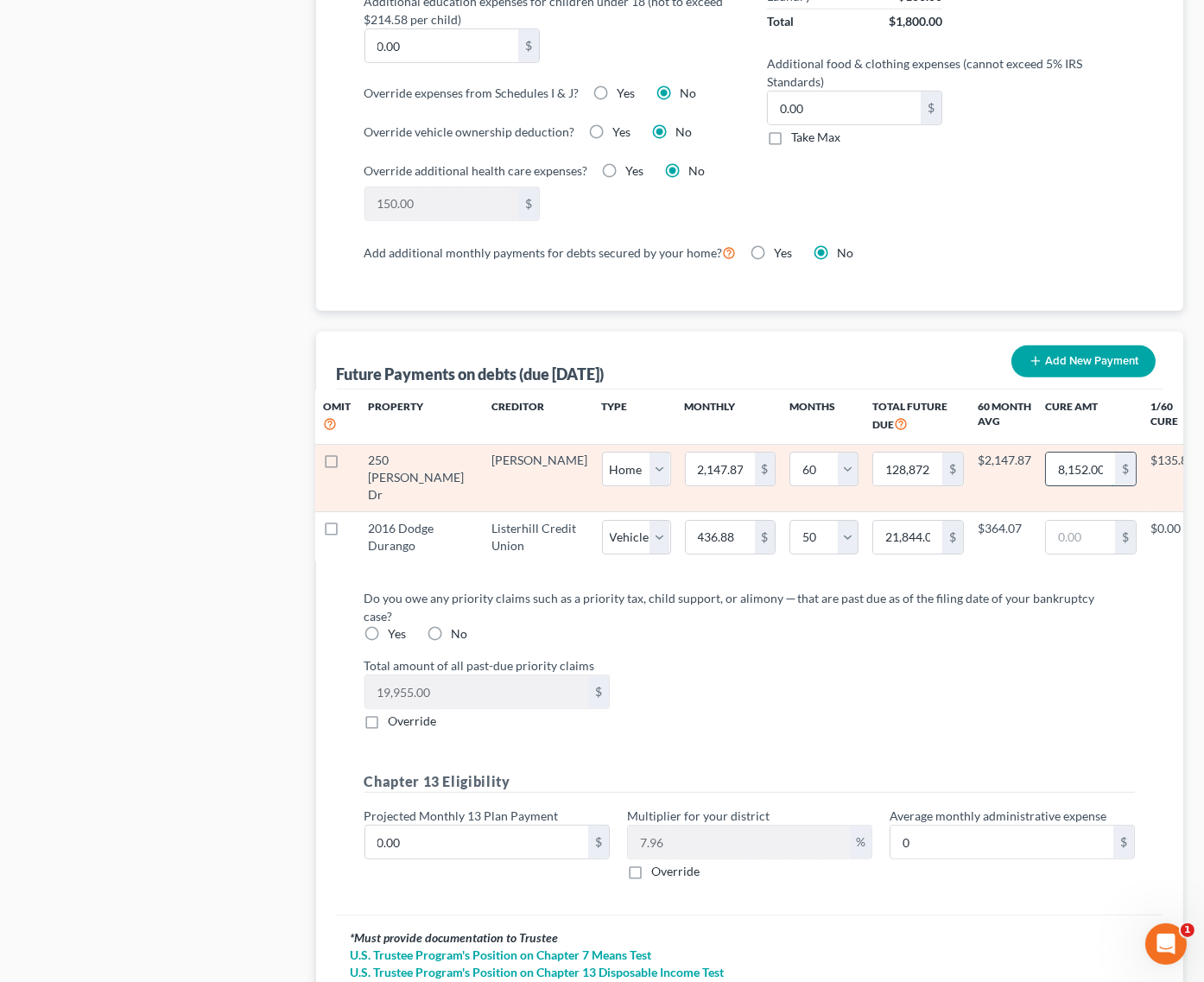
click at [1046, 452] on input "8,152.00" at bounding box center [1081, 469] width 69 height 33
drag, startPoint x: 1014, startPoint y: 435, endPoint x: 1057, endPoint y: 436, distance: 43.0
click at [1057, 444] on td "8,152.00 $" at bounding box center [1091, 477] width 120 height 68
type input "8,152.07"
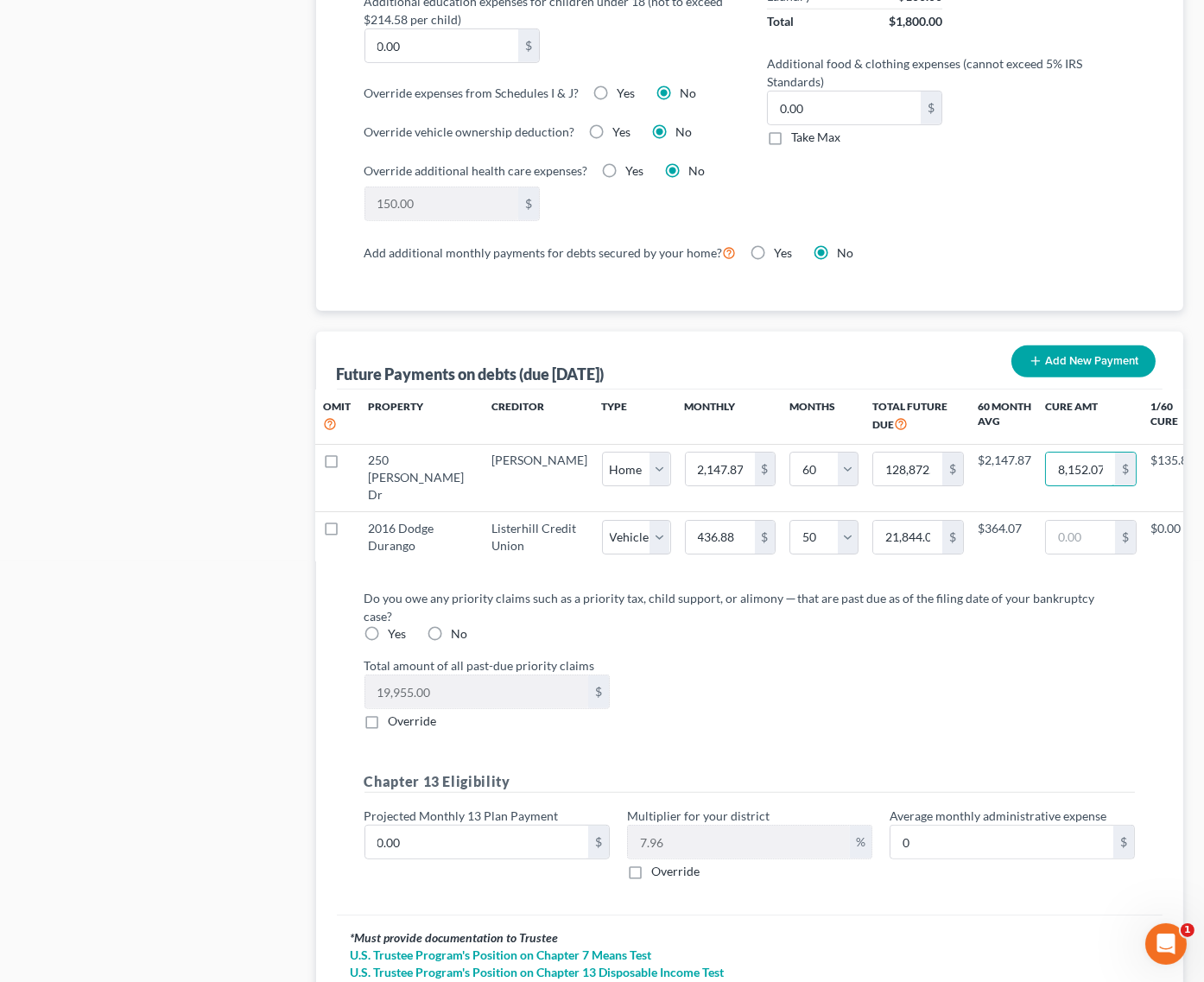
select select "0"
select select "60"
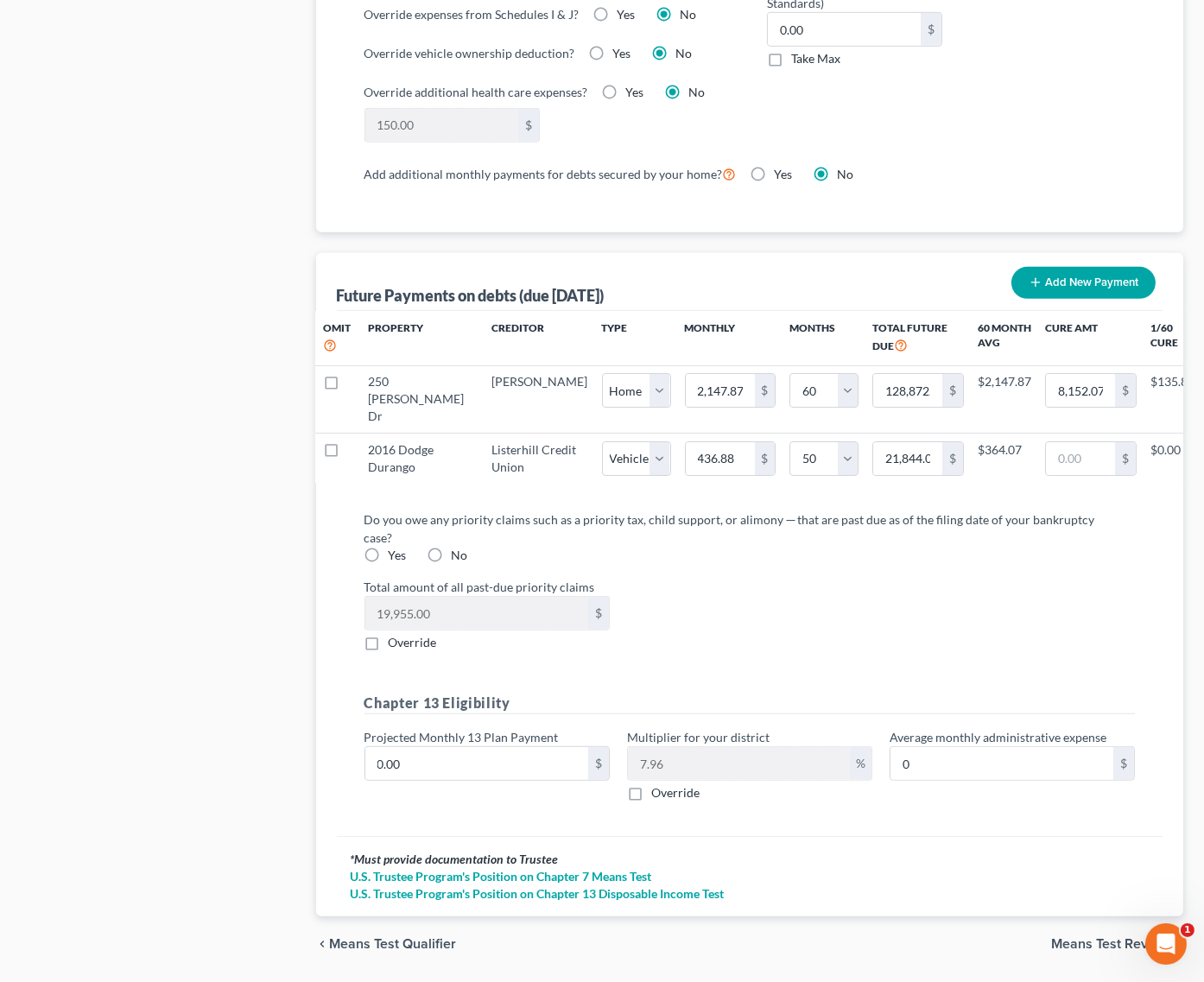
scroll to position [1517, 0]
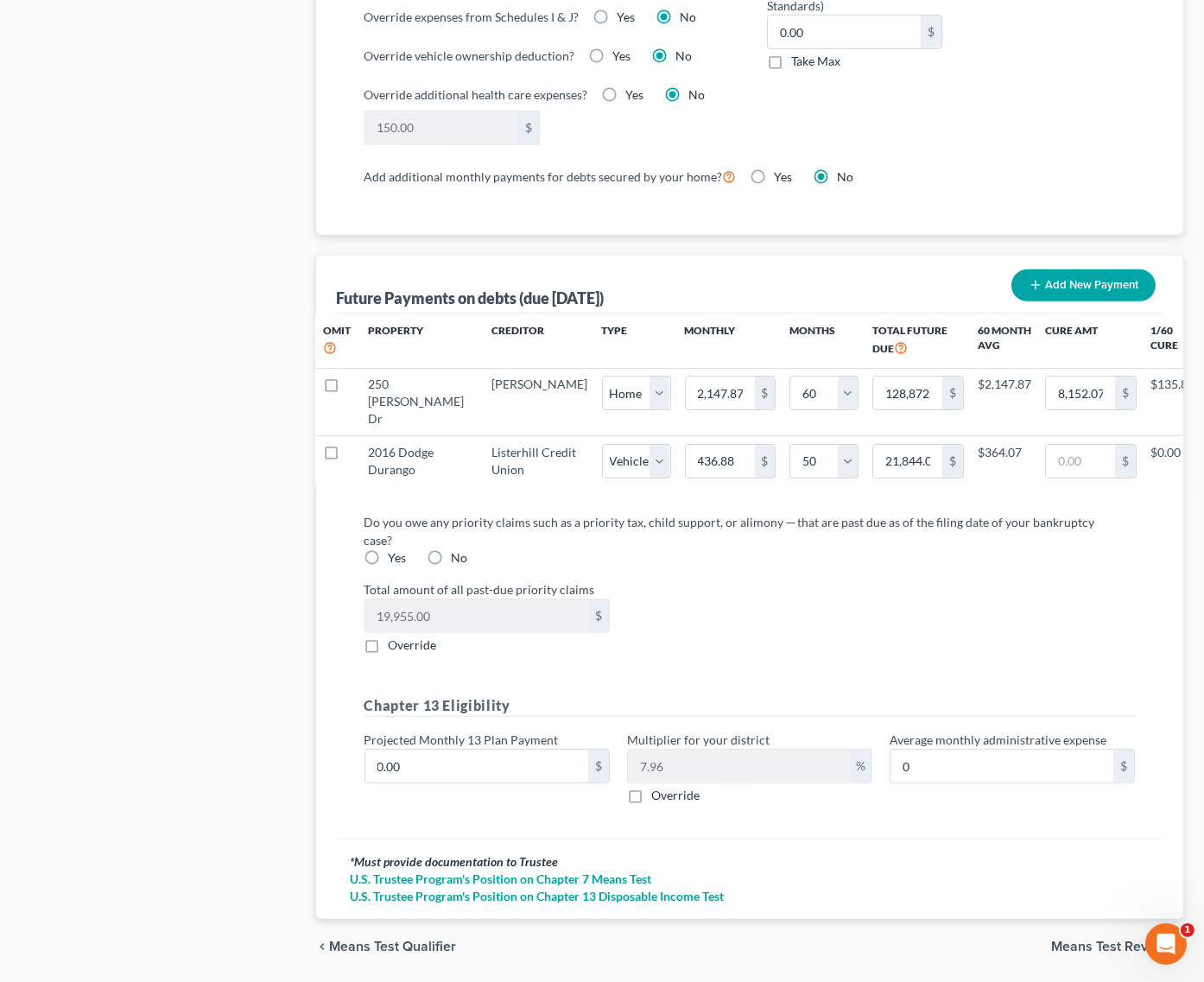
click at [393, 550] on span "Yes" at bounding box center [397, 557] width 18 height 14
click at [396, 549] on input "Yes" at bounding box center [401, 555] width 12 height 12
radio input "true"
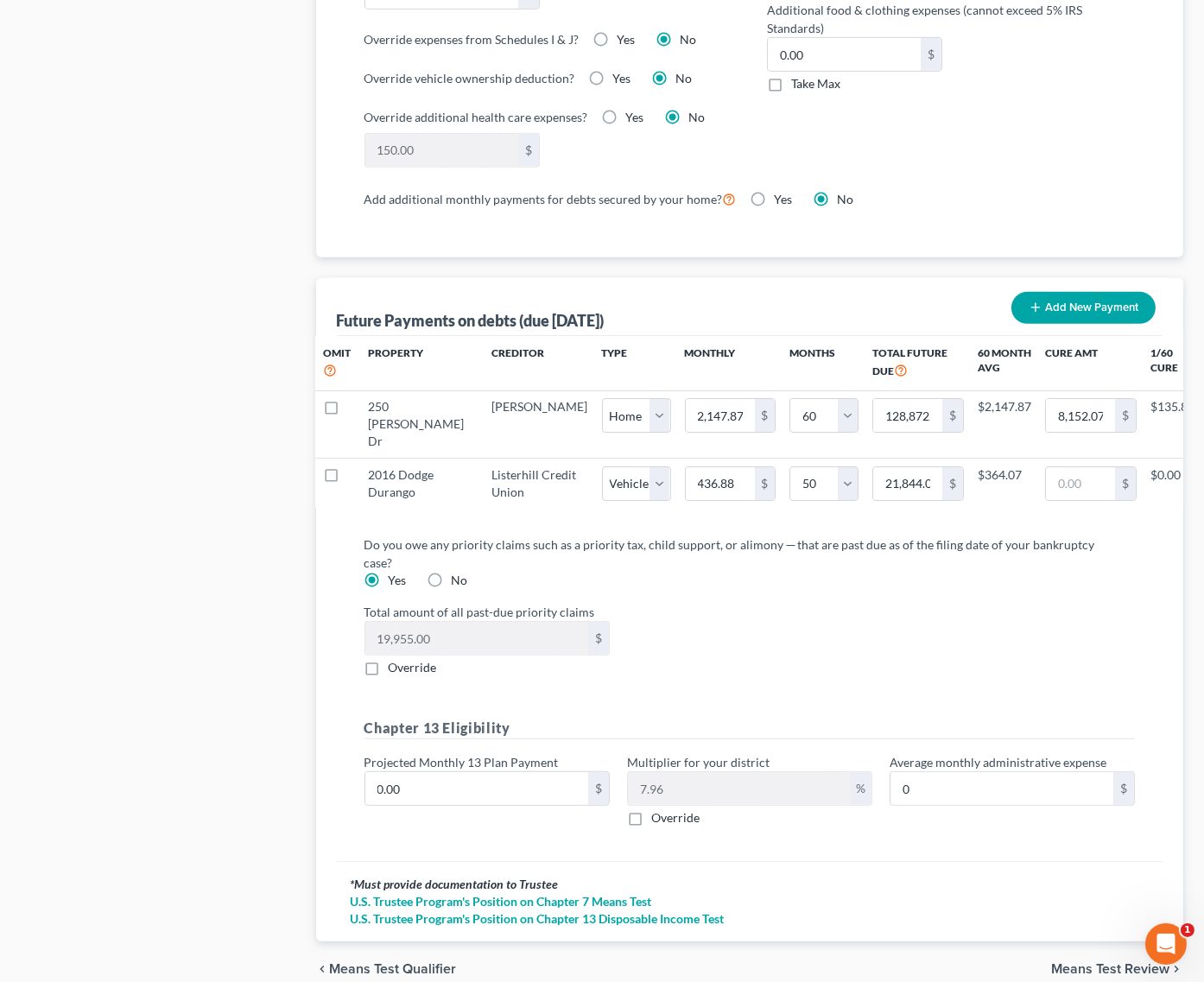
scroll to position [1483, 0]
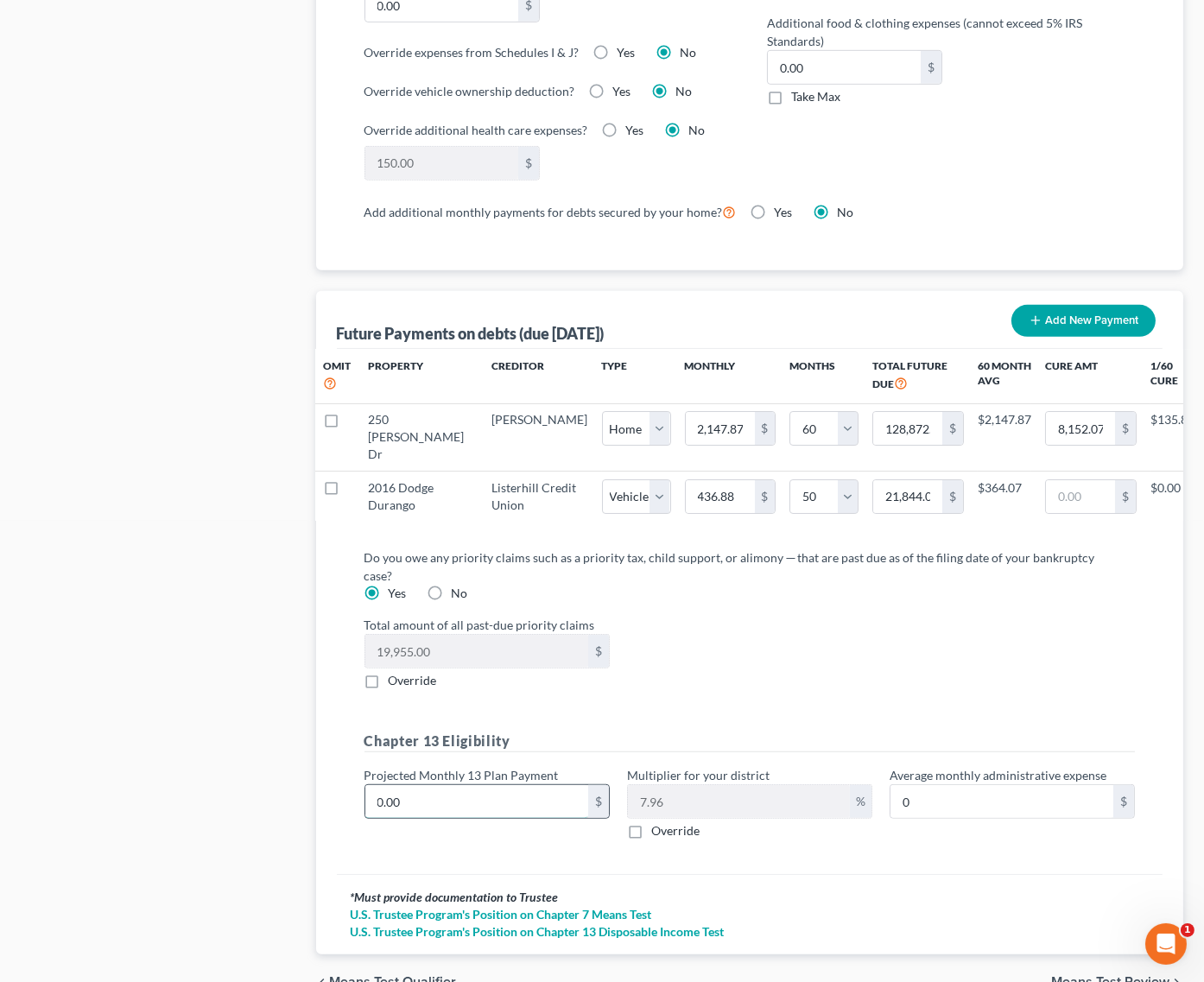
click at [468, 785] on input "0.00" at bounding box center [477, 802] width 223 height 33
click at [468, 787] on input "0.00" at bounding box center [477, 804] width 223 height 33
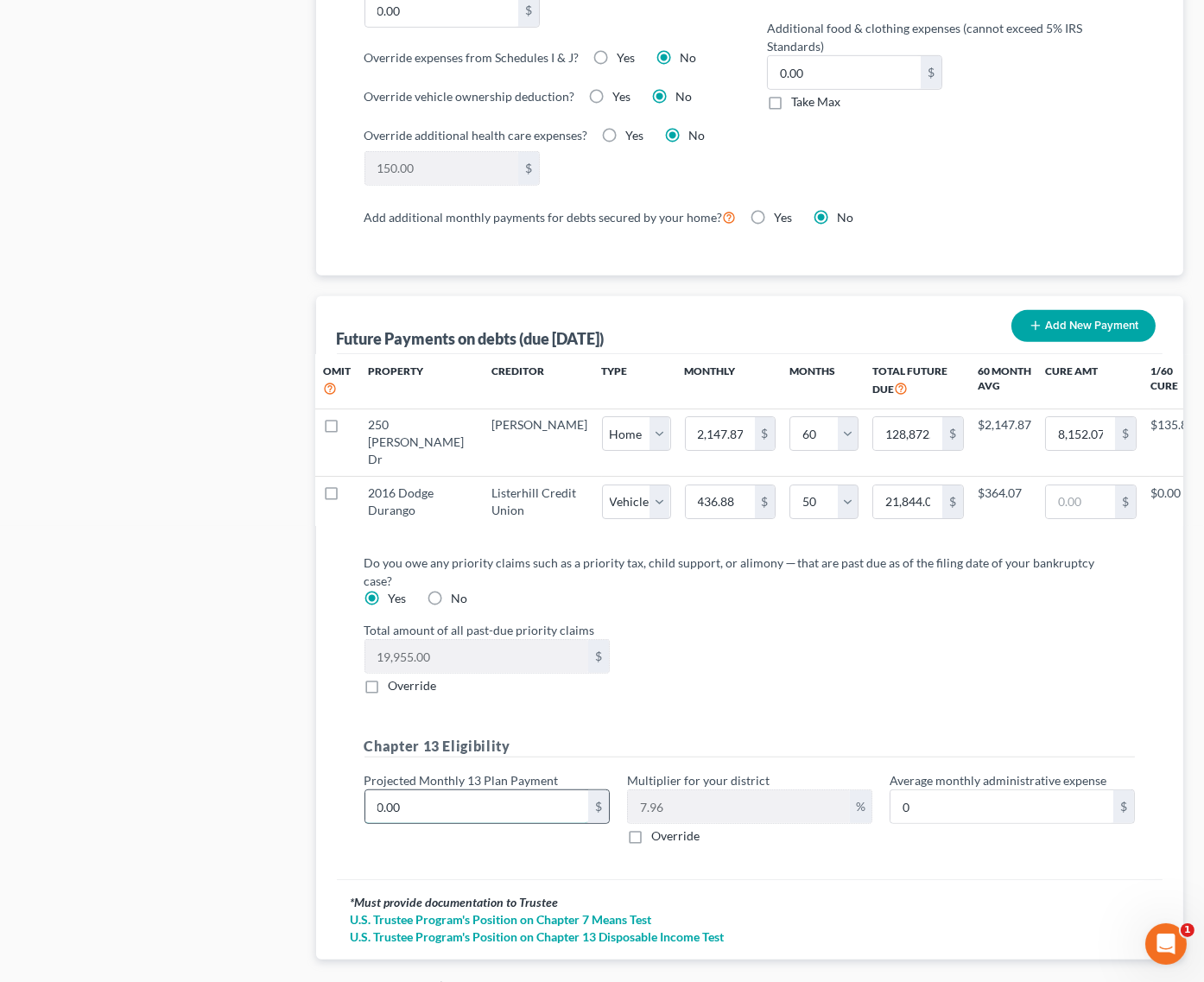
click at [468, 790] on input "0.00" at bounding box center [477, 806] width 223 height 33
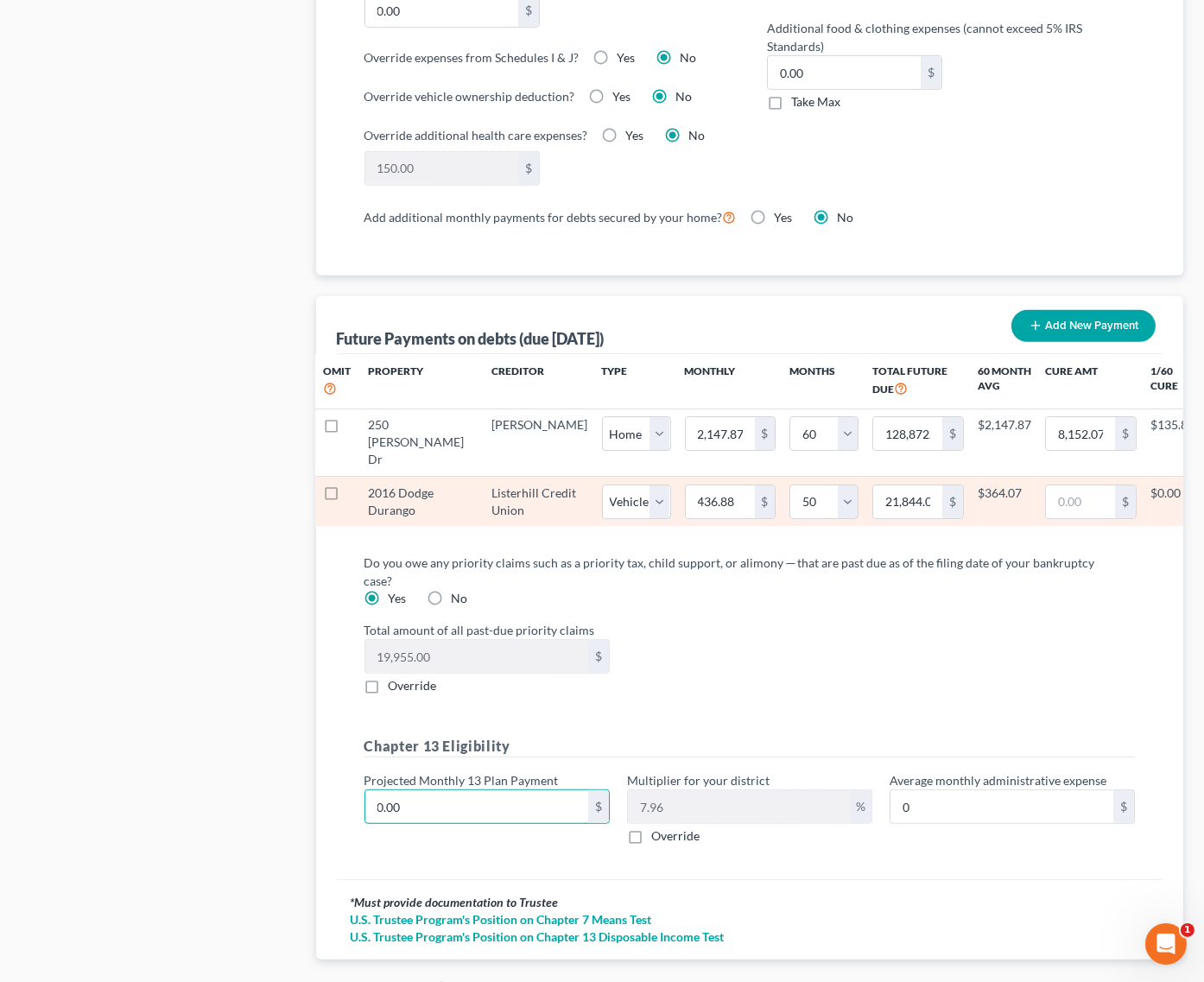
type input "9"
type input "0.71"
type input "95"
type input "7.56"
type input "950"
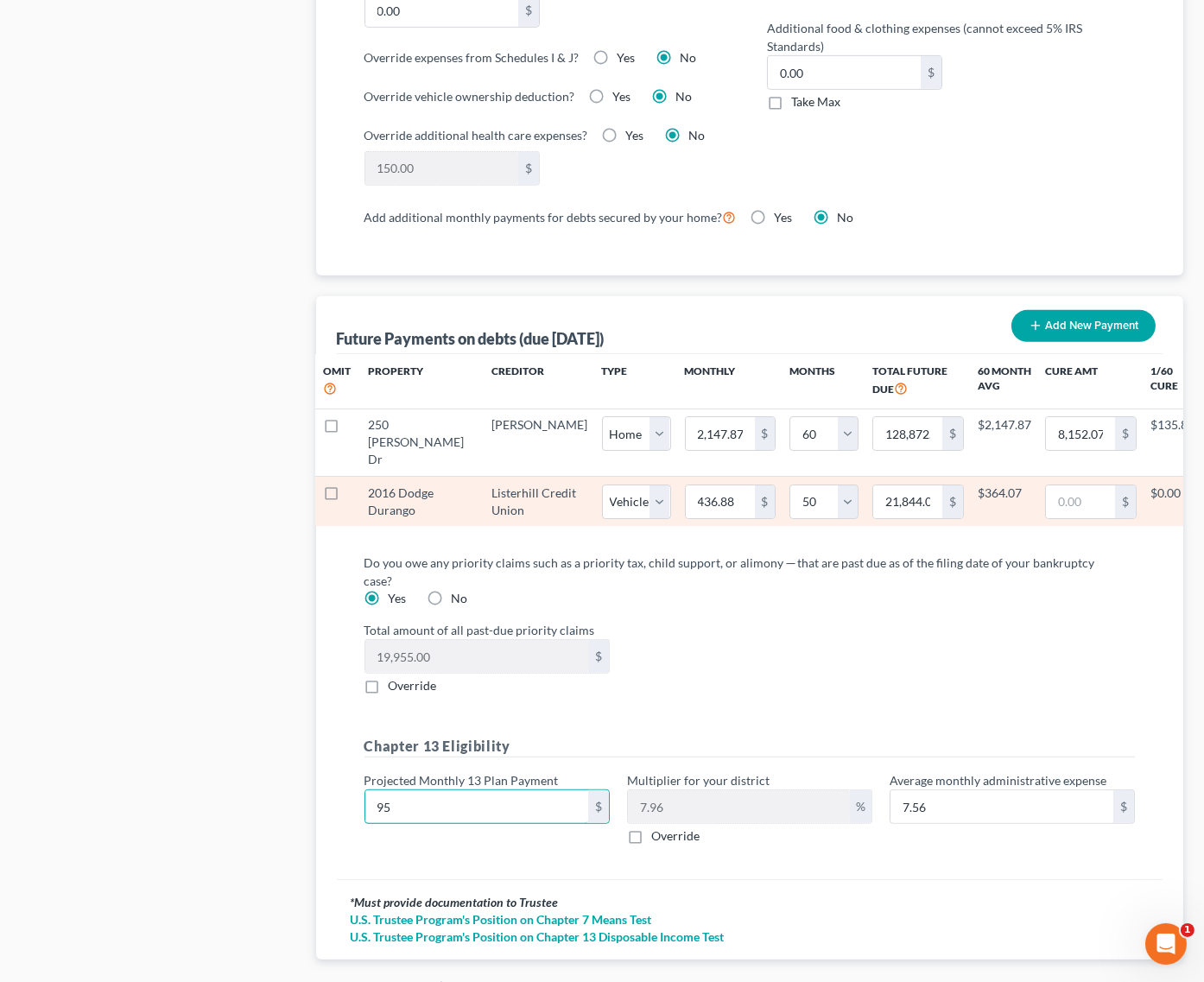
type input "75.62"
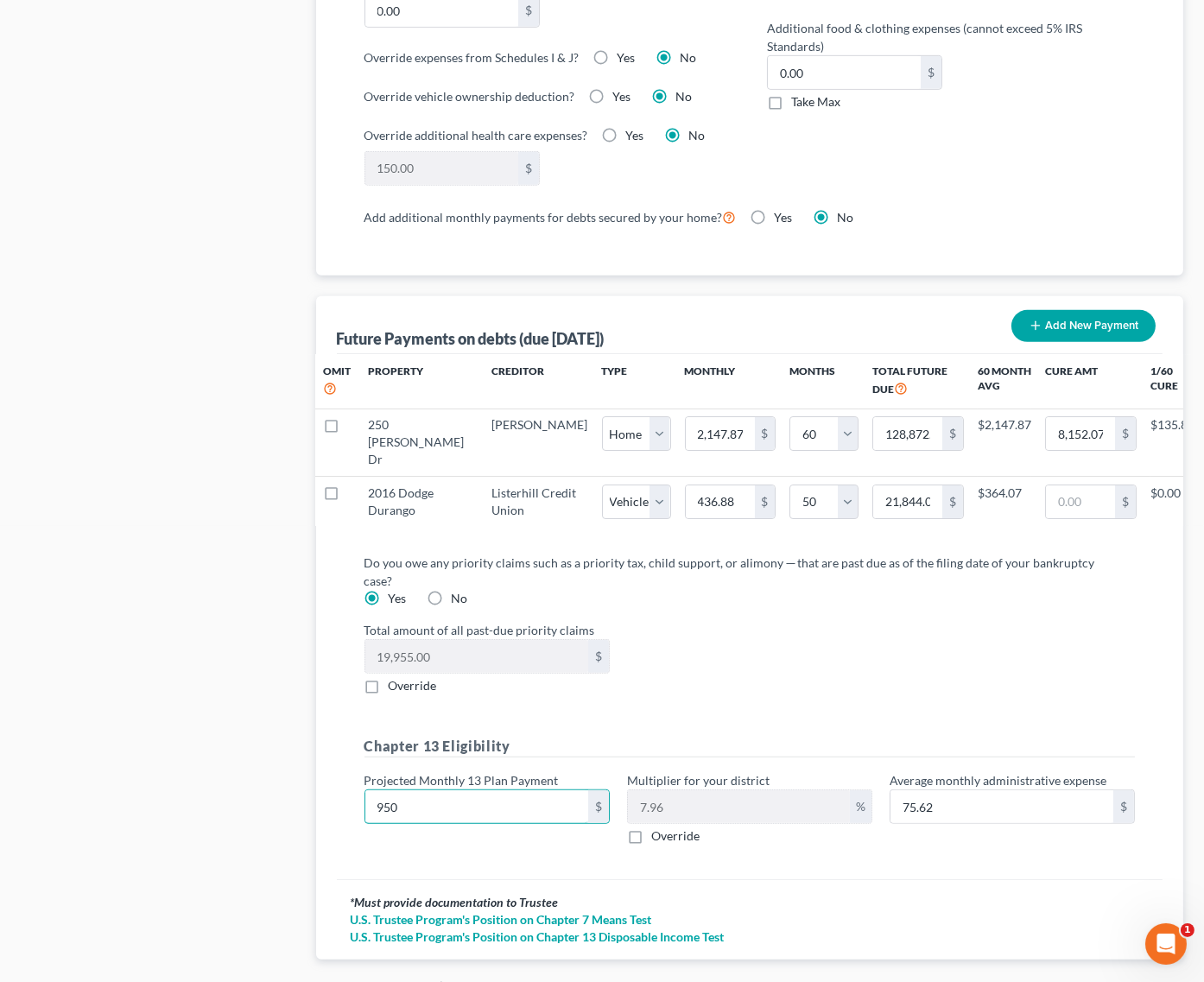
type input "950"
click at [651, 828] on label "Override" at bounding box center [675, 836] width 48 height 17
click at [658, 828] on input "Override" at bounding box center [664, 833] width 12 height 12
checkbox input "true"
click at [698, 790] on input "text" at bounding box center [739, 806] width 222 height 33
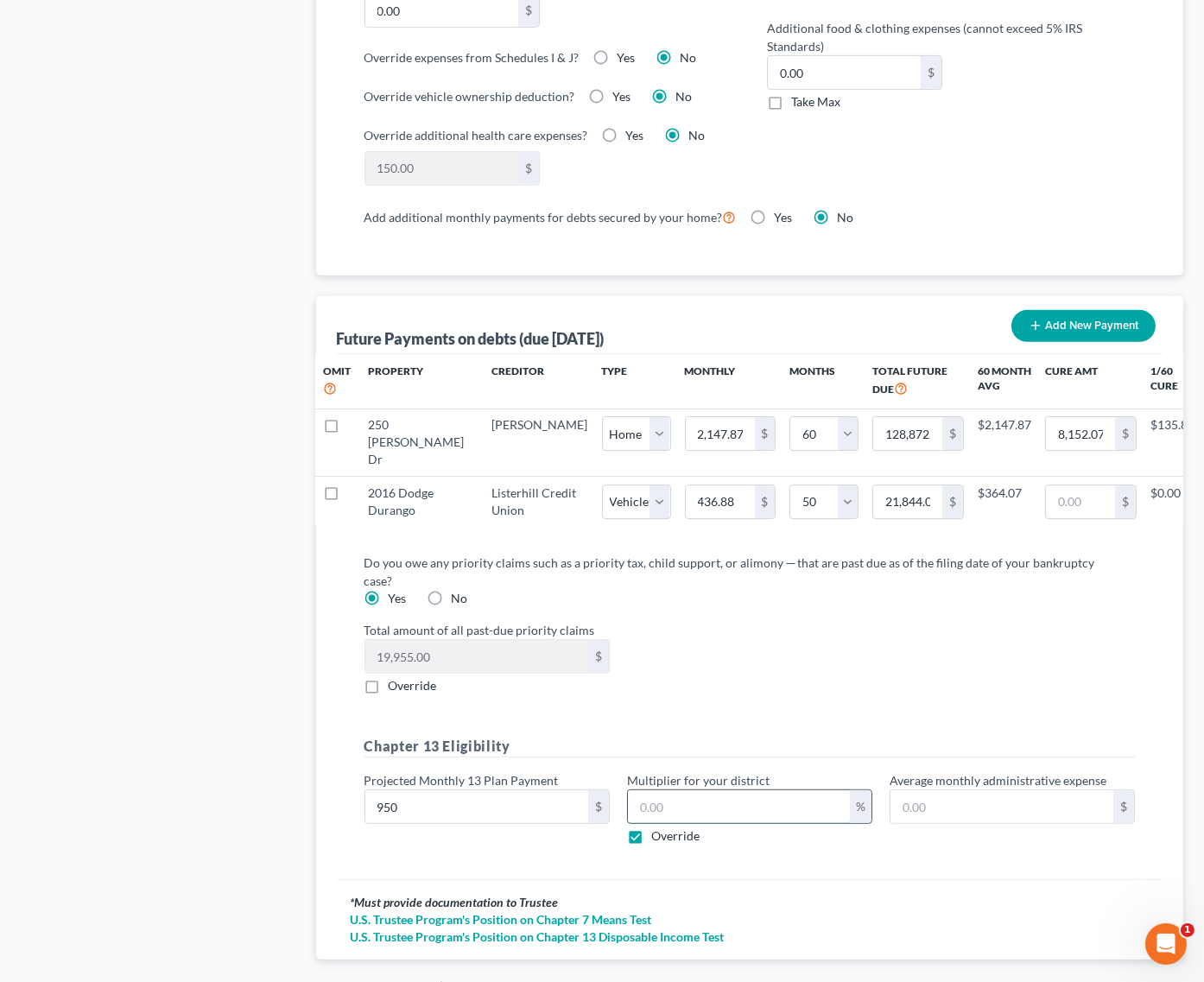
type input "9.50"
type input "1"
type input "95.00"
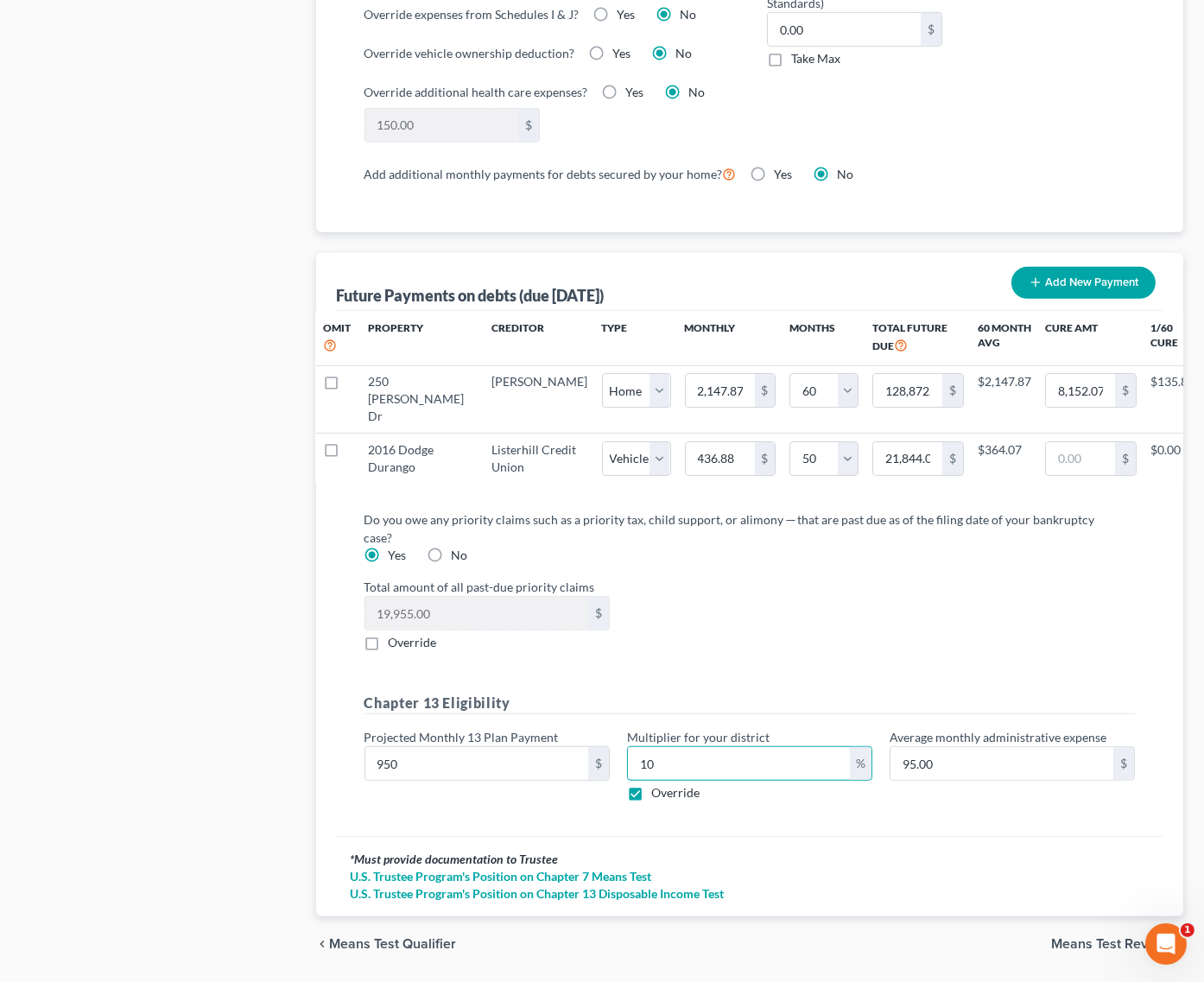
scroll to position [1517, 0]
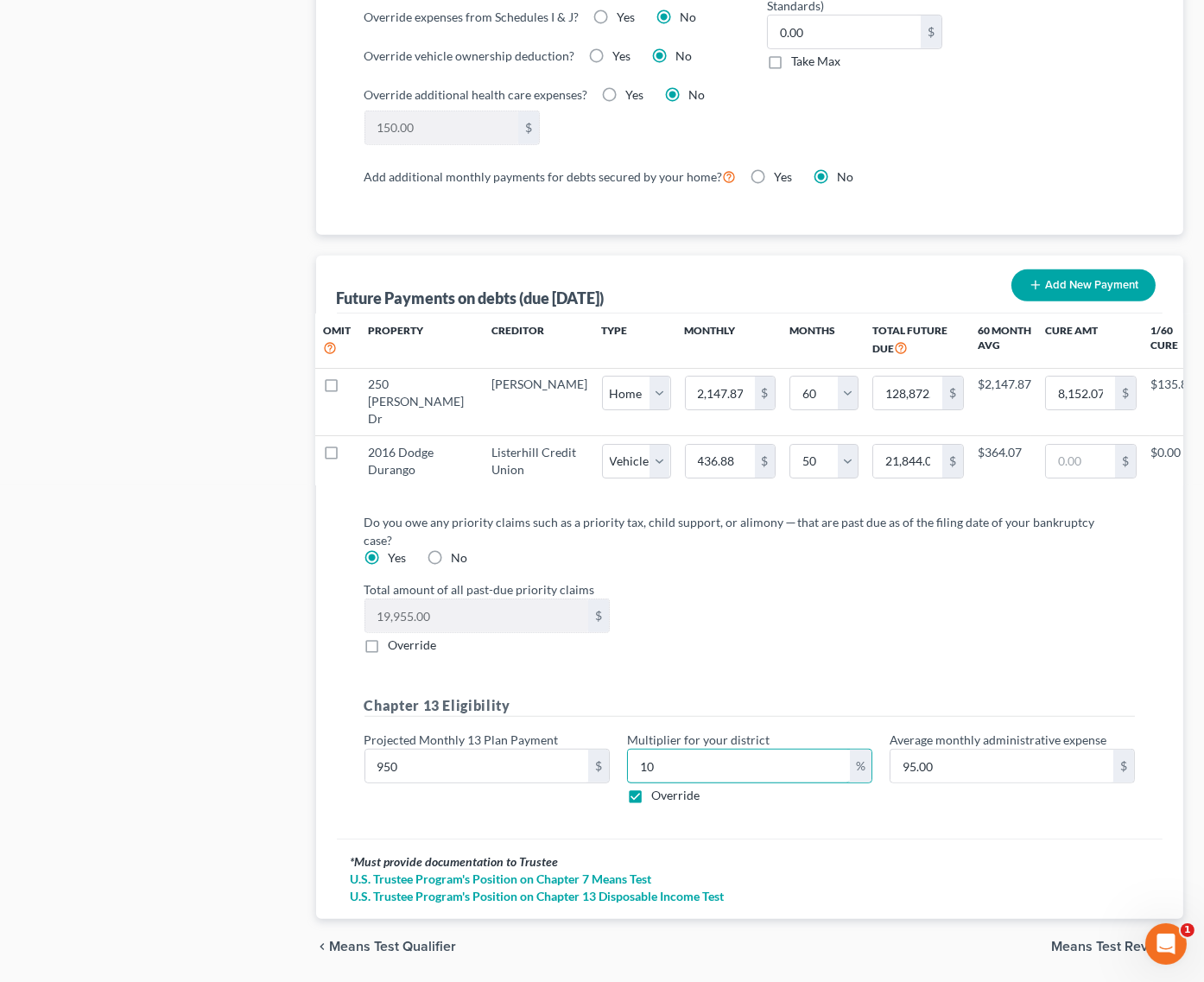
type input "10"
click at [1127, 940] on span "Means Test Review" at bounding box center [1110, 946] width 119 height 14
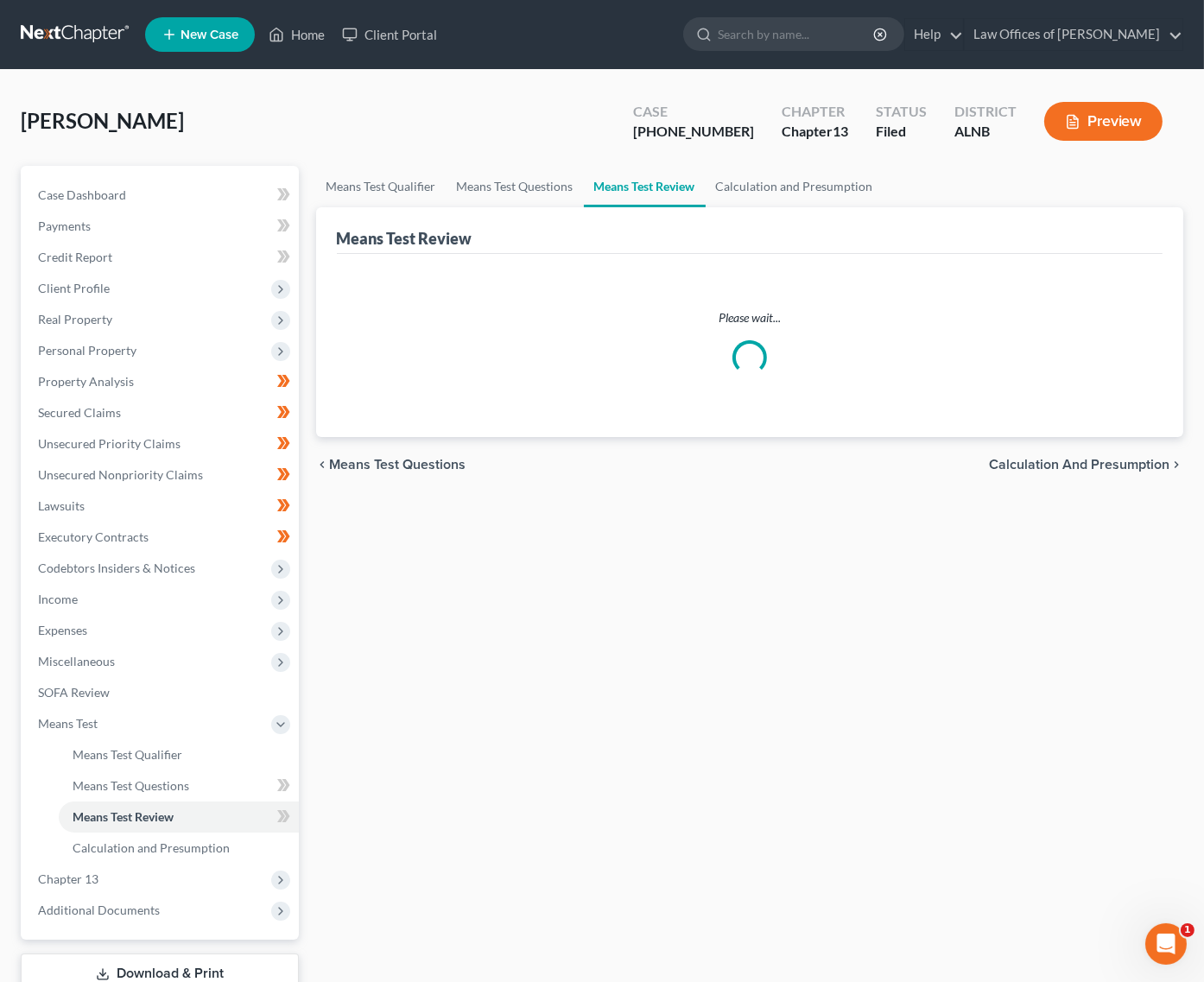
scroll to position [3, 0]
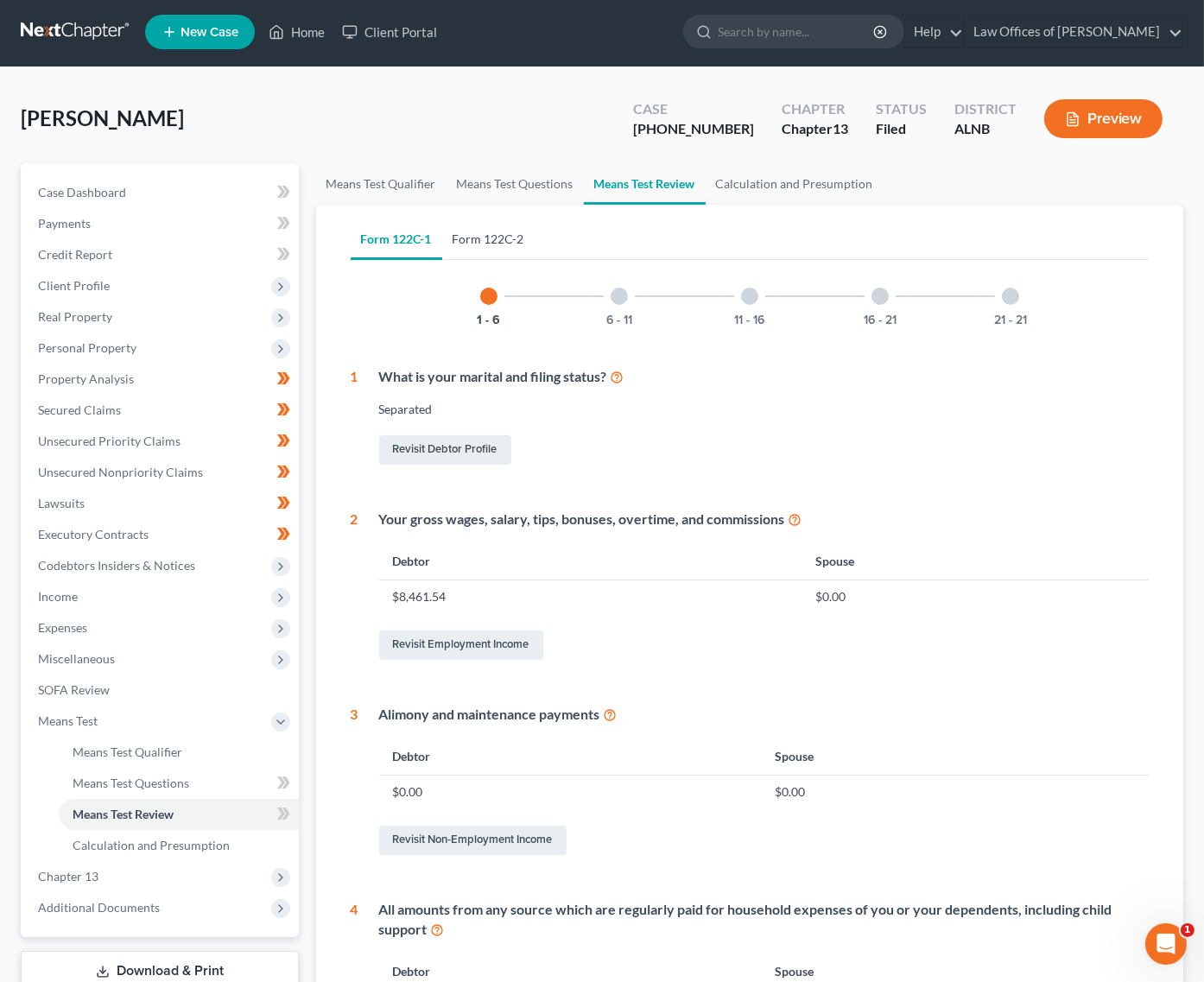
click at [521, 237] on link "Form 122C-2" at bounding box center [488, 239] width 93 height 41
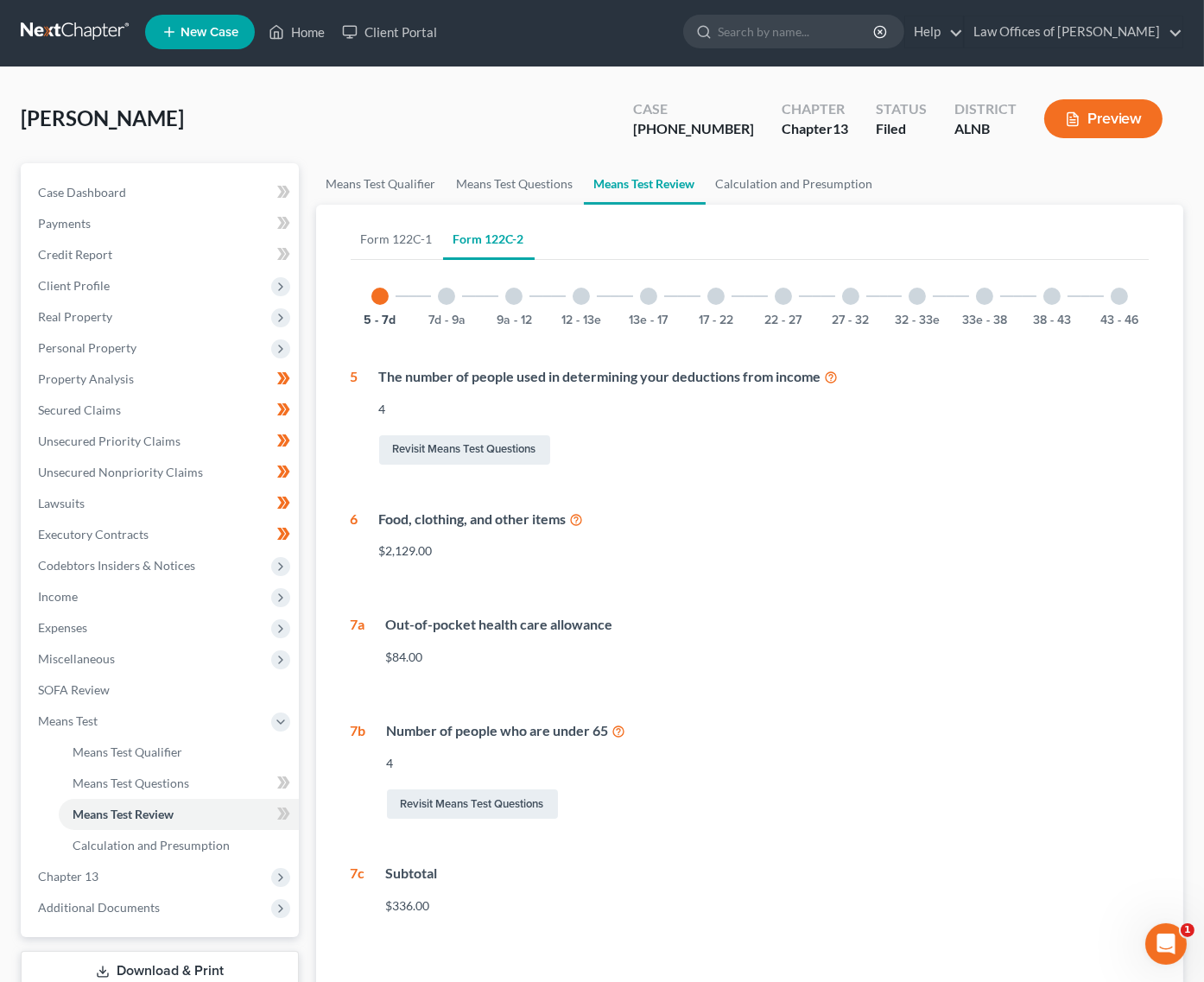
click at [1110, 298] on div "43 - 46" at bounding box center [1119, 296] width 59 height 59
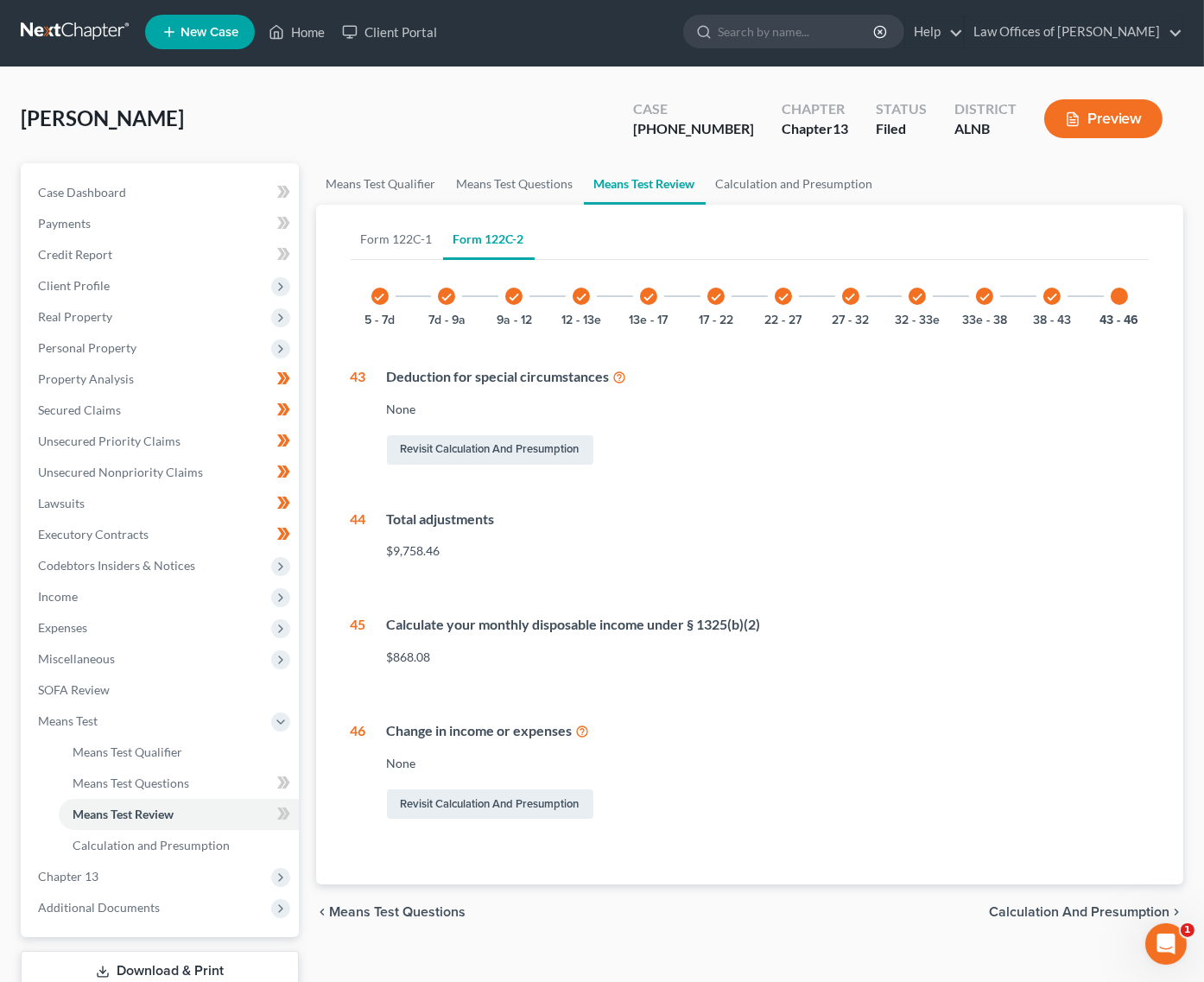
click at [1049, 302] on div "check" at bounding box center [1053, 296] width 17 height 17
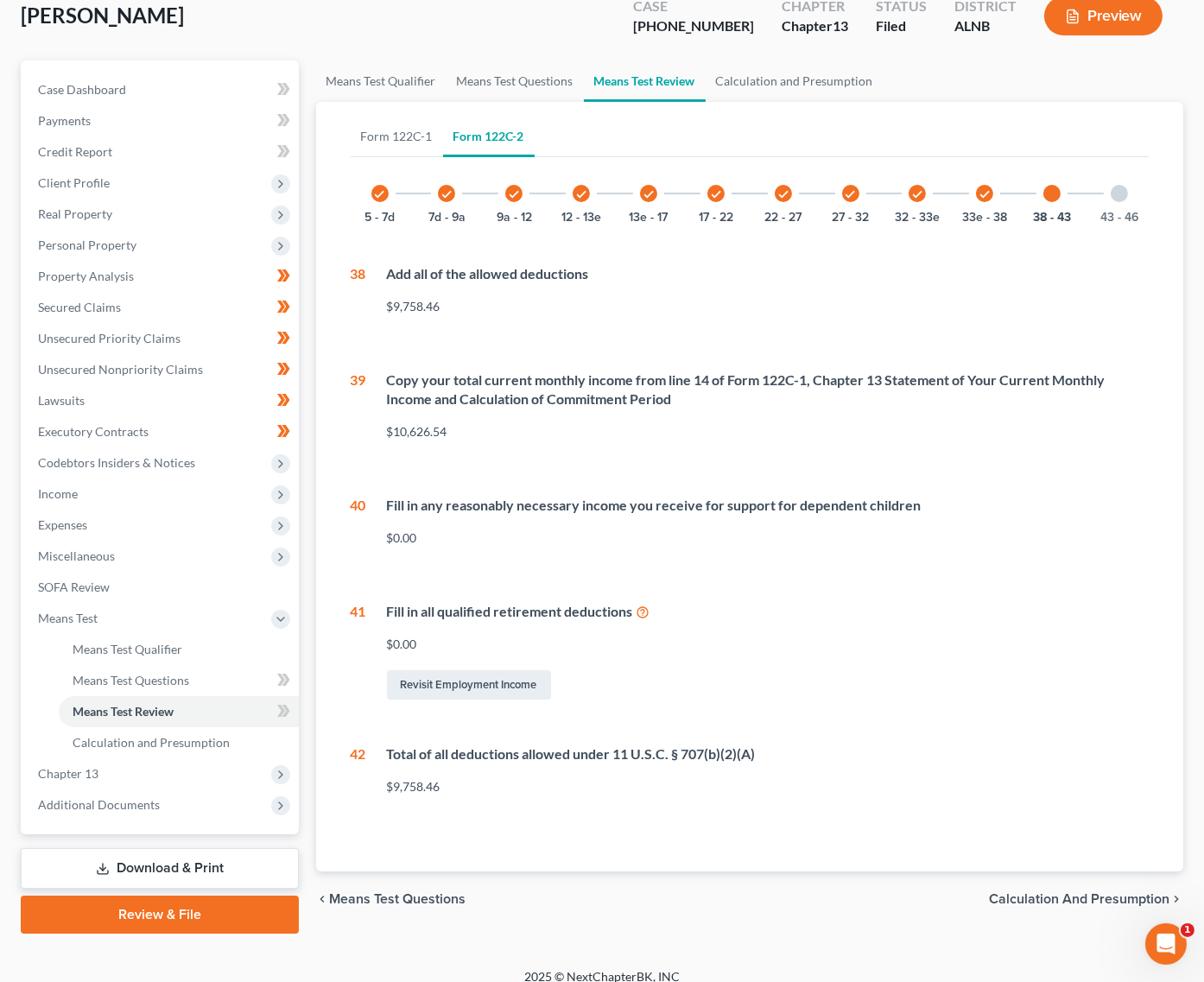
scroll to position [104, 0]
click at [196, 849] on link "Download & Print" at bounding box center [159, 869] width 278 height 41
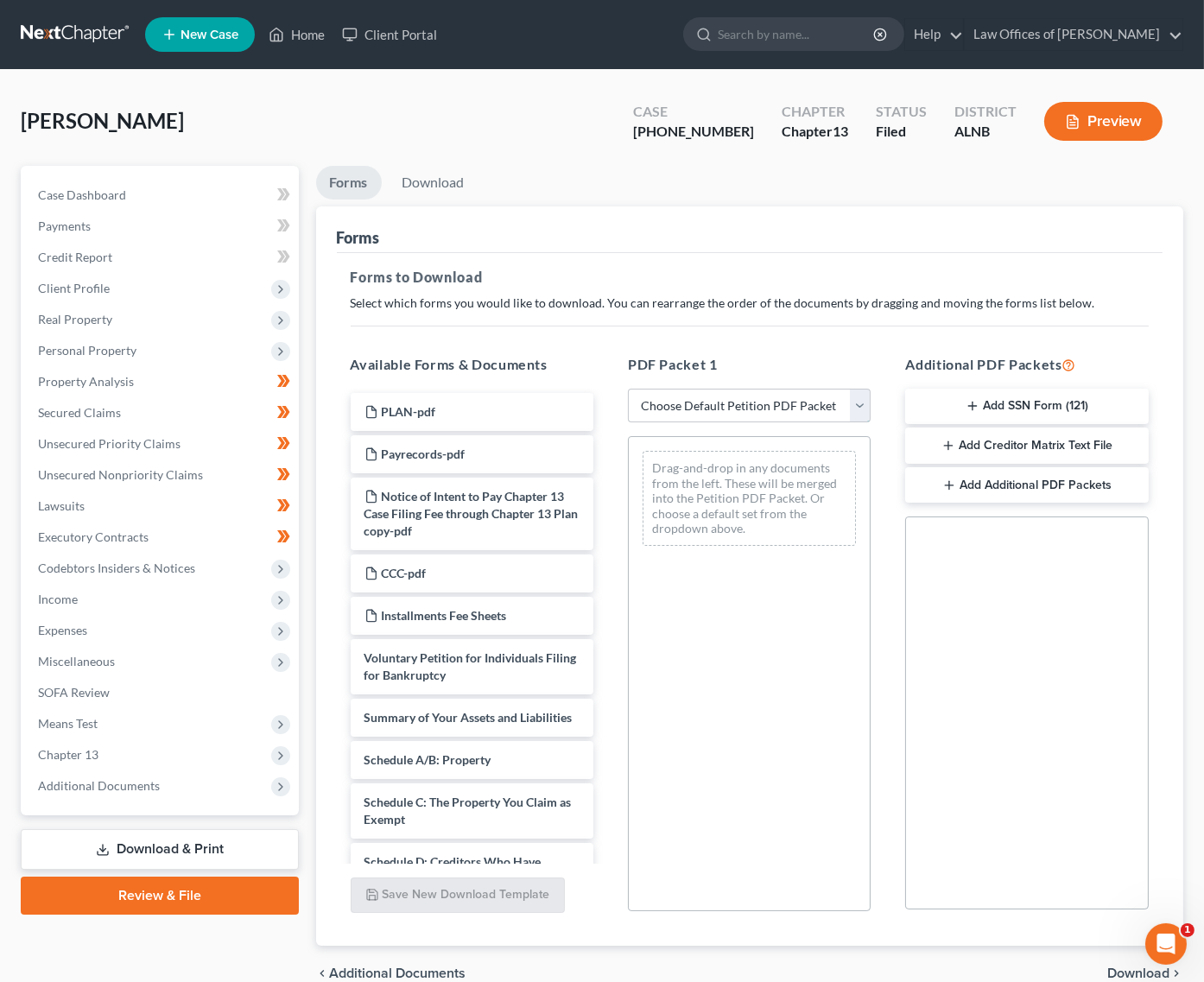
select select "2"
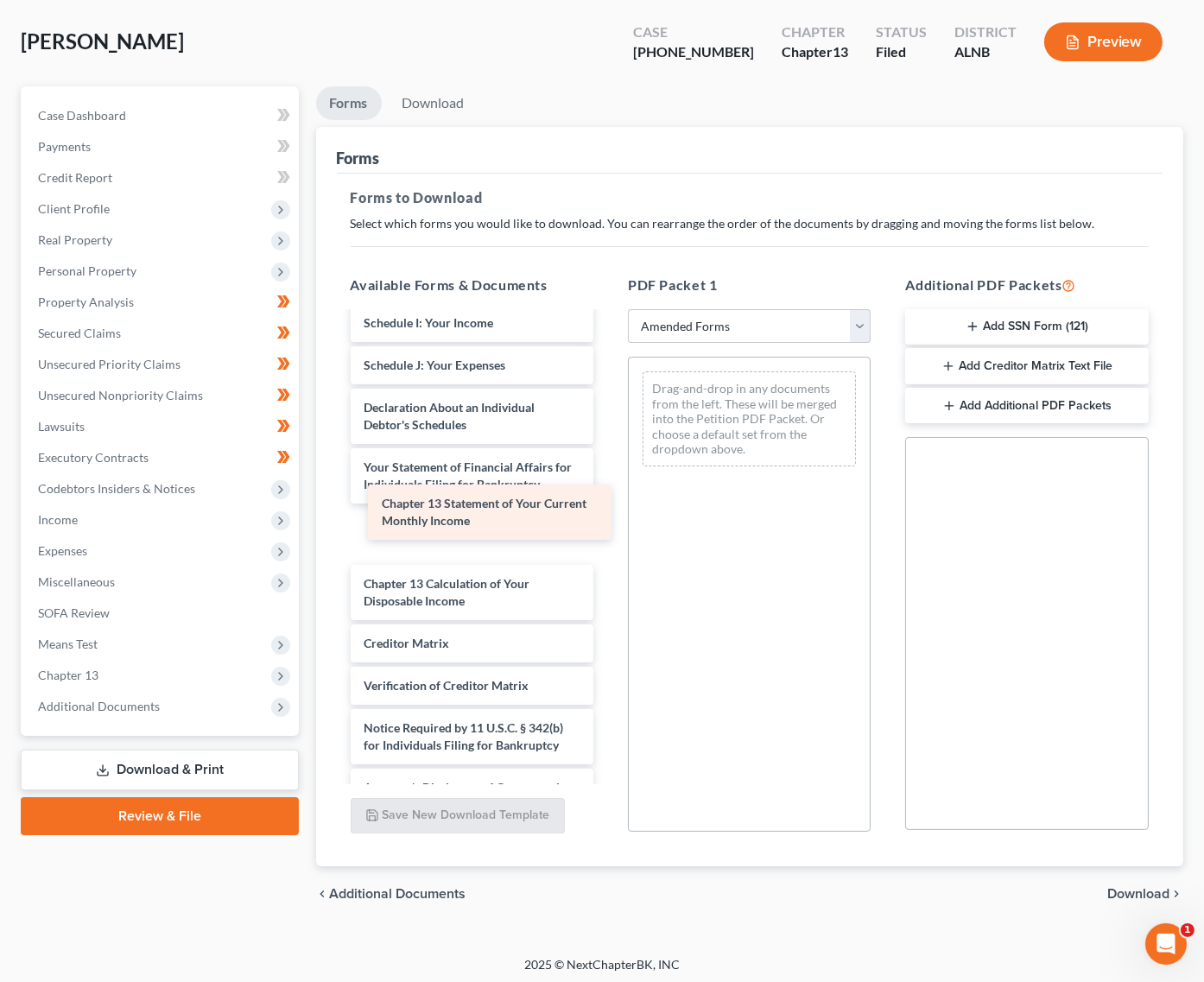
scroll to position [376, 0]
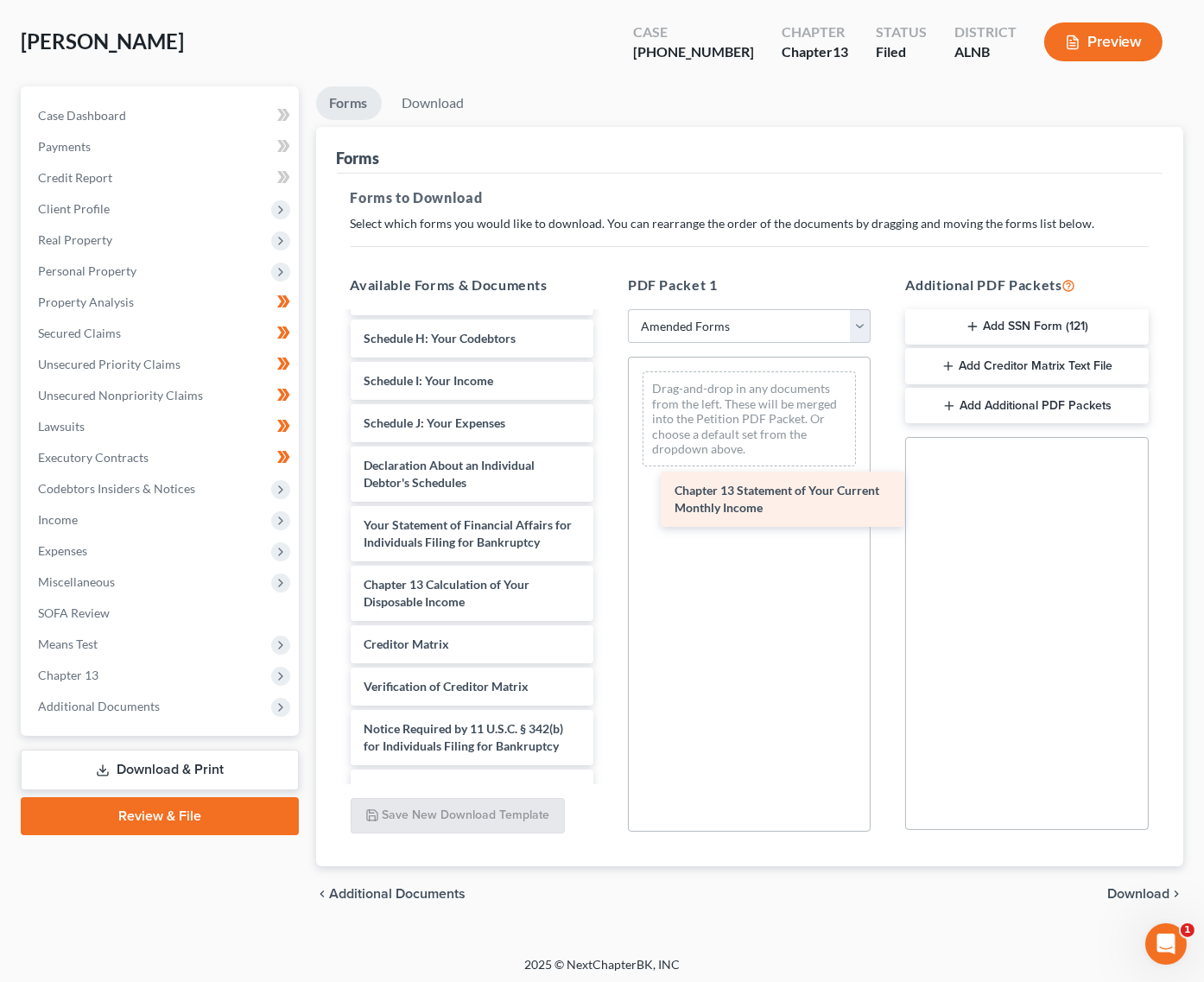
drag, startPoint x: 434, startPoint y: 503, endPoint x: 746, endPoint y: 491, distance: 312.2
click at [607, 491] on div "Chapter 13 Statement of Your Current Monthly Income Voluntary Petition for Indi…" at bounding box center [472, 372] width 270 height 871
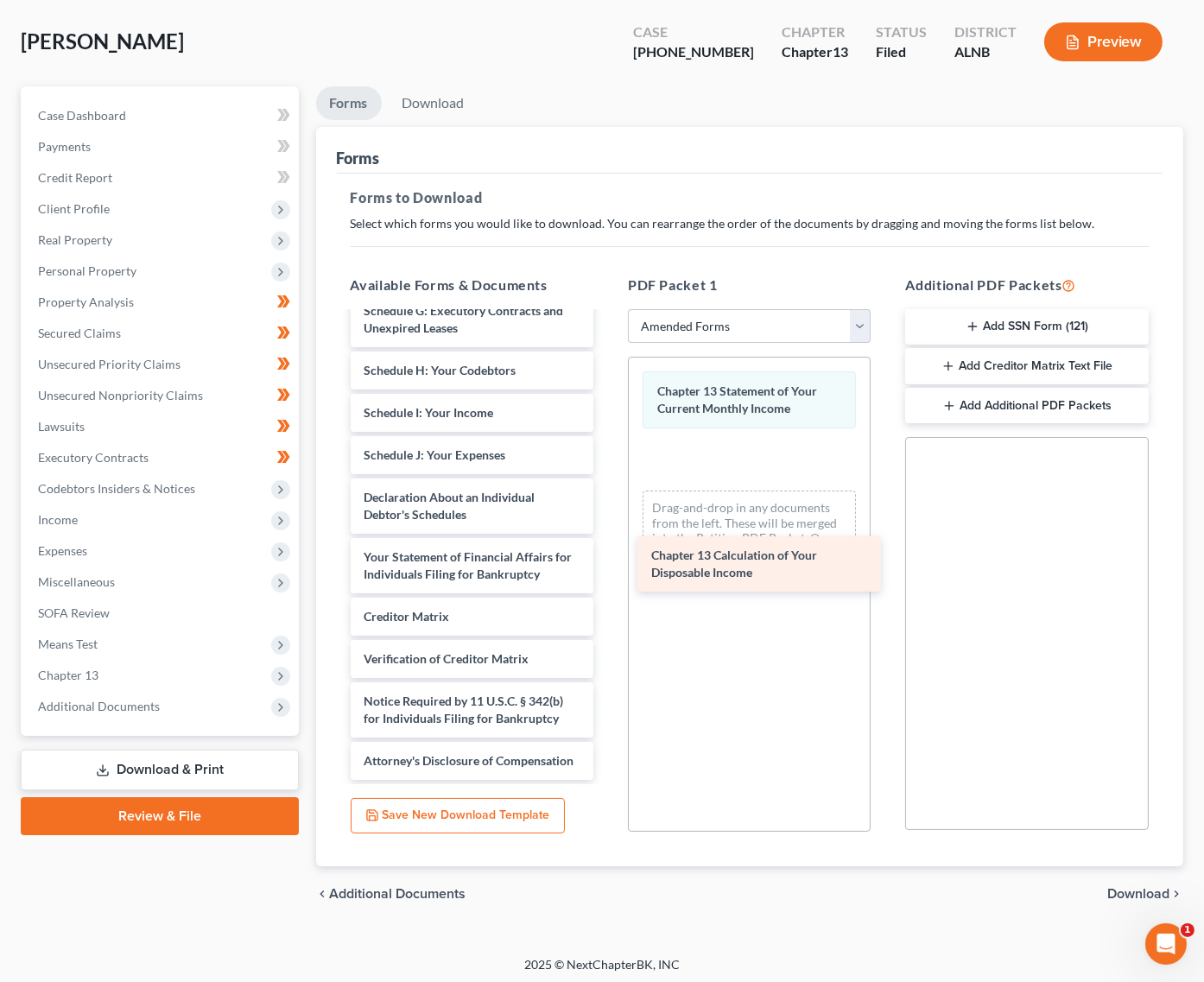
drag, startPoint x: 428, startPoint y: 551, endPoint x: 716, endPoint y: 546, distance: 288.0
click at [607, 546] on div "Chapter 13 Calculation of Your Disposable Income Voluntary Petition for Individ…" at bounding box center [472, 374] width 270 height 811
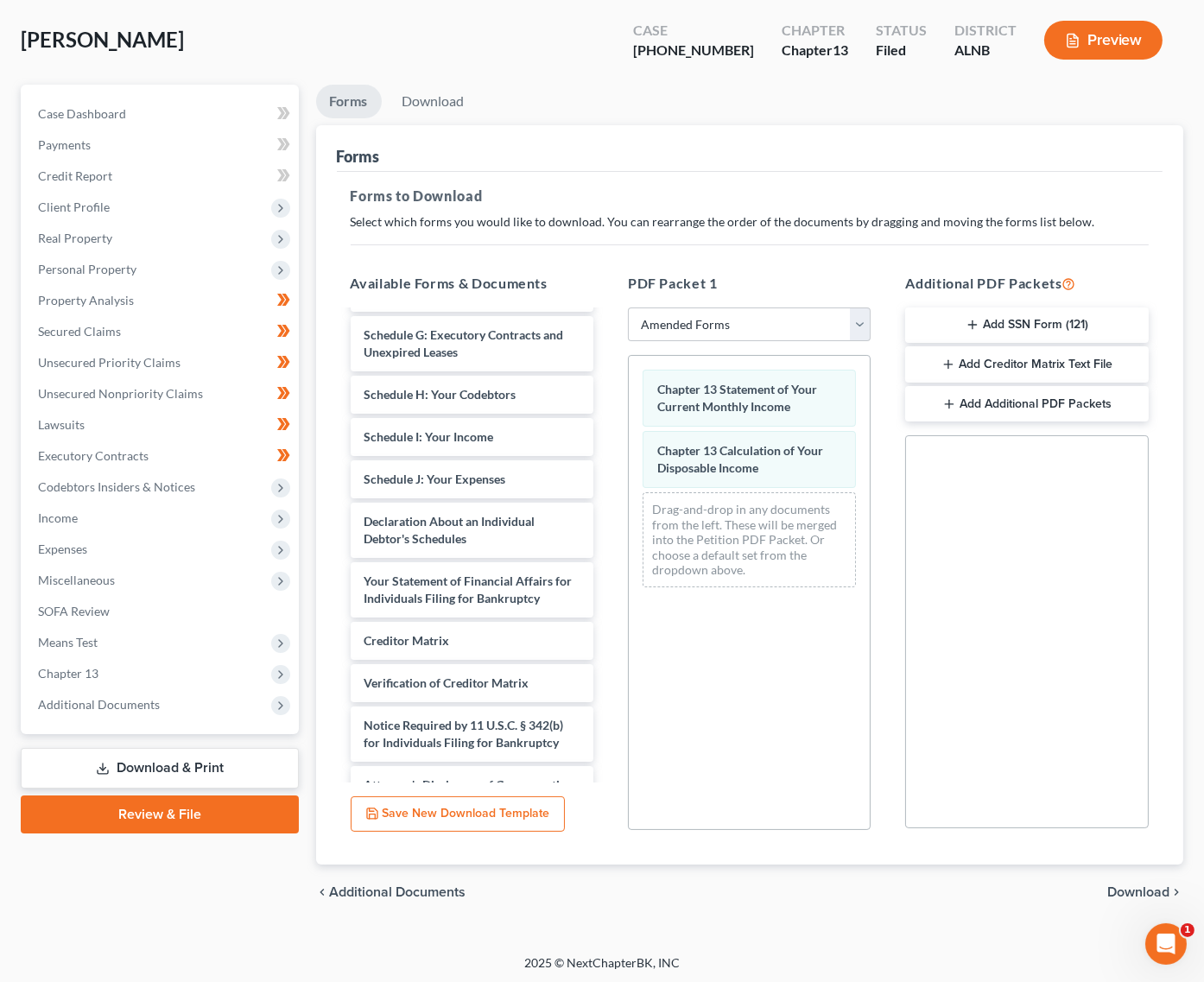
scroll to position [79, 0]
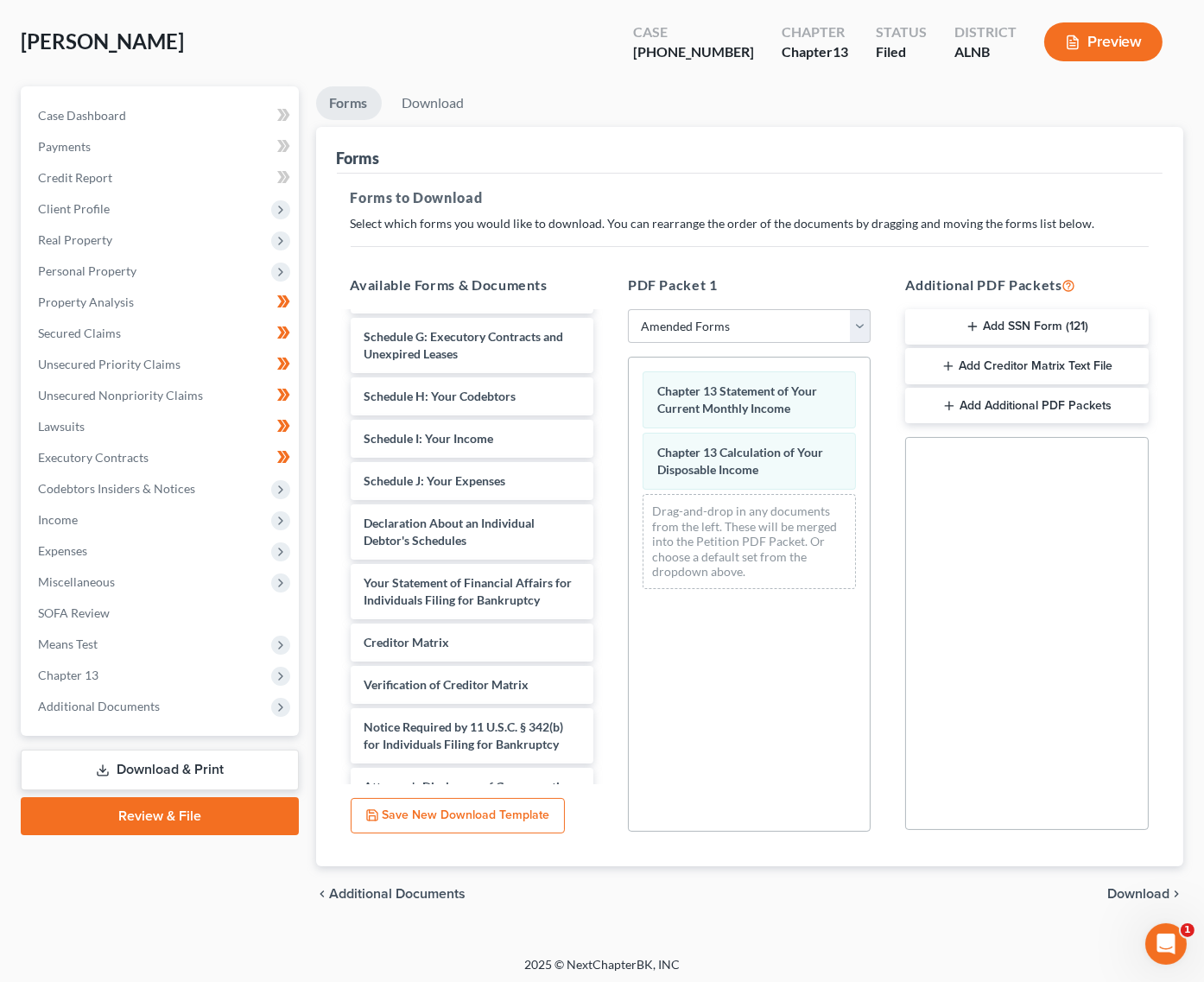
click at [1166, 888] on span "Download" at bounding box center [1138, 894] width 62 height 14
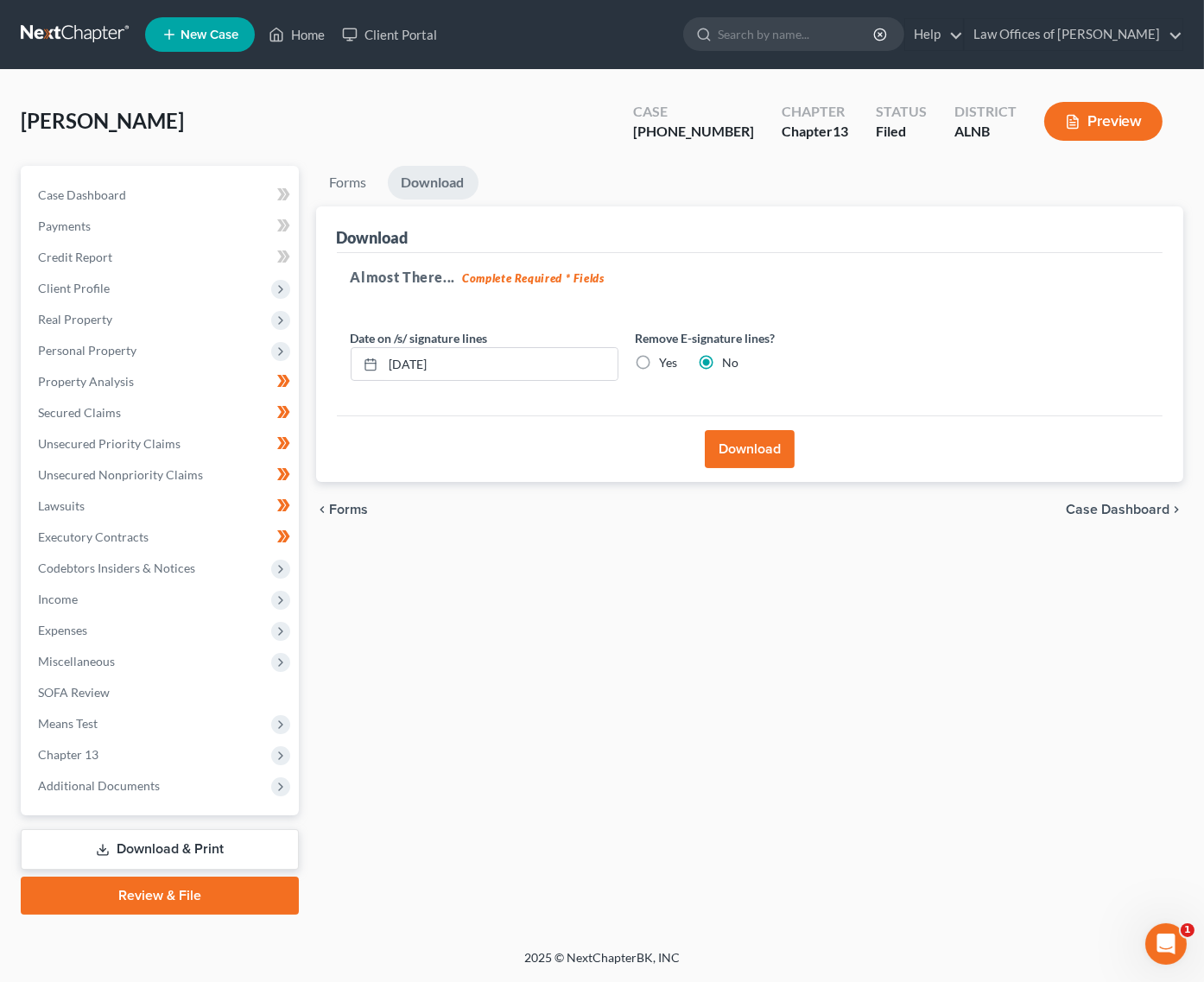
click at [741, 445] on button "Download" at bounding box center [750, 449] width 90 height 38
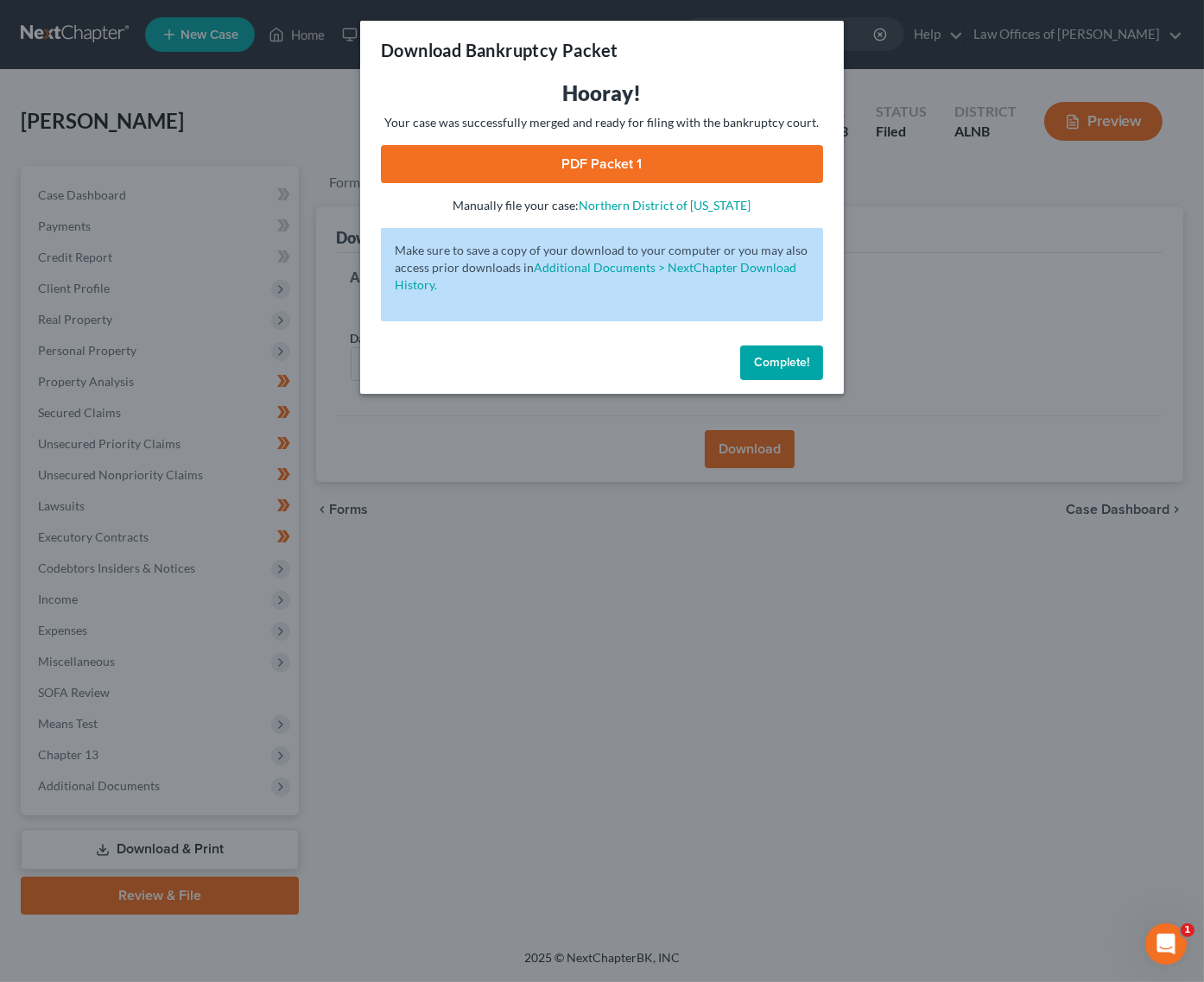
click at [500, 168] on link "PDF Packet 1" at bounding box center [602, 163] width 442 height 38
click at [771, 355] on span "Complete!" at bounding box center [781, 362] width 55 height 14
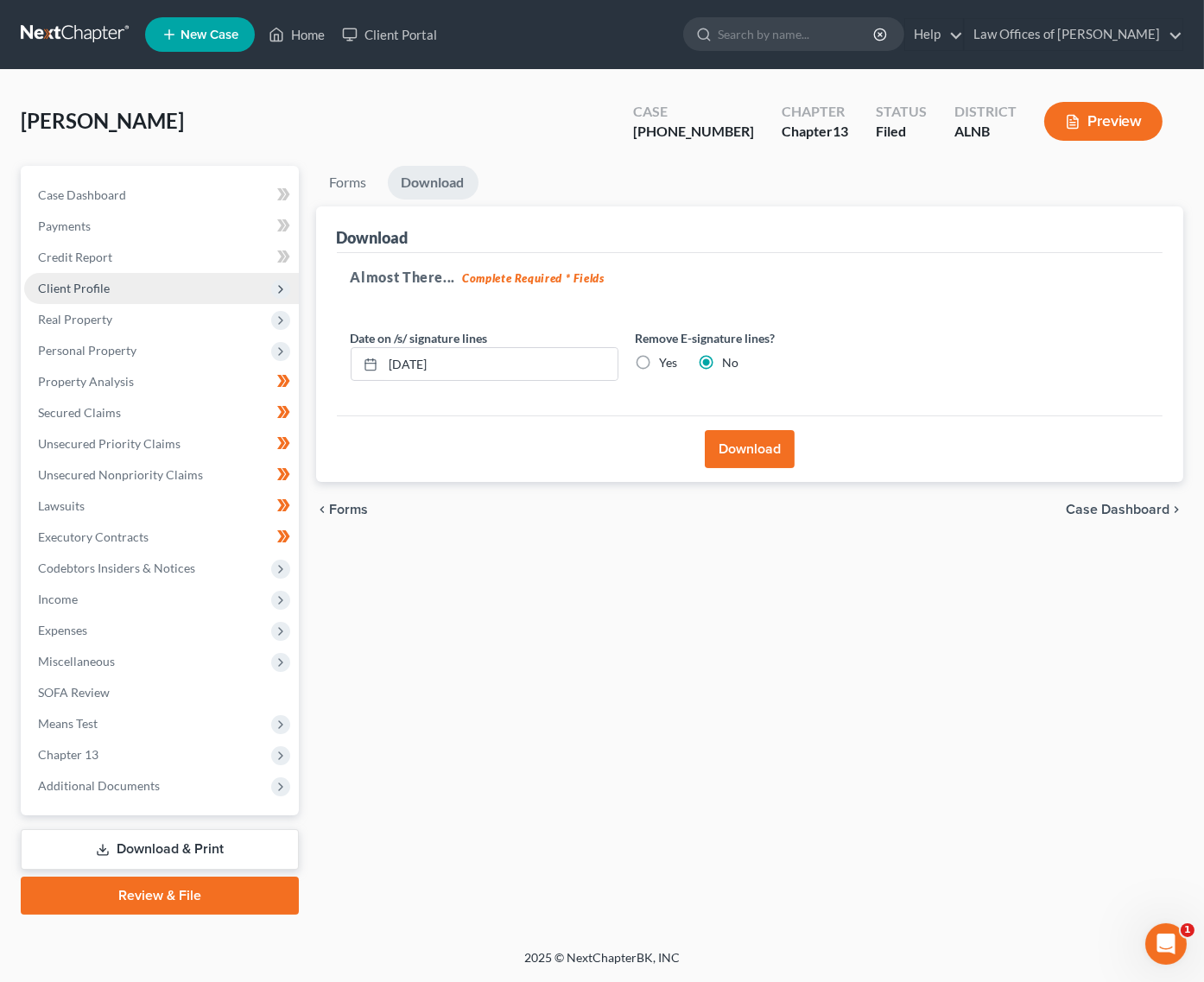
click at [89, 281] on span "Client Profile" at bounding box center [73, 287] width 71 height 14
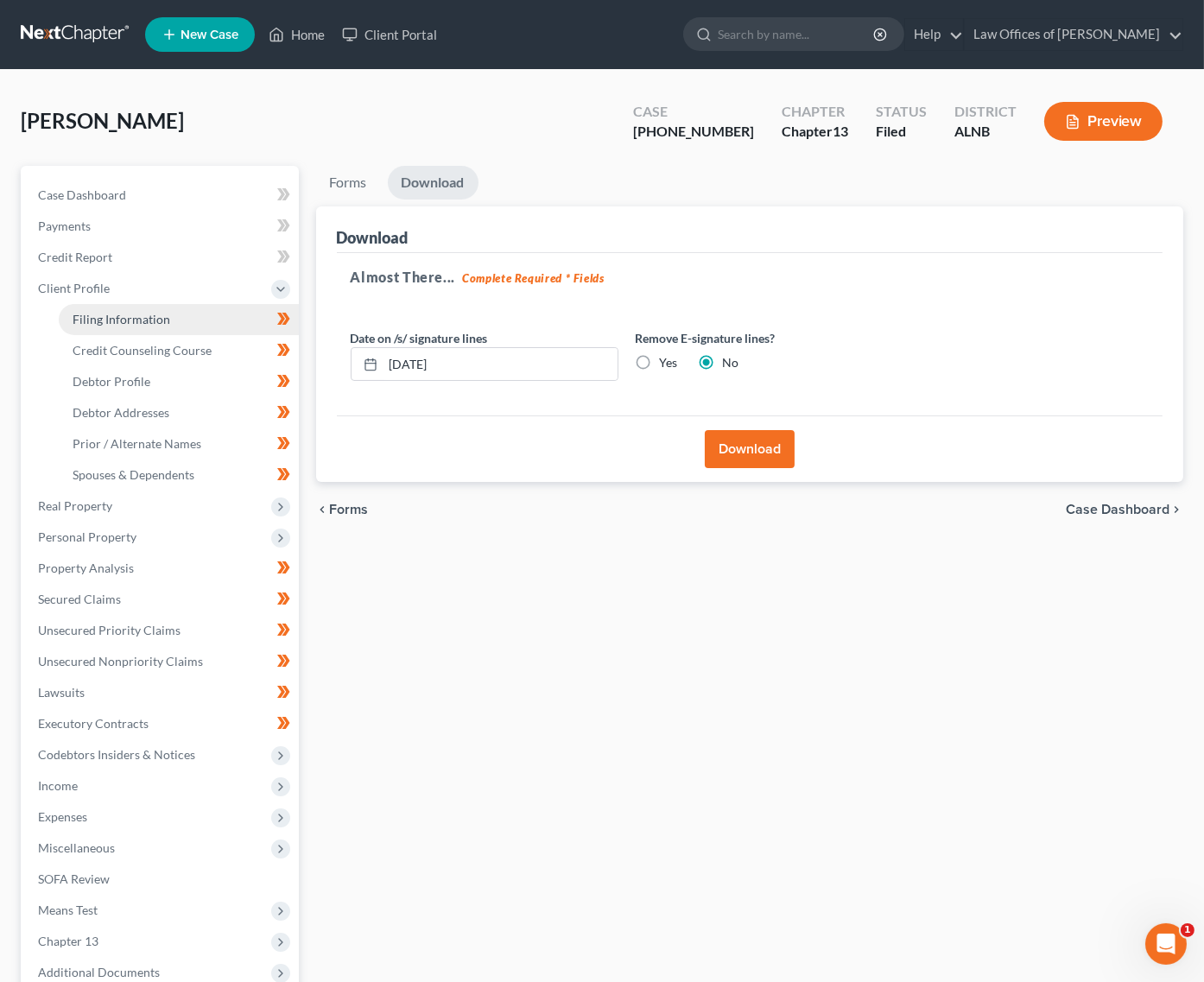
click at [127, 312] on span "Filing Information" at bounding box center [121, 318] width 97 height 14
select select "1"
select select "0"
select select "3"
select select "1"
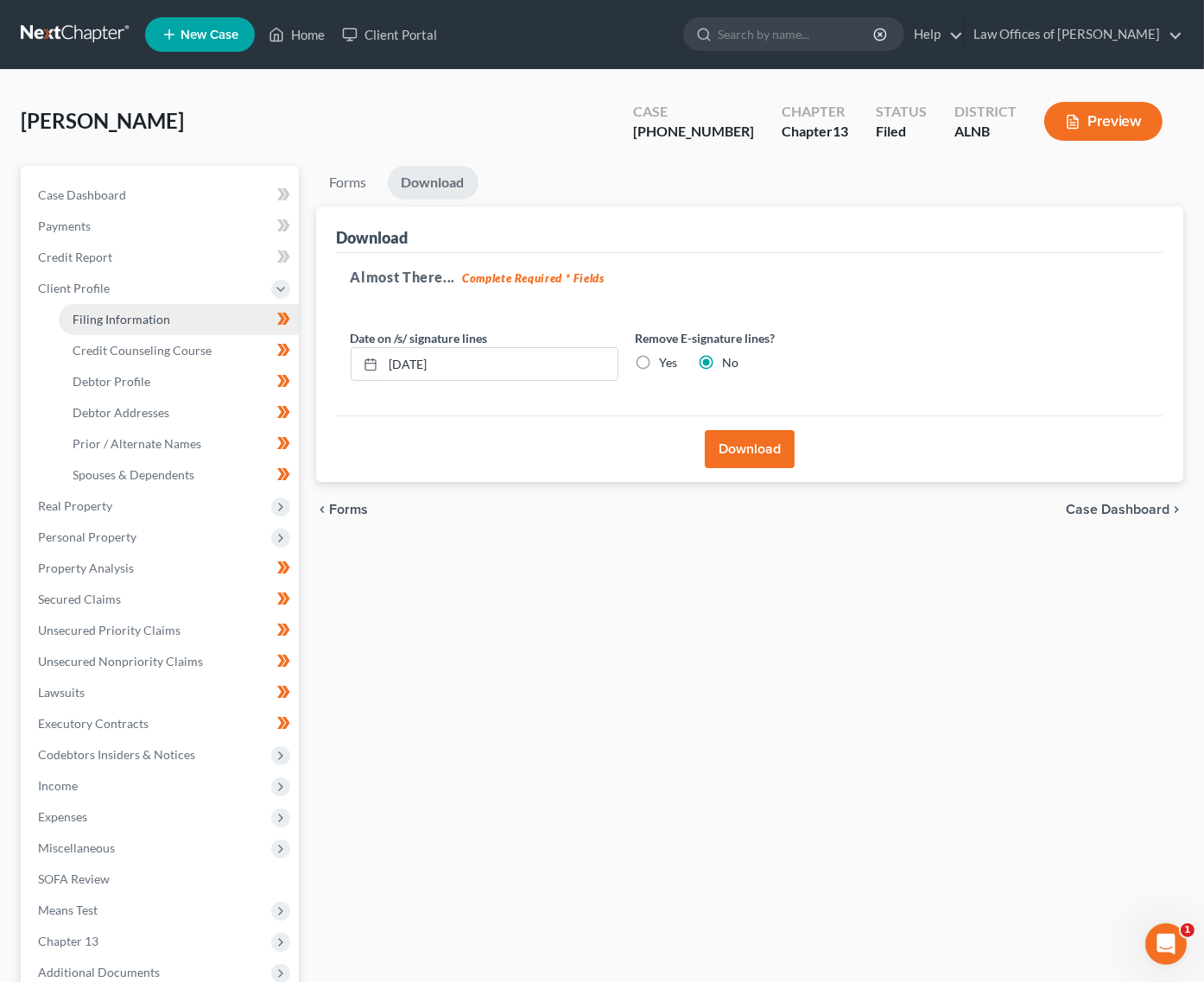
select select "0"
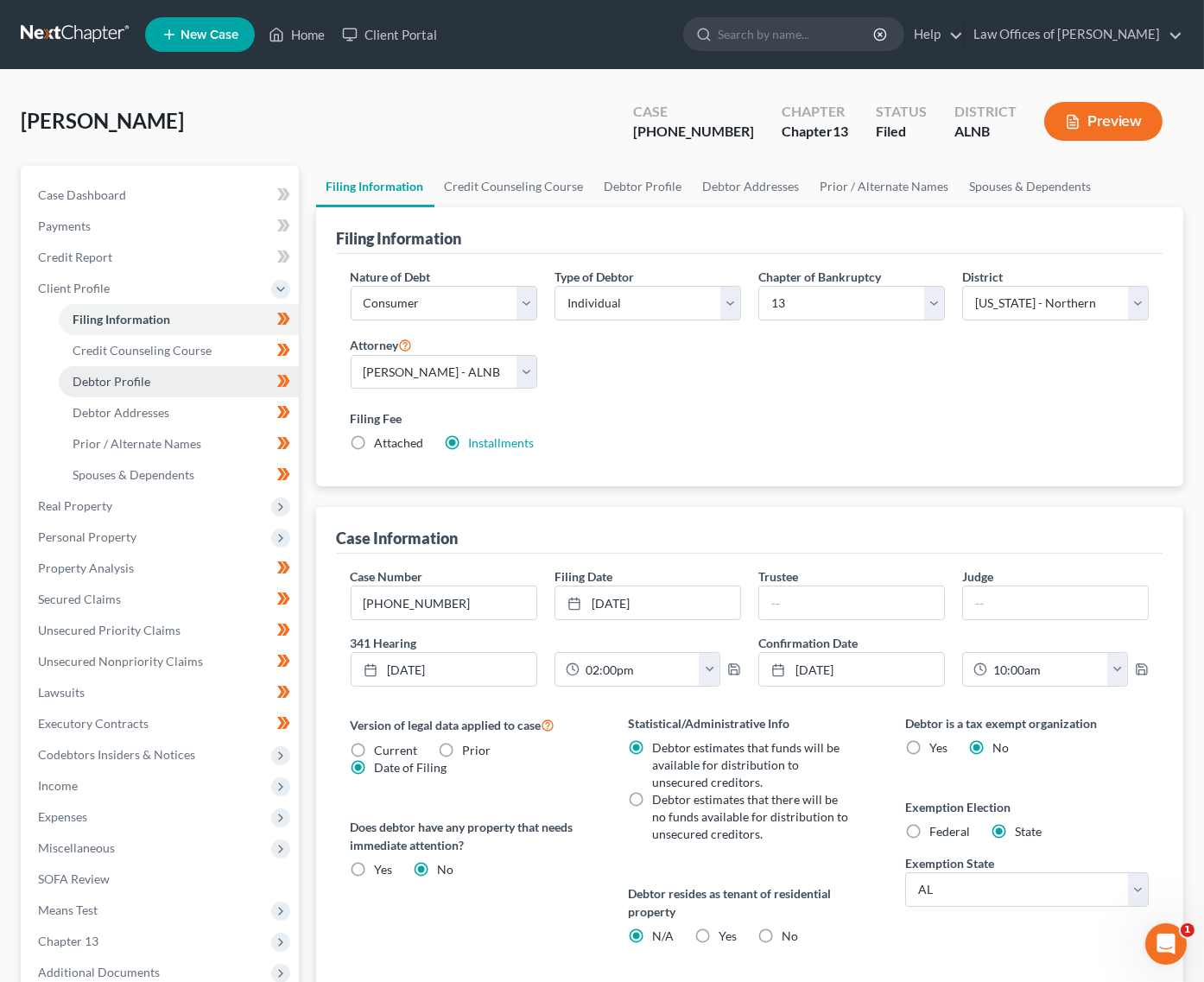
click at [204, 379] on link "Debtor Profile" at bounding box center [178, 382] width 240 height 31
select select "2"
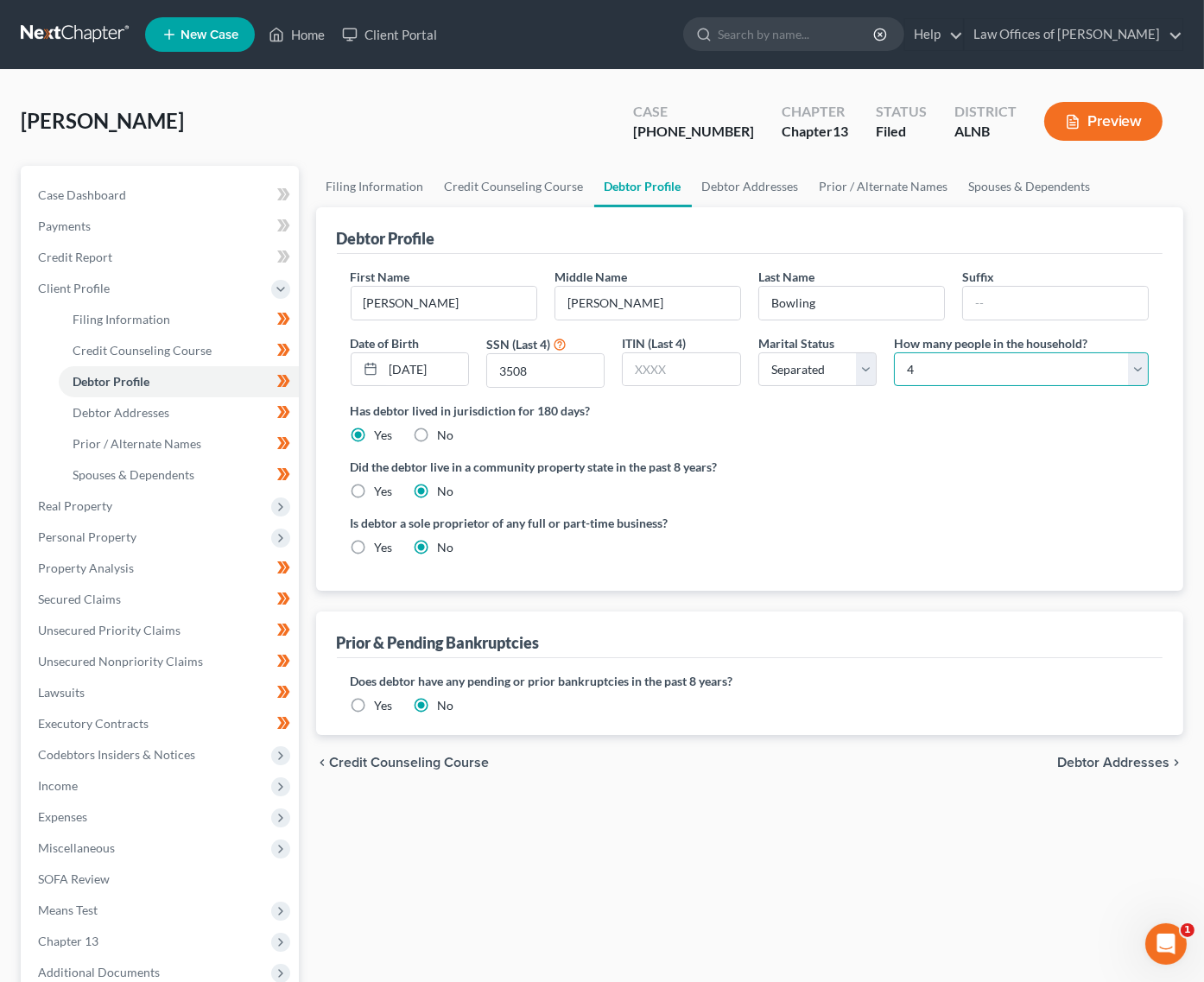
select select "4"
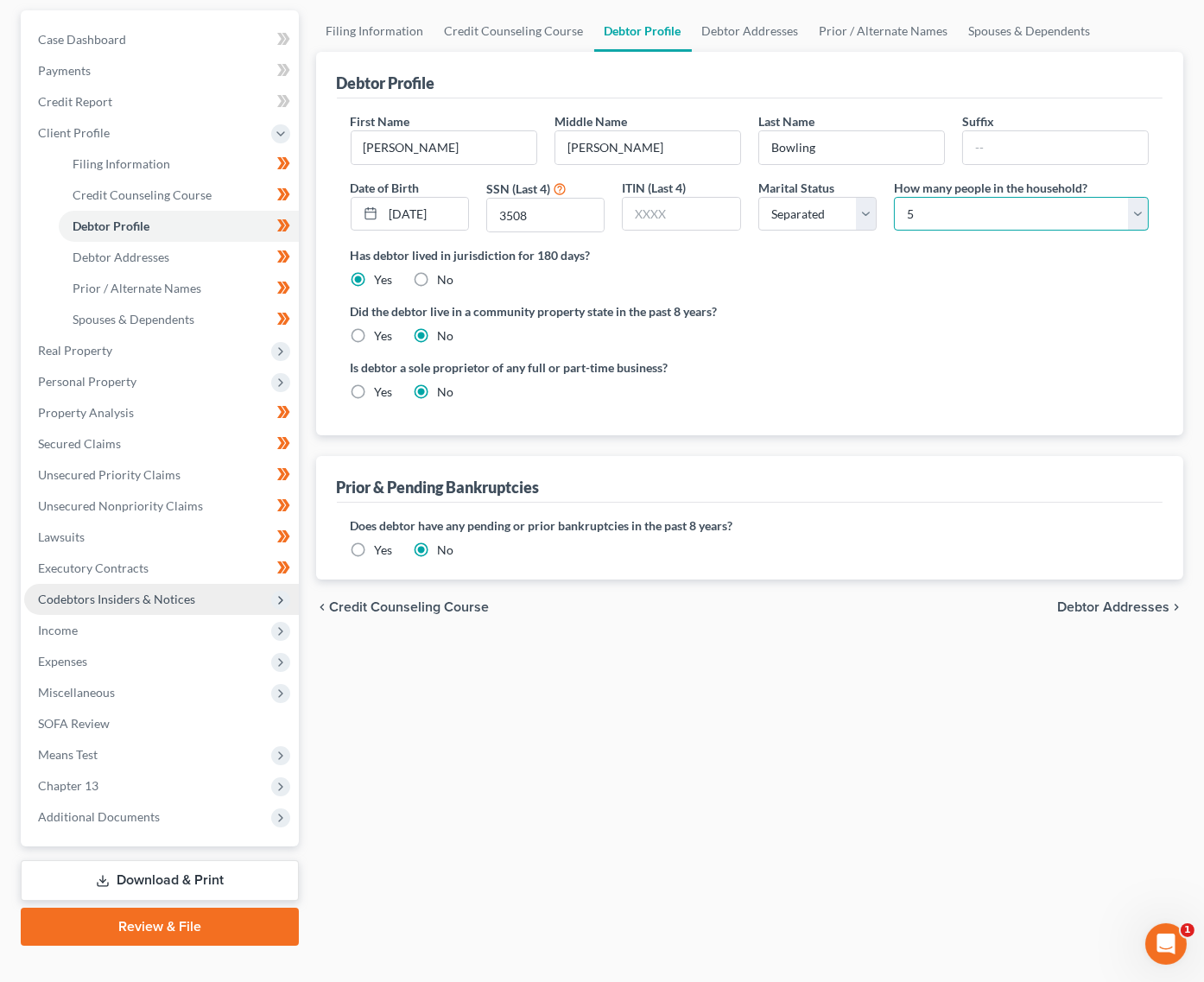
scroll to position [105, 1]
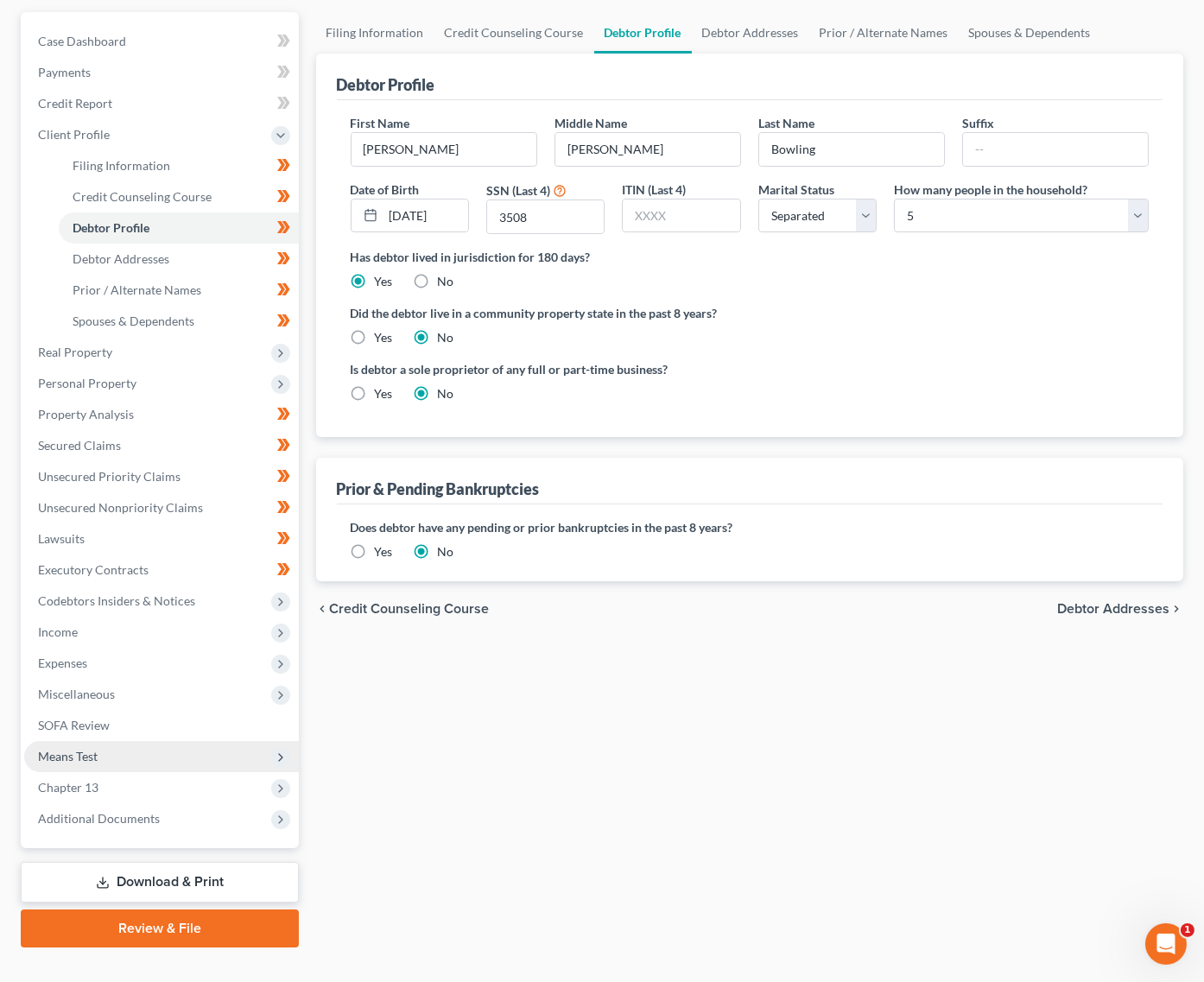
click at [95, 749] on span "Means Test" at bounding box center [68, 755] width 60 height 14
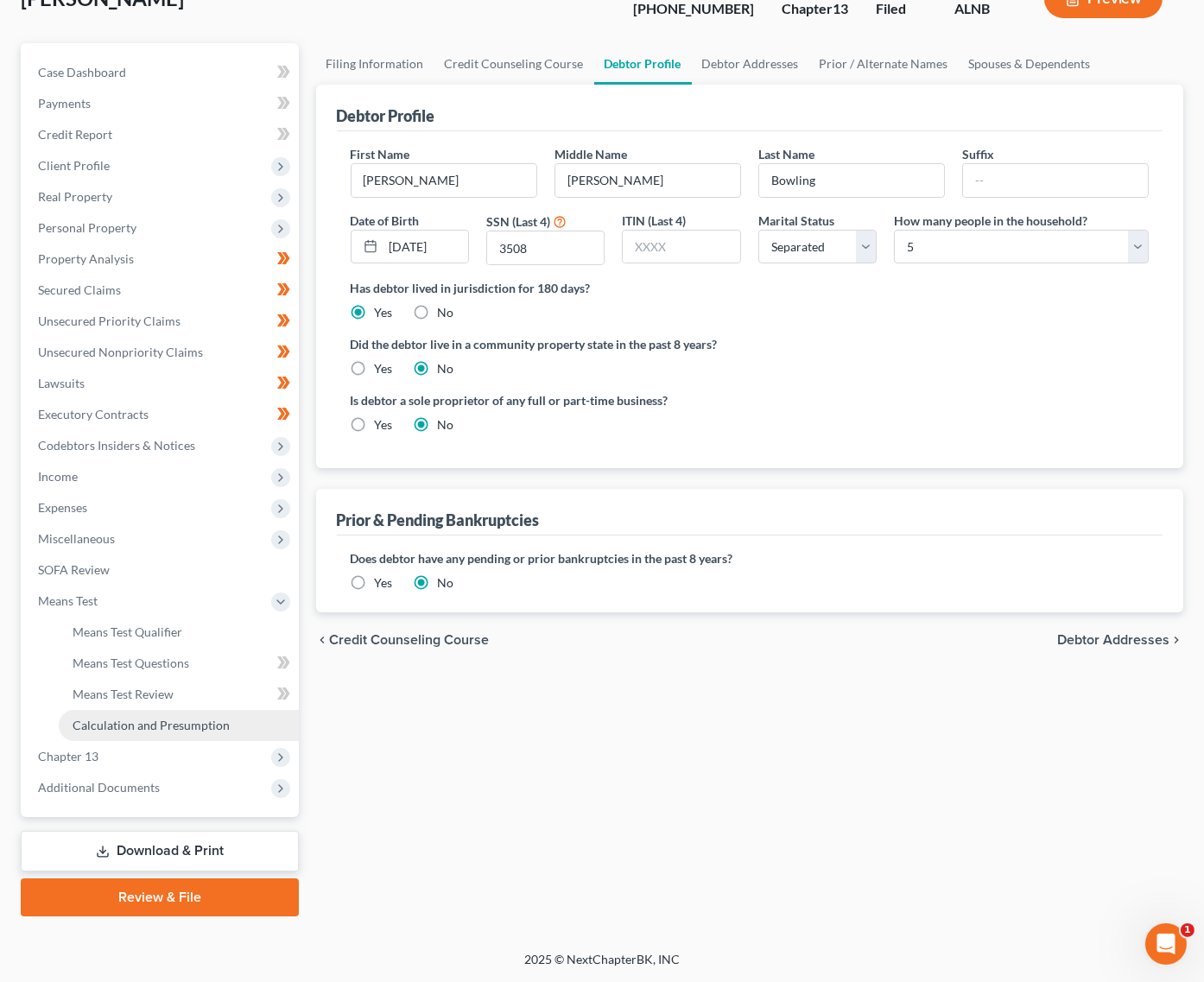
scroll to position [95, 0]
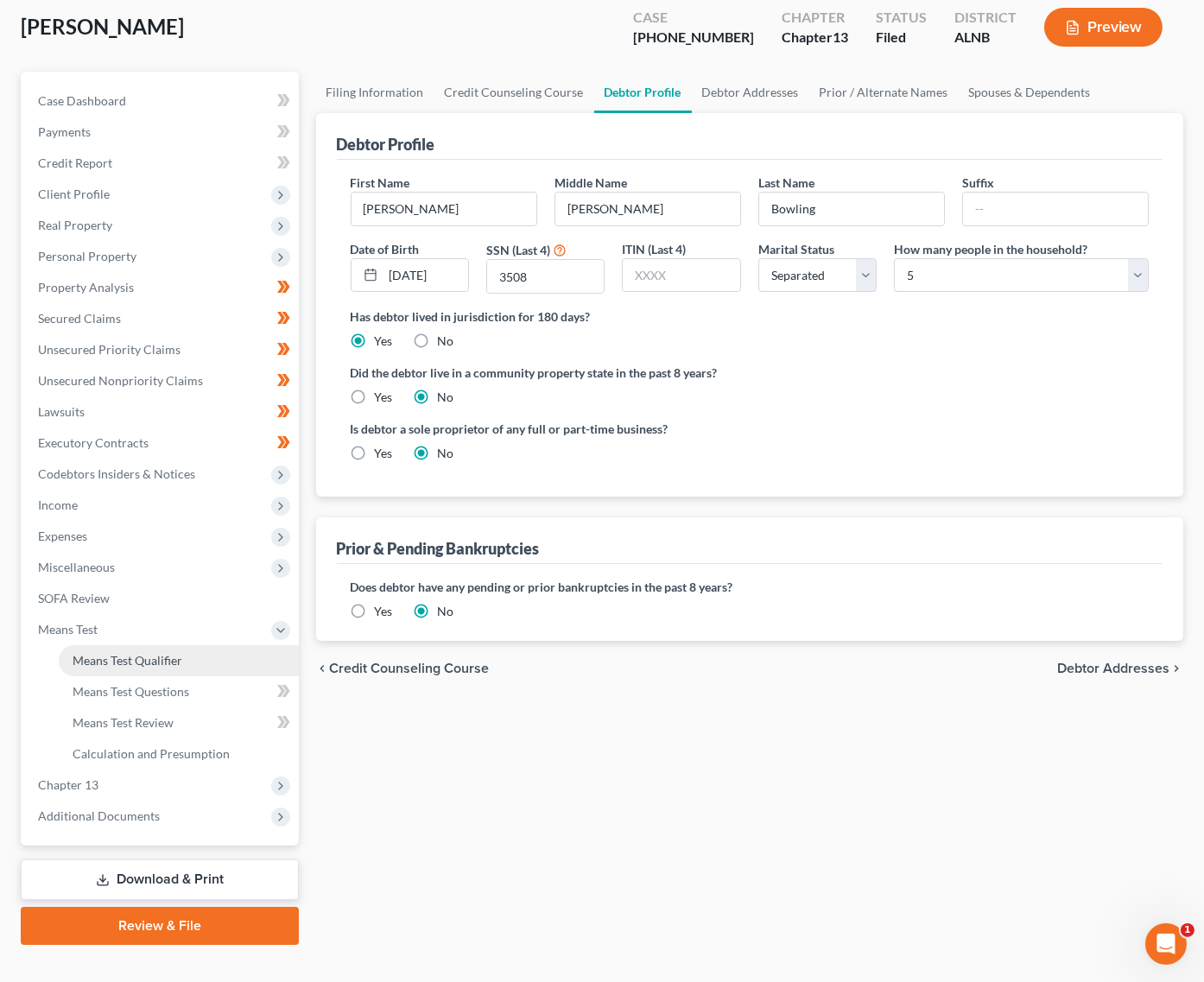
click at [160, 653] on span "Means Test Qualifier" at bounding box center [127, 660] width 110 height 14
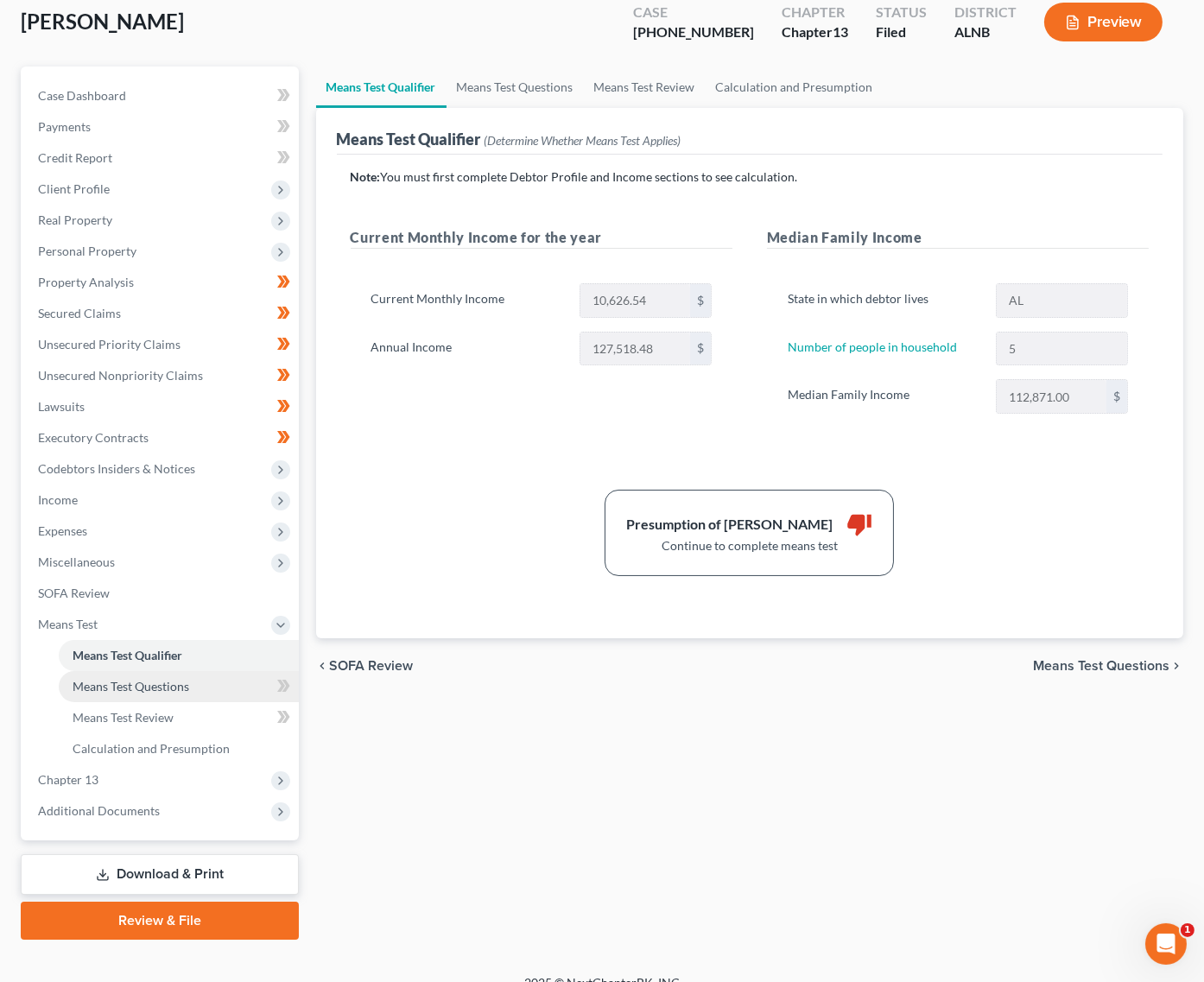
click at [186, 673] on link "Means Test Questions" at bounding box center [178, 687] width 240 height 31
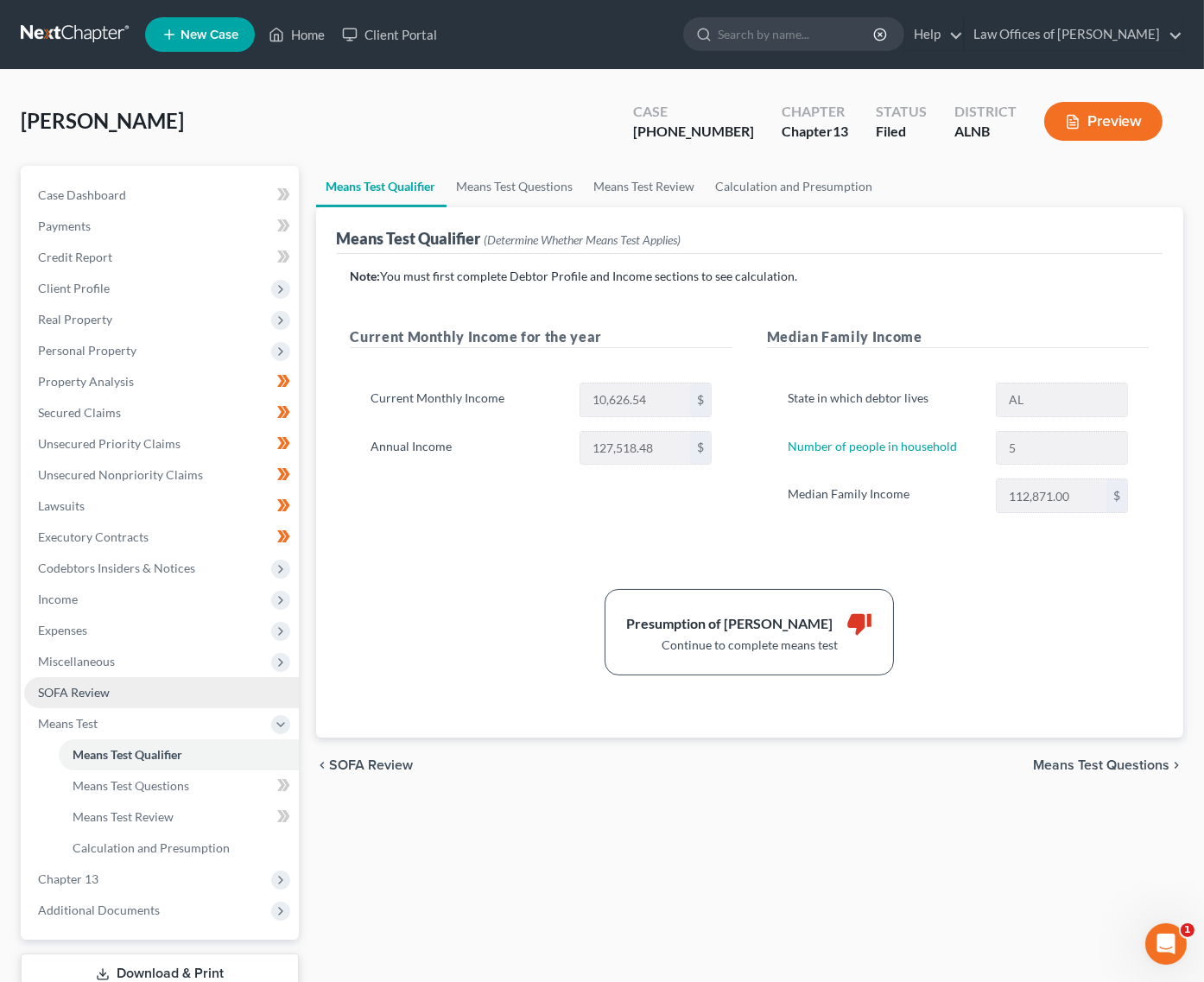
select select "4"
select select "3"
select select "0"
select select "60"
select select "1"
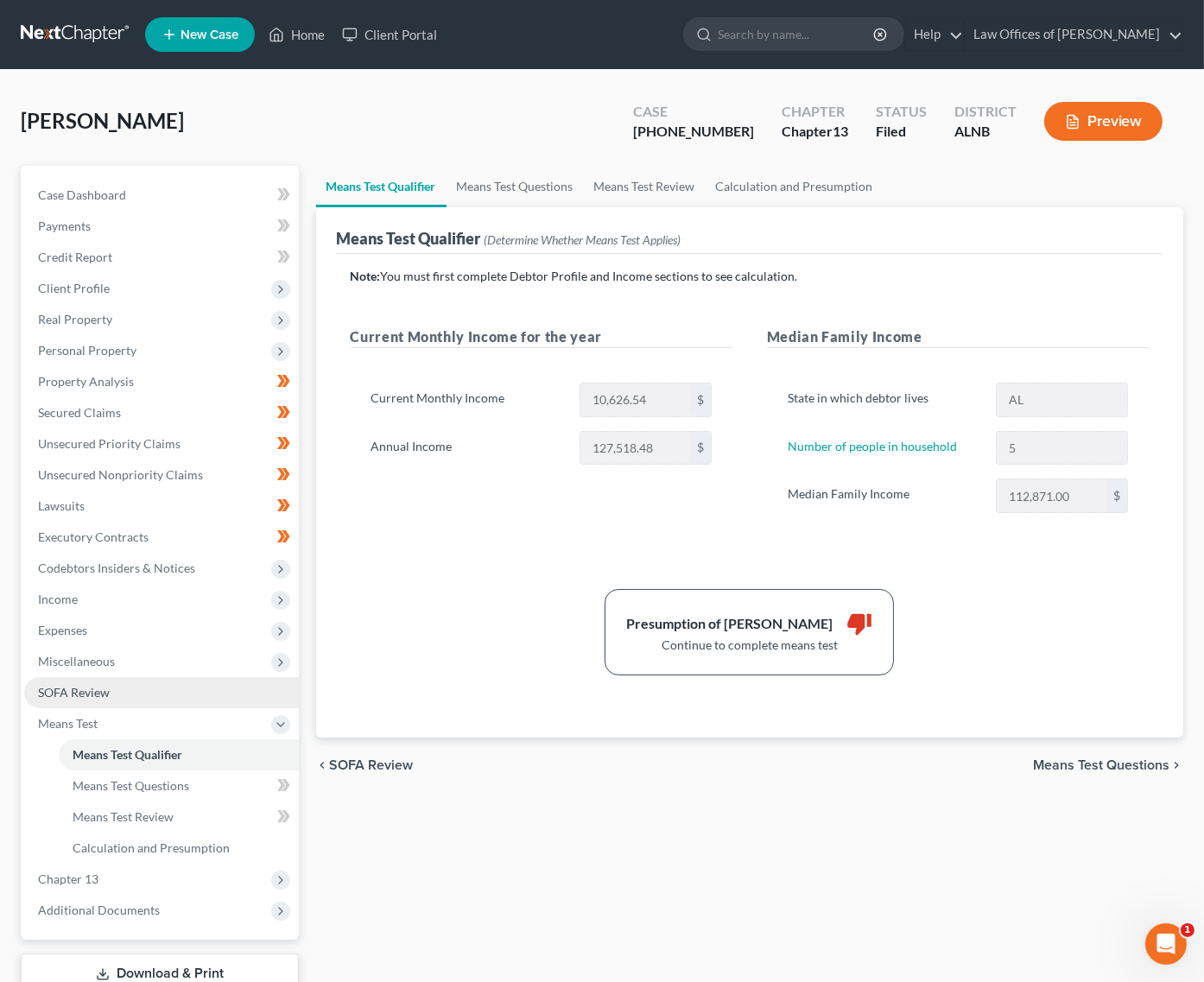
select select "50"
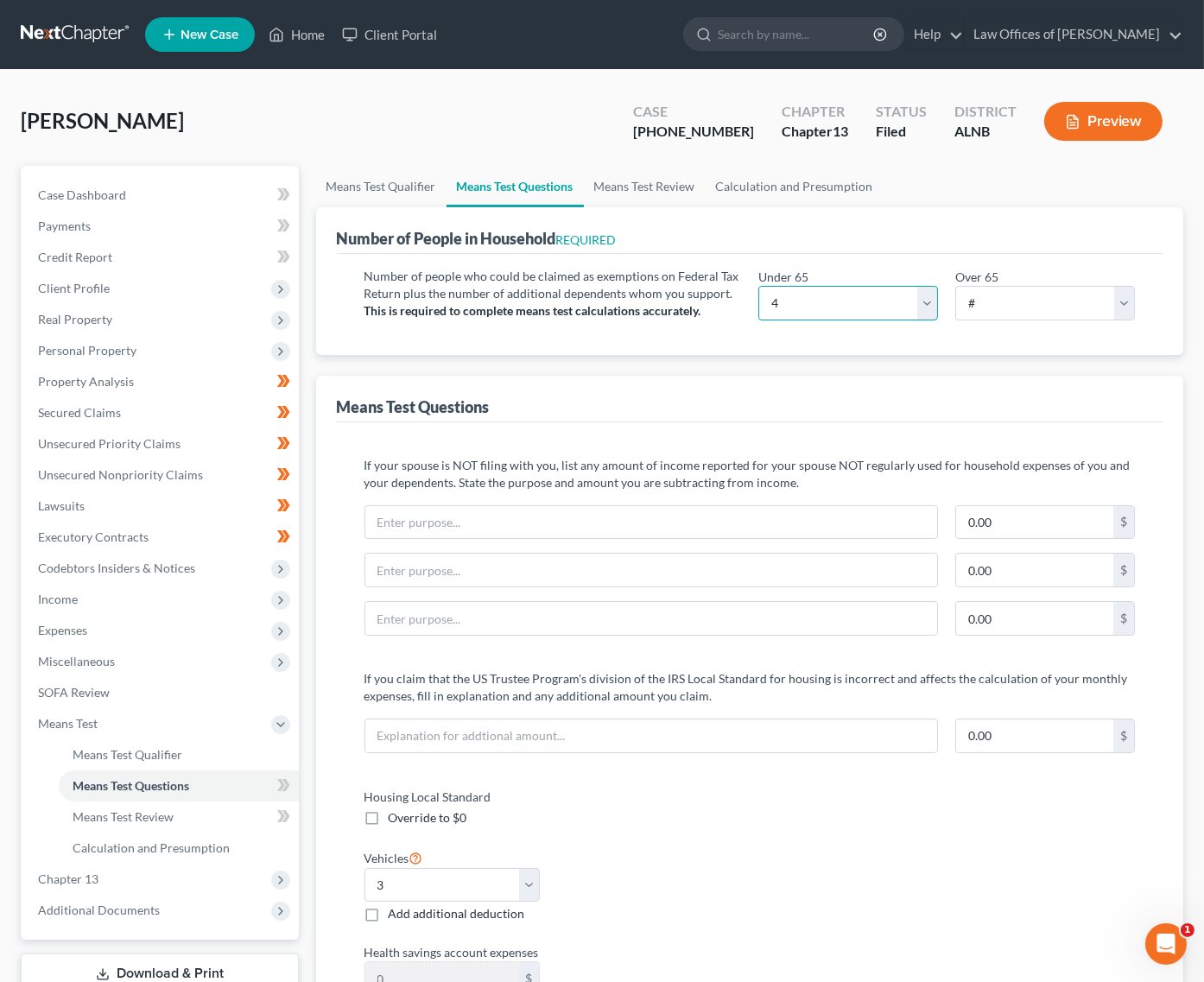
select select "5"
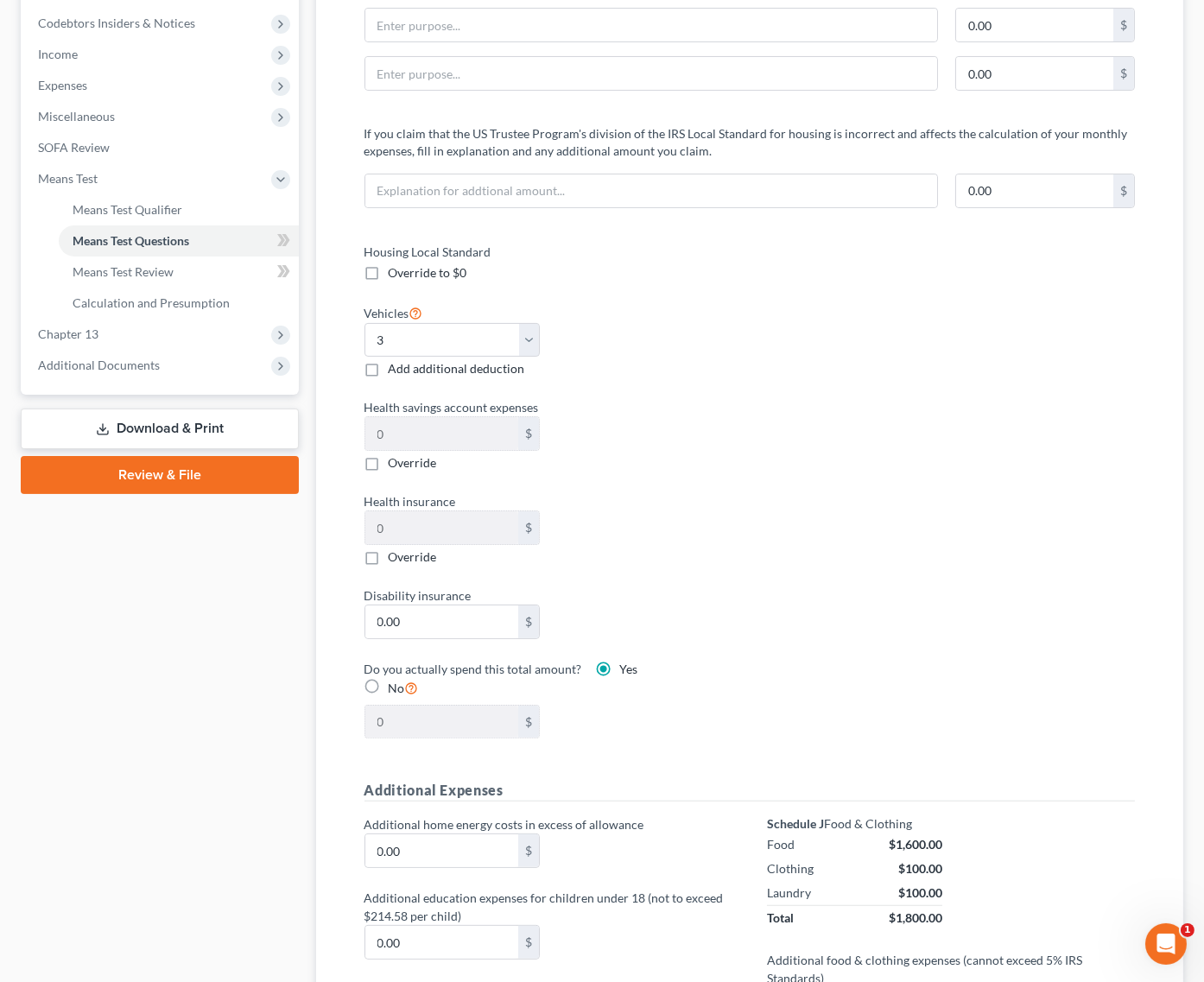
scroll to position [554, 0]
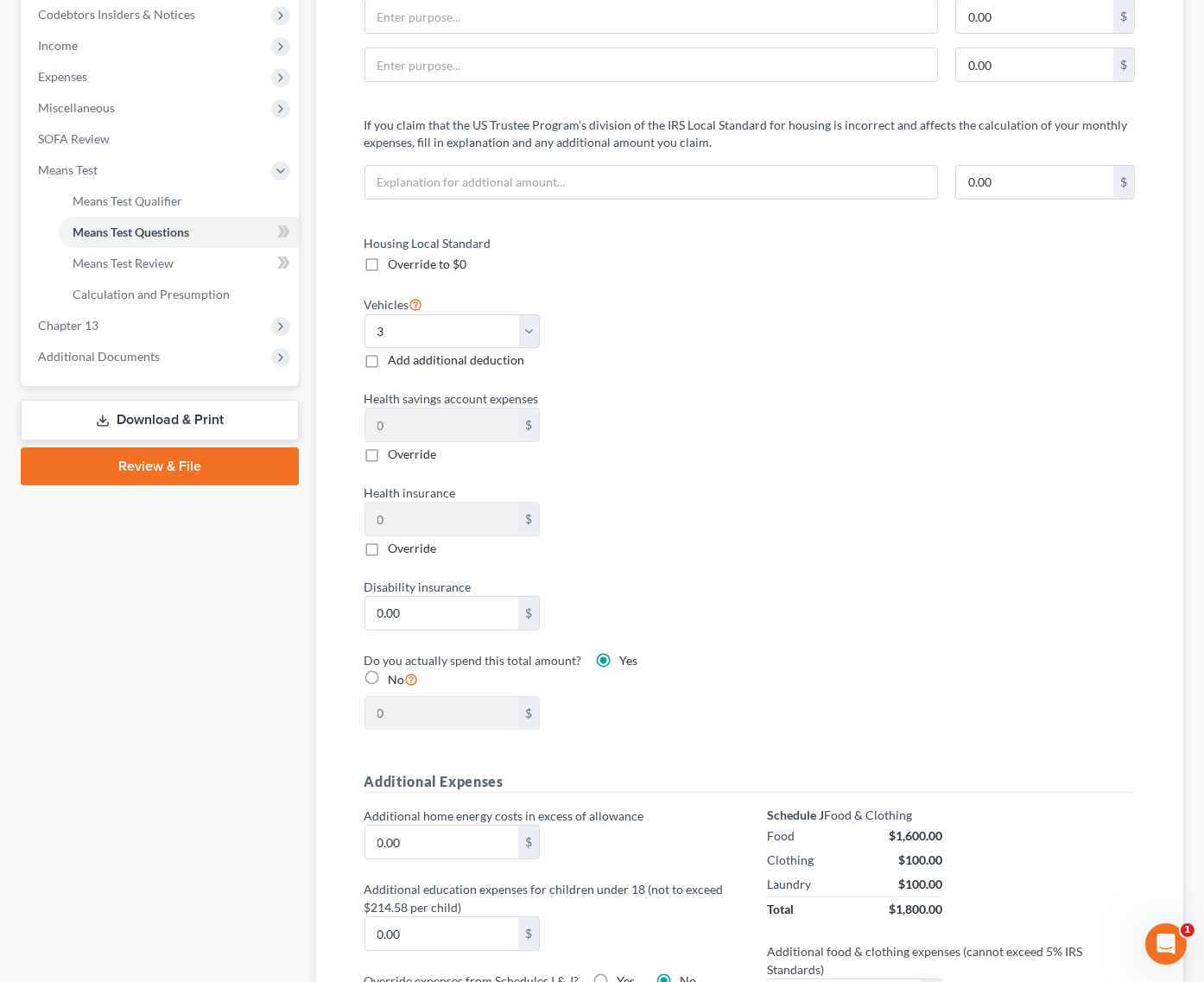
click at [210, 400] on link "Download & Print" at bounding box center [159, 421] width 278 height 41
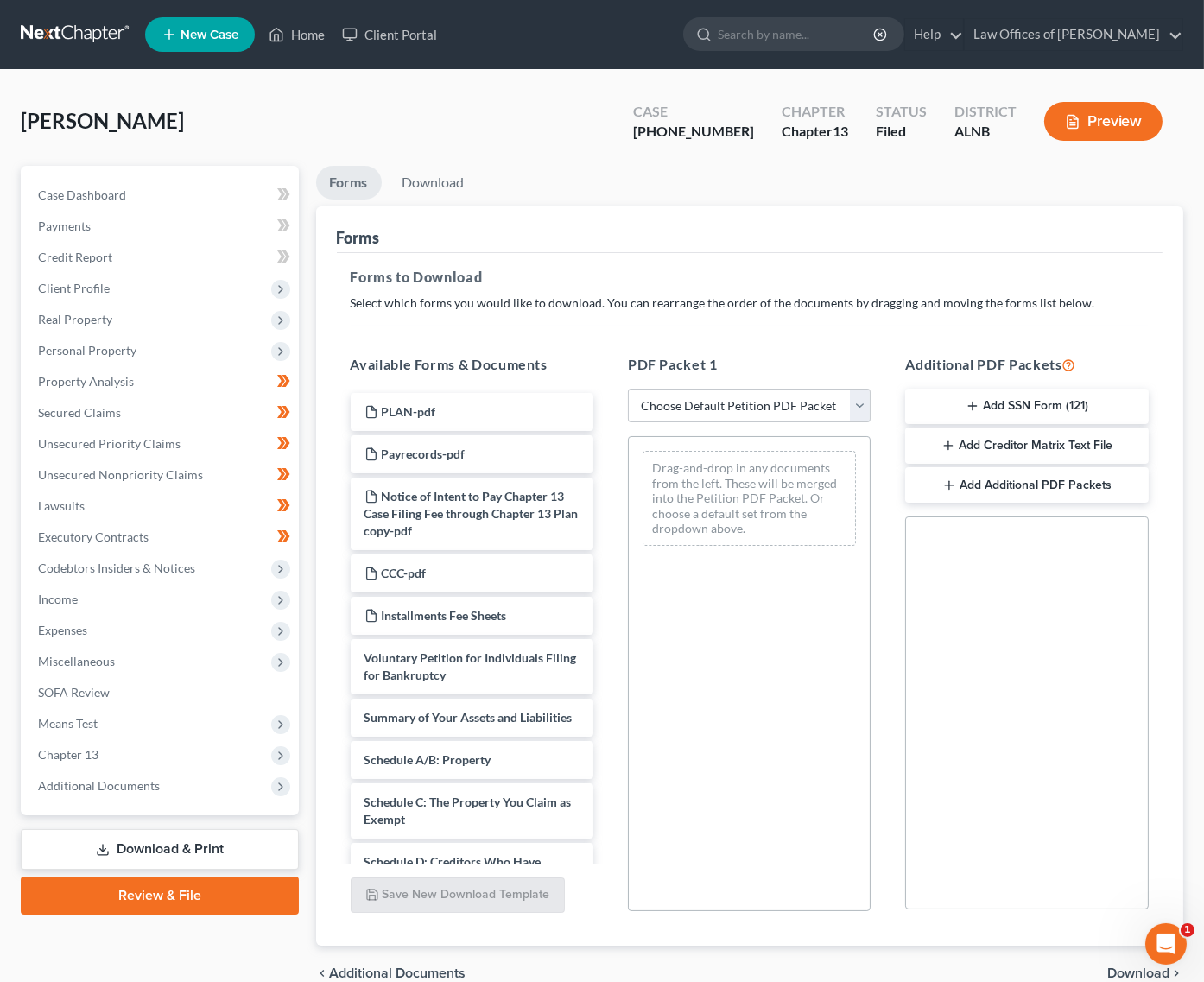
select select "2"
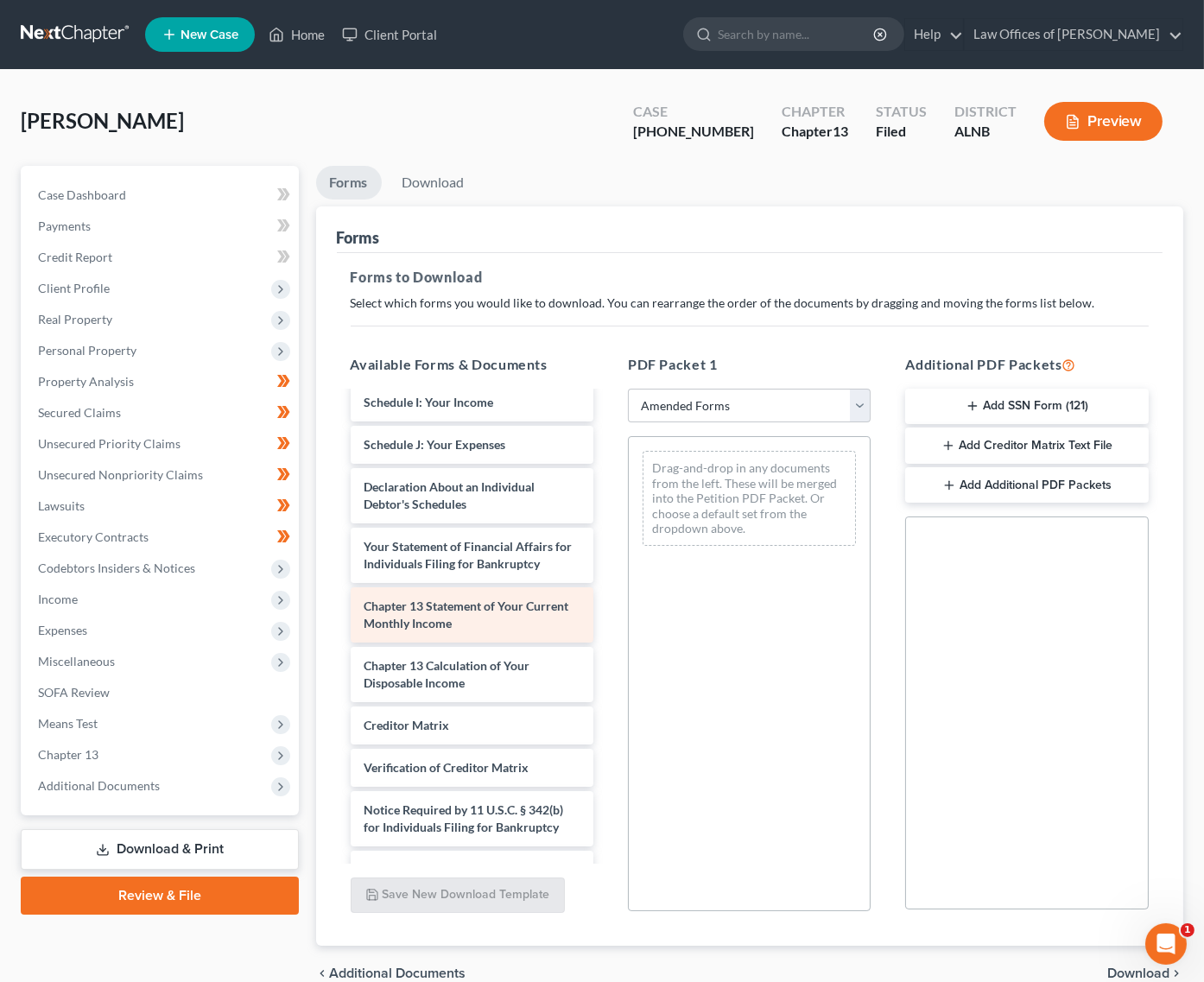
scroll to position [376, 0]
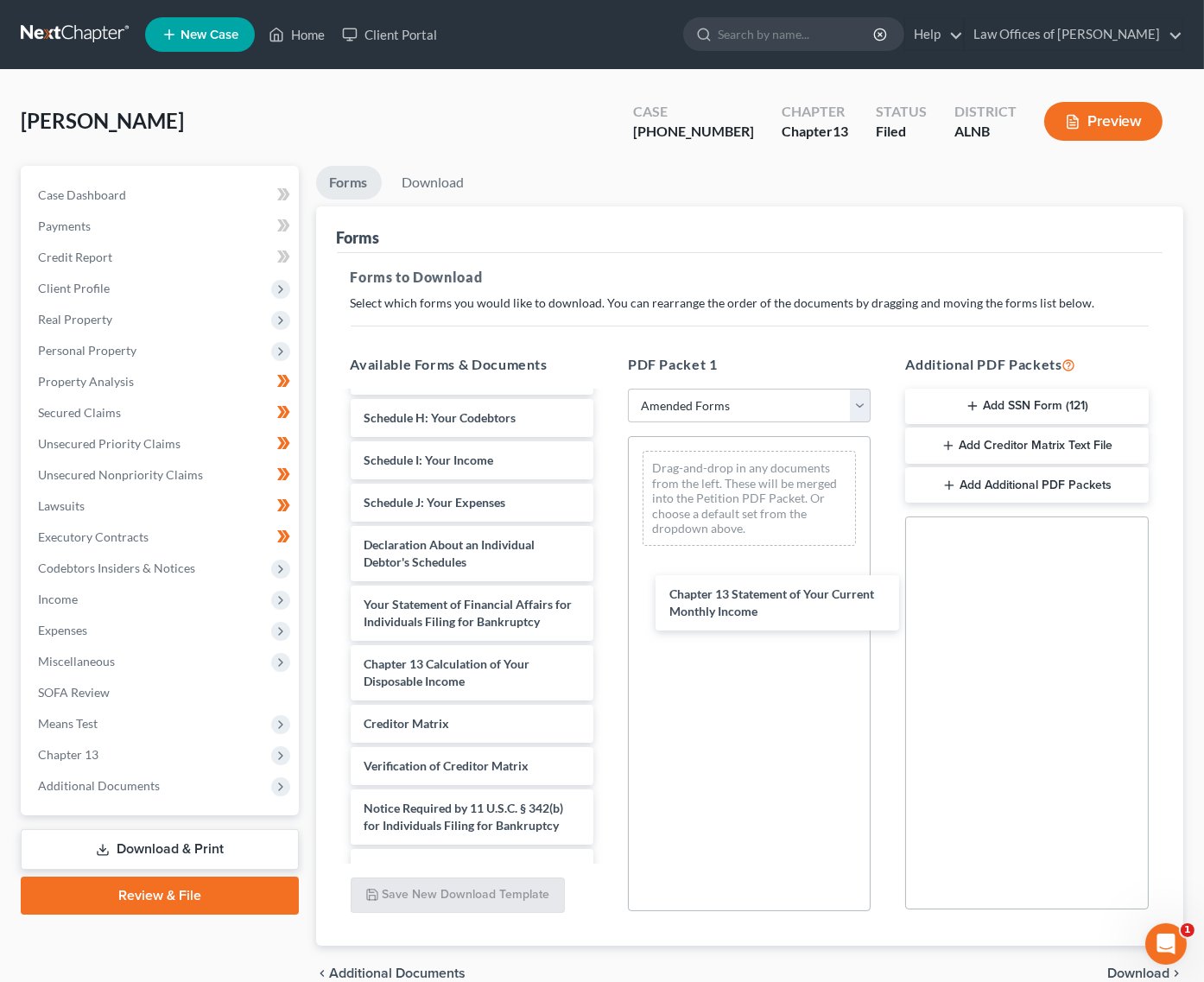
click at [607, 589] on div "Chapter 13 Statement of Your Current Monthly Income Voluntary Petition for Indi…" at bounding box center [472, 451] width 270 height 871
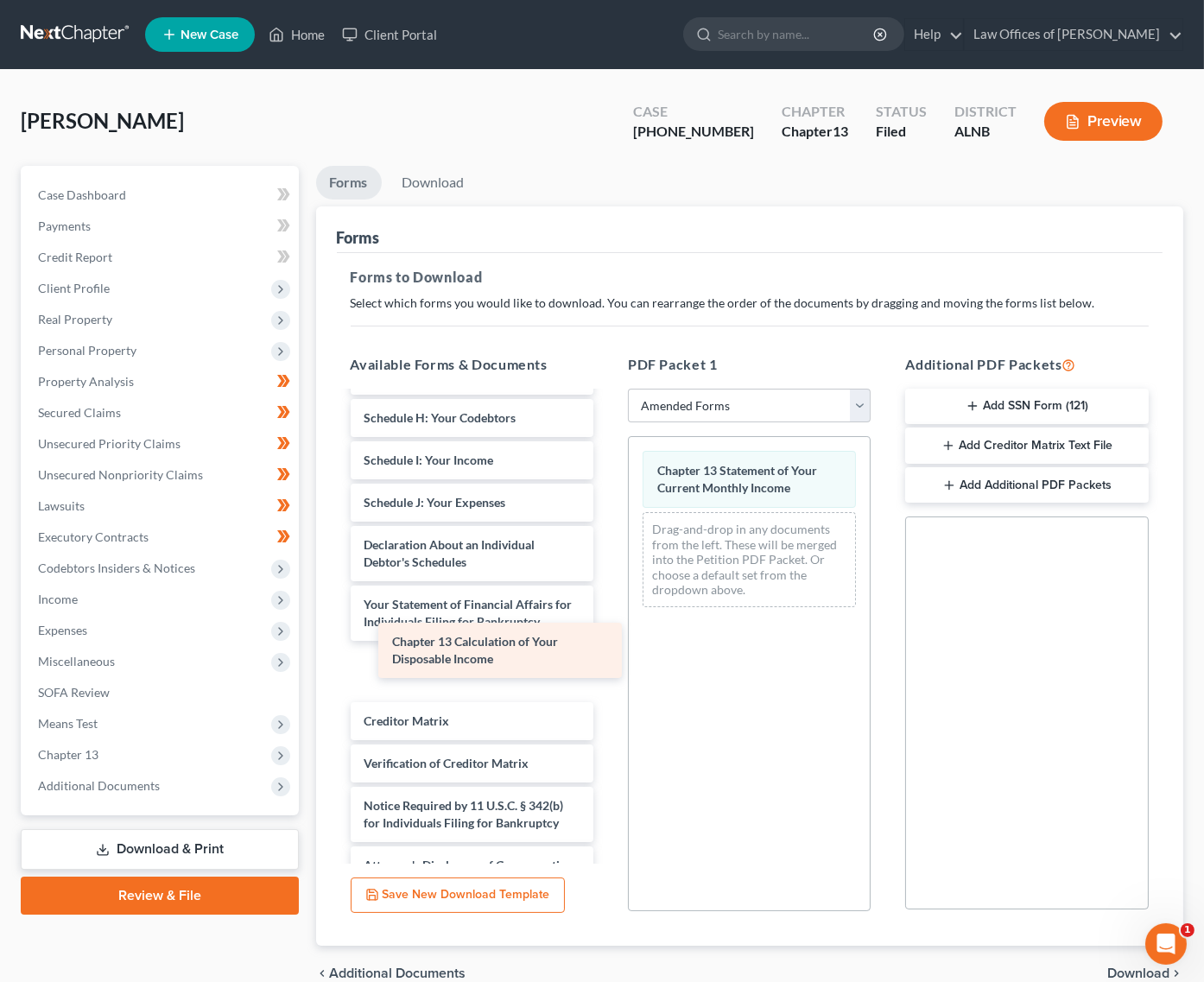
scroll to position [318, 0]
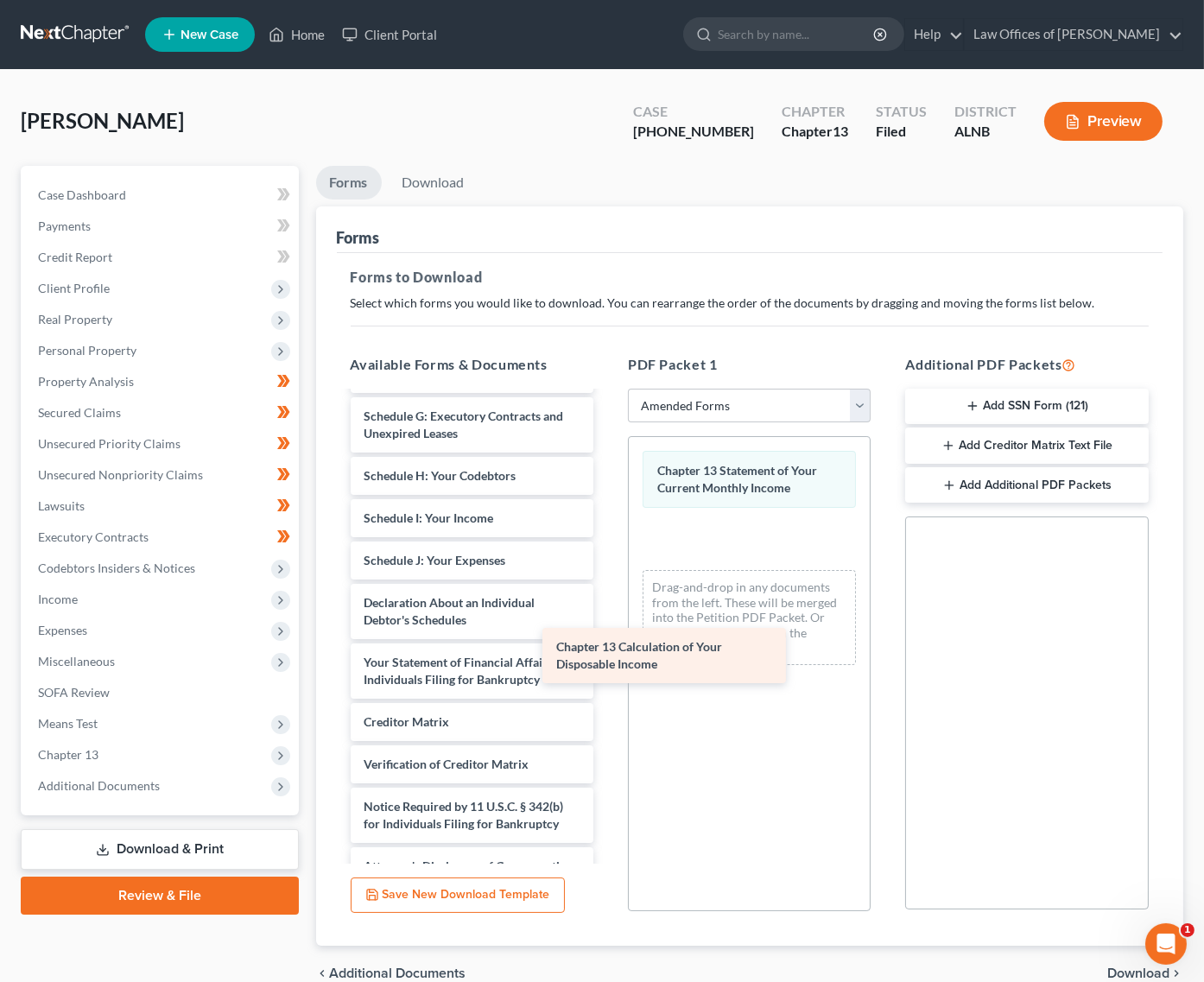
drag, startPoint x: 477, startPoint y: 642, endPoint x: 670, endPoint y: 648, distance: 193.1
click at [607, 648] on div "Chapter 13 Calculation of Your Disposable Income Voluntary Petition for Individ…" at bounding box center [472, 479] width 270 height 811
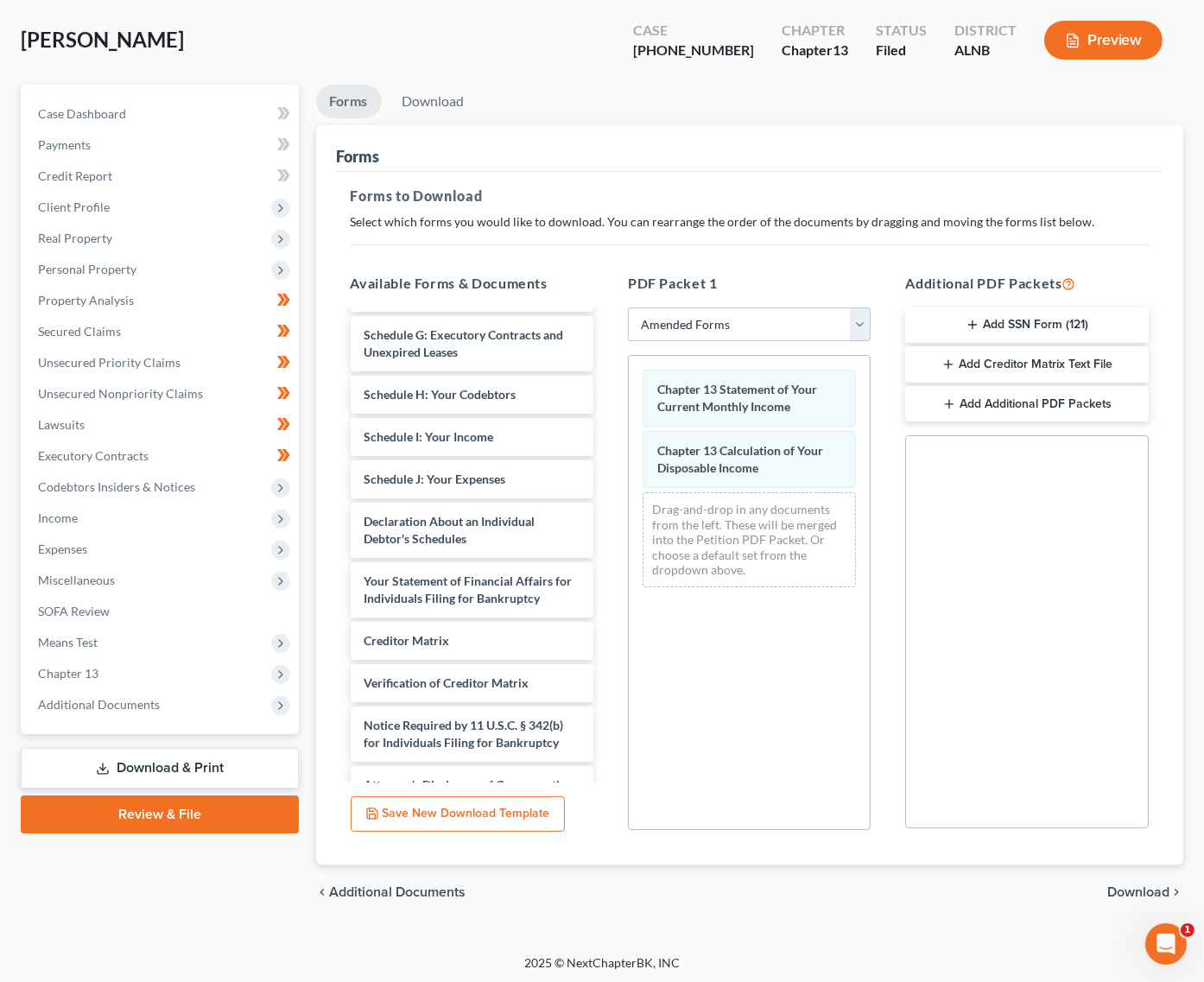
scroll to position [79, 0]
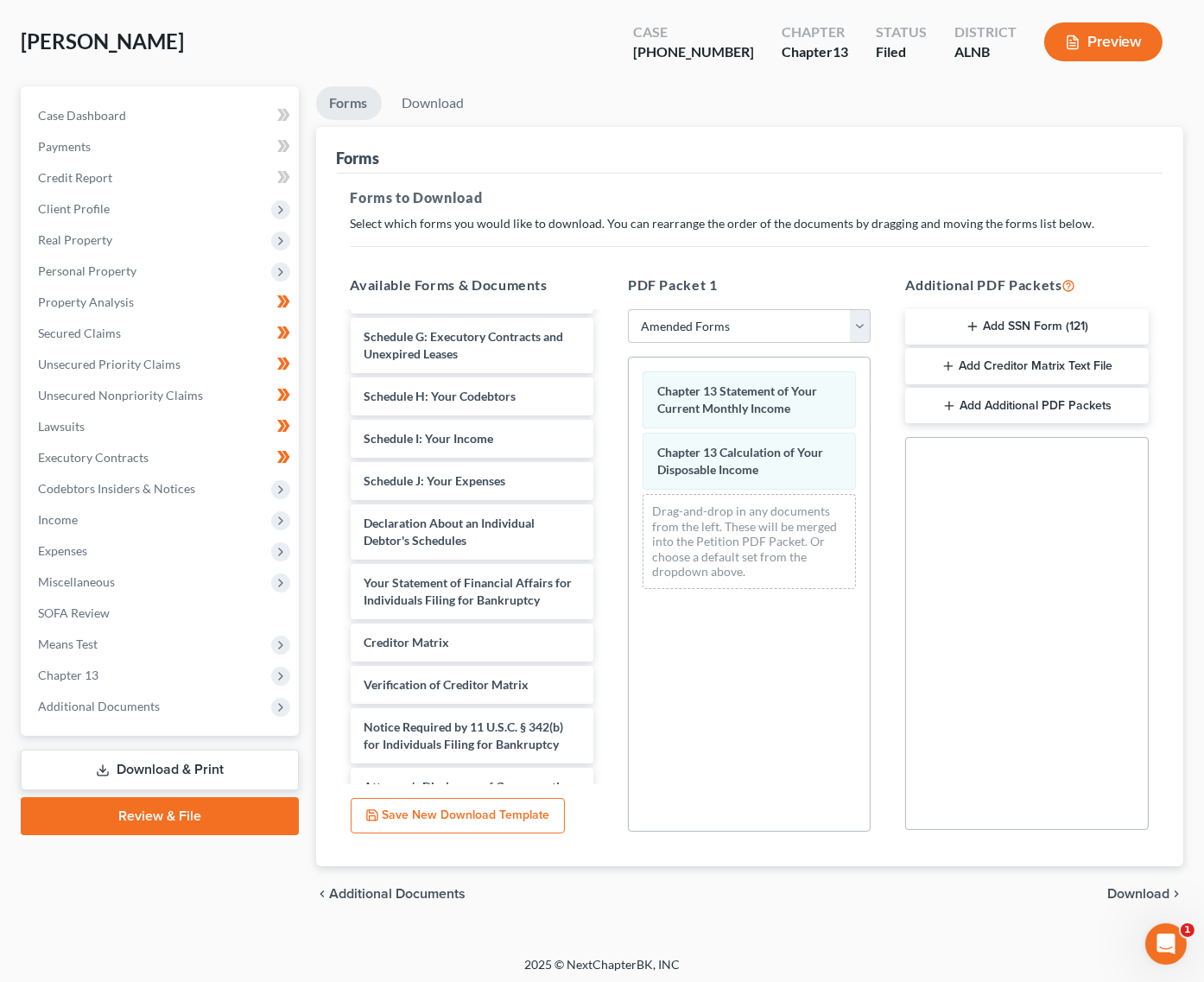
click at [1142, 887] on span "Download" at bounding box center [1138, 894] width 62 height 14
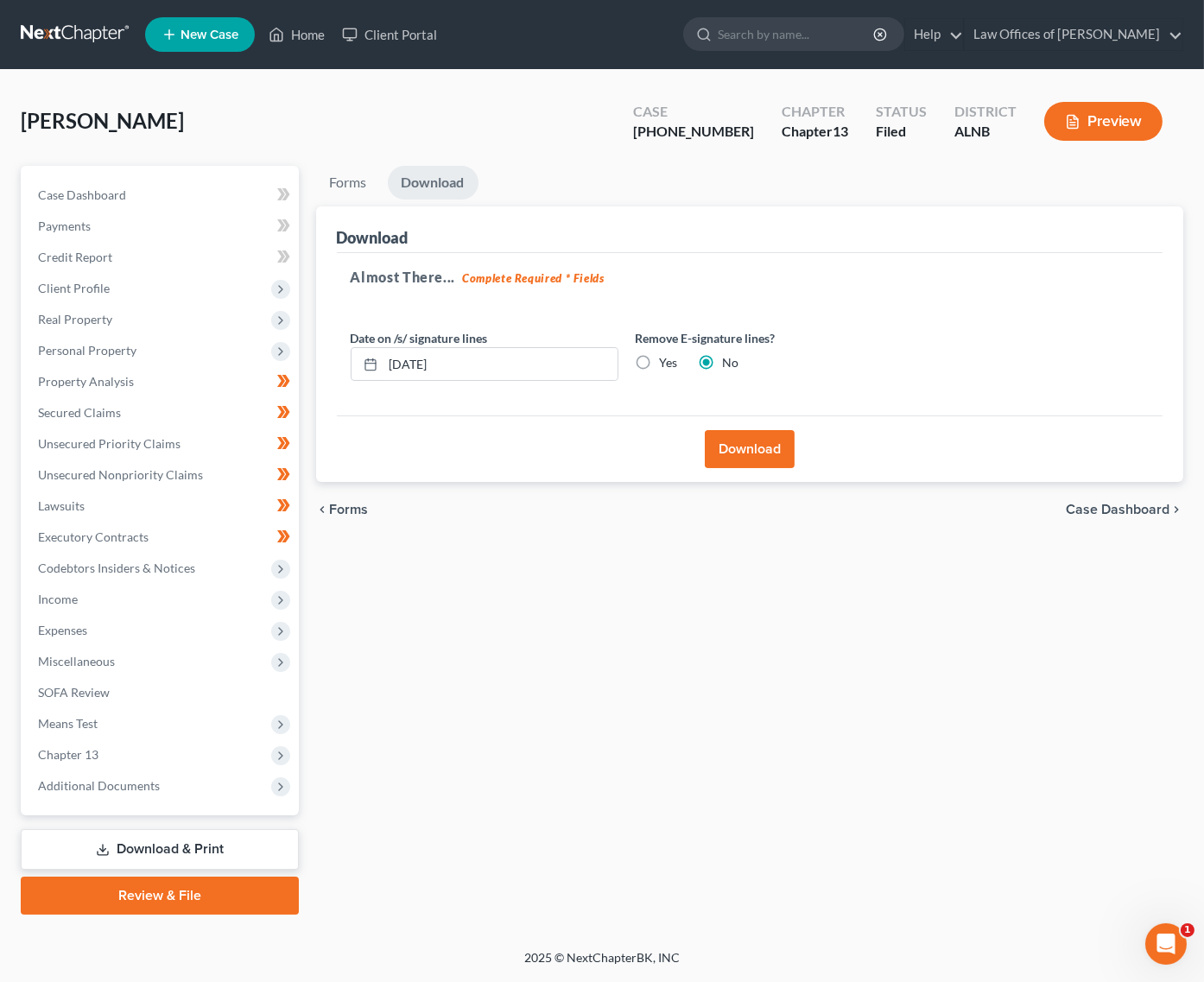
click at [772, 439] on button "Download" at bounding box center [750, 449] width 90 height 38
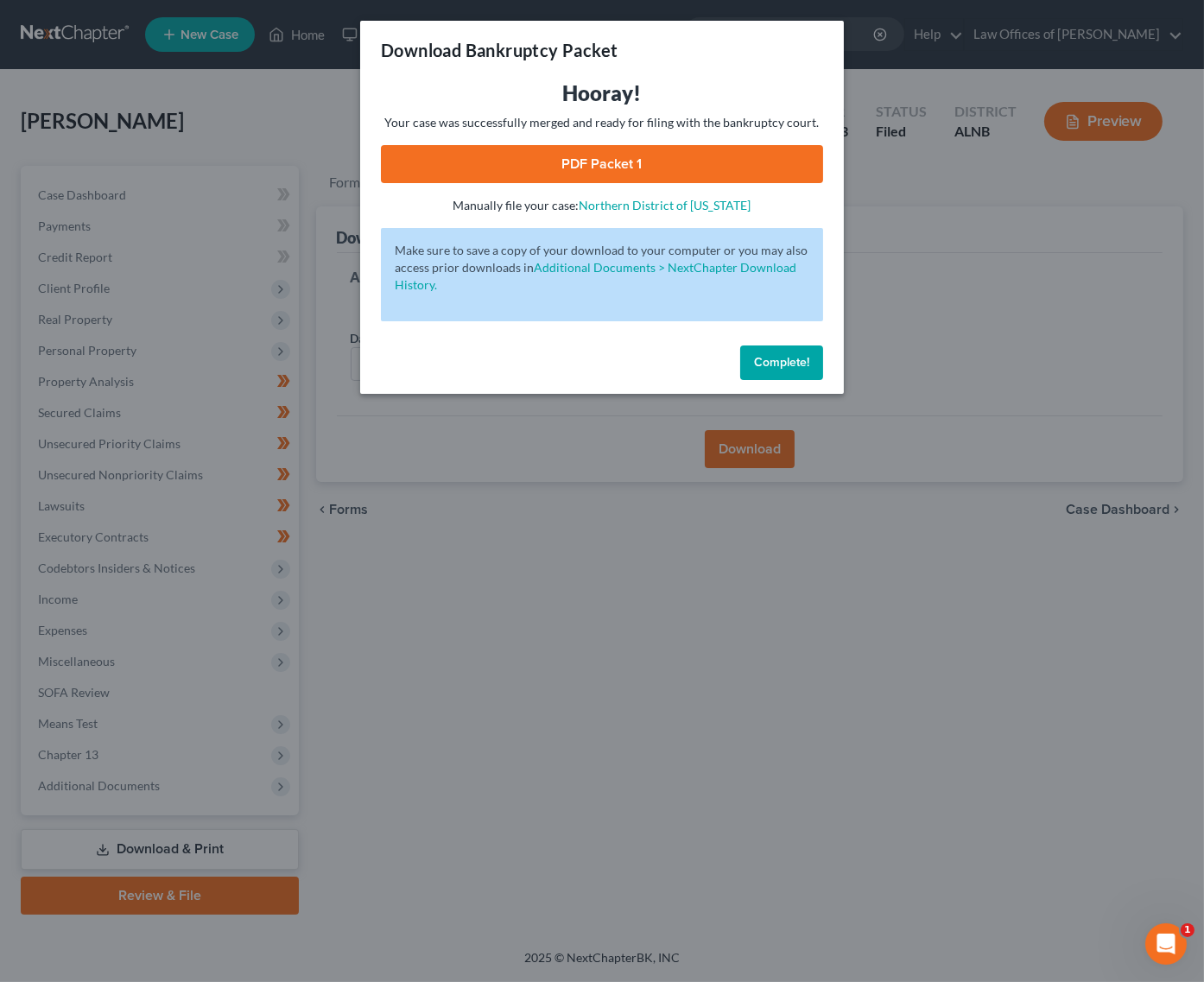
click at [565, 164] on link "PDF Packet 1" at bounding box center [602, 163] width 442 height 38
